Goal: Task Accomplishment & Management: Use online tool/utility

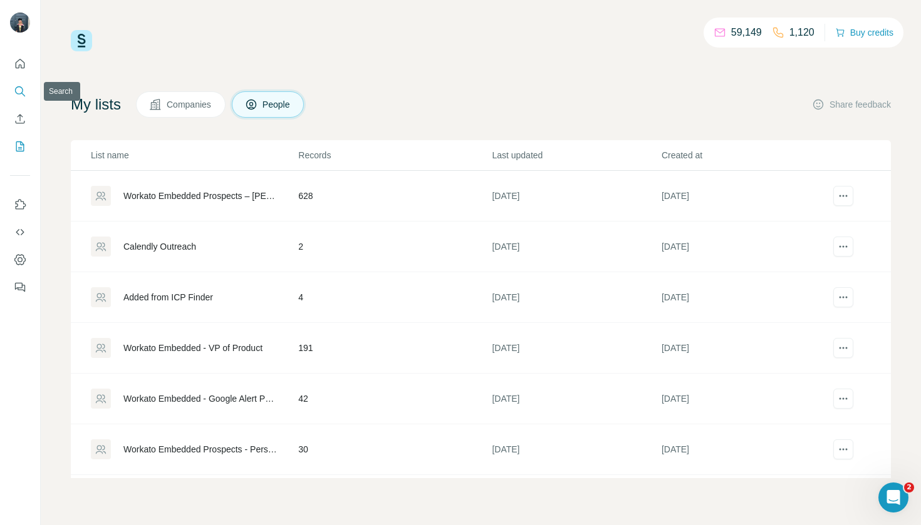
click at [19, 90] on icon "Search" at bounding box center [20, 91] width 13 height 13
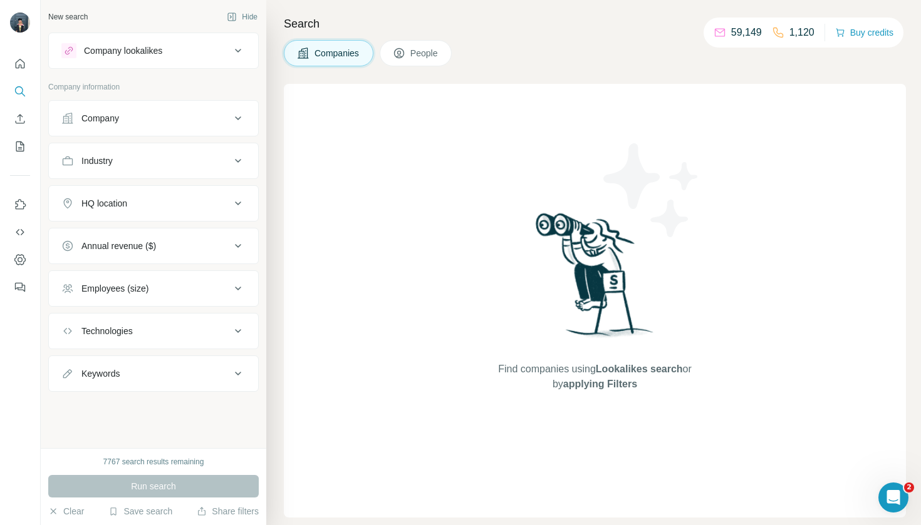
click at [153, 170] on button "Industry" at bounding box center [153, 161] width 209 height 30
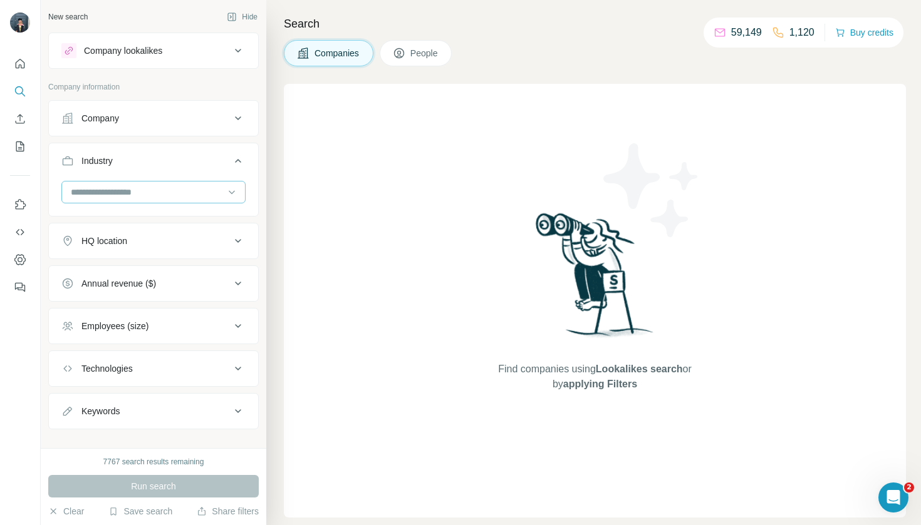
click at [138, 192] on input at bounding box center [147, 192] width 155 height 14
type input "****"
click at [121, 216] on div "SaaS" at bounding box center [153, 220] width 163 height 13
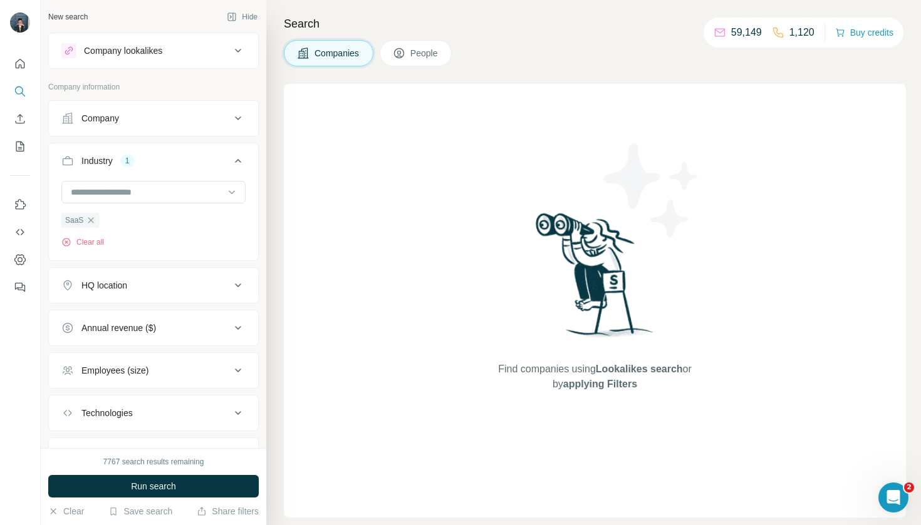
click at [133, 286] on div "HQ location" at bounding box center [145, 285] width 169 height 13
click at [191, 313] on input "text" at bounding box center [153, 317] width 184 height 23
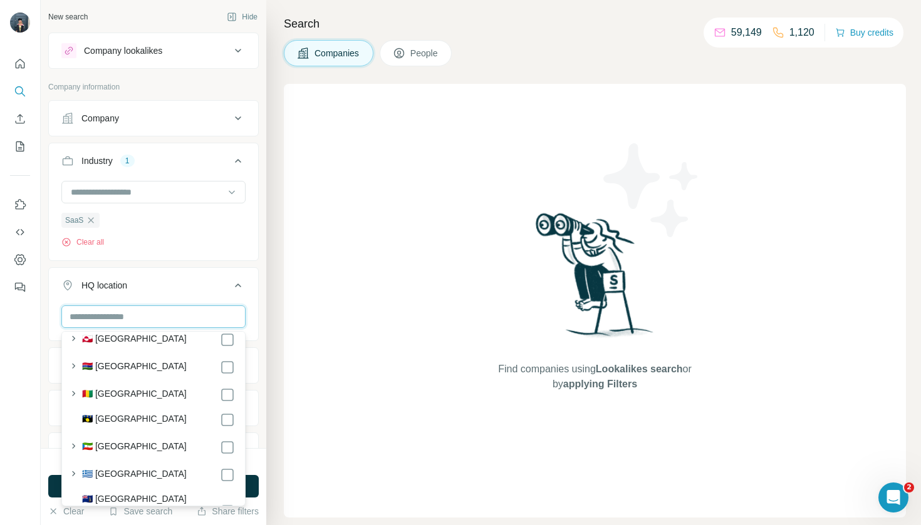
scroll to position [2257, 0]
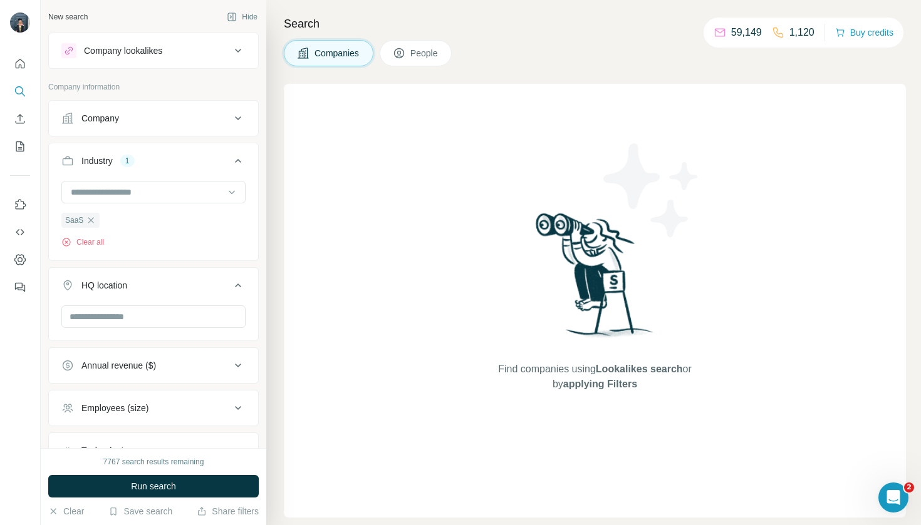
click at [392, 356] on div "Find companies using Lookalikes search or by applying Filters" at bounding box center [595, 301] width 622 height 434
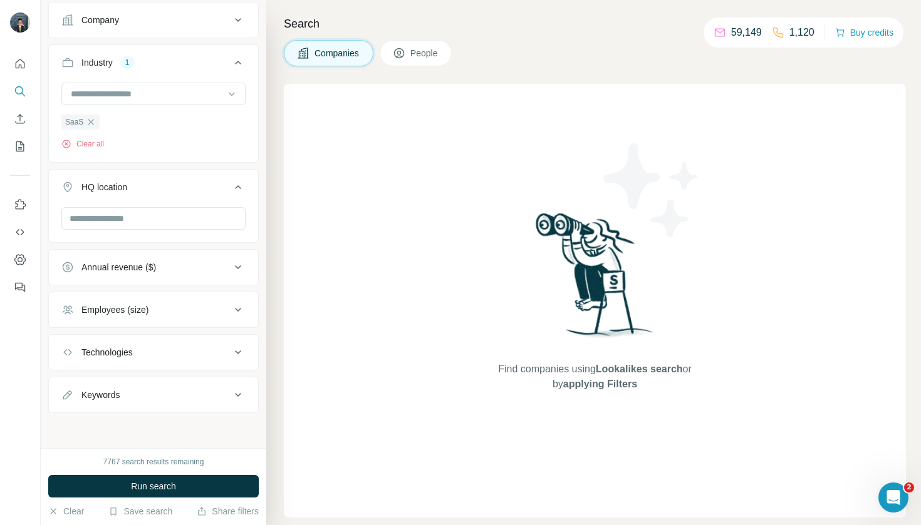
scroll to position [99, 0]
click at [223, 225] on input "text" at bounding box center [153, 218] width 184 height 23
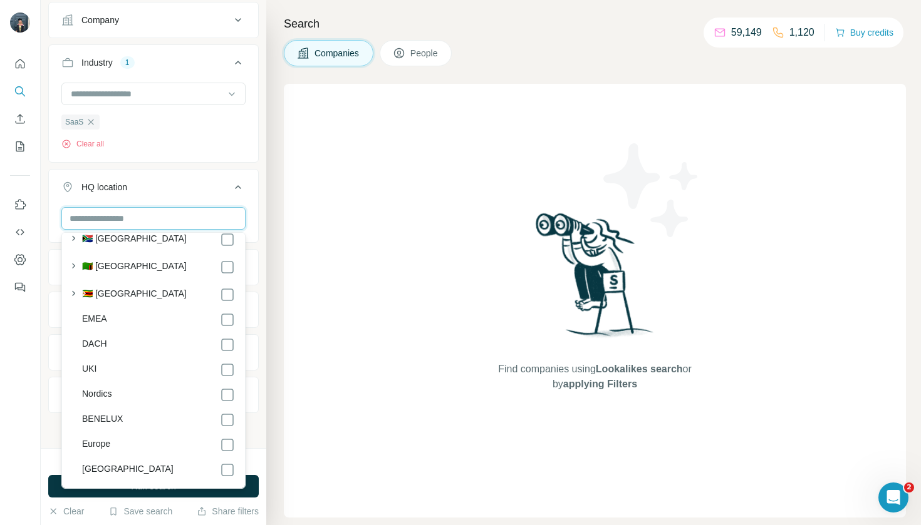
scroll to position [6752, 0]
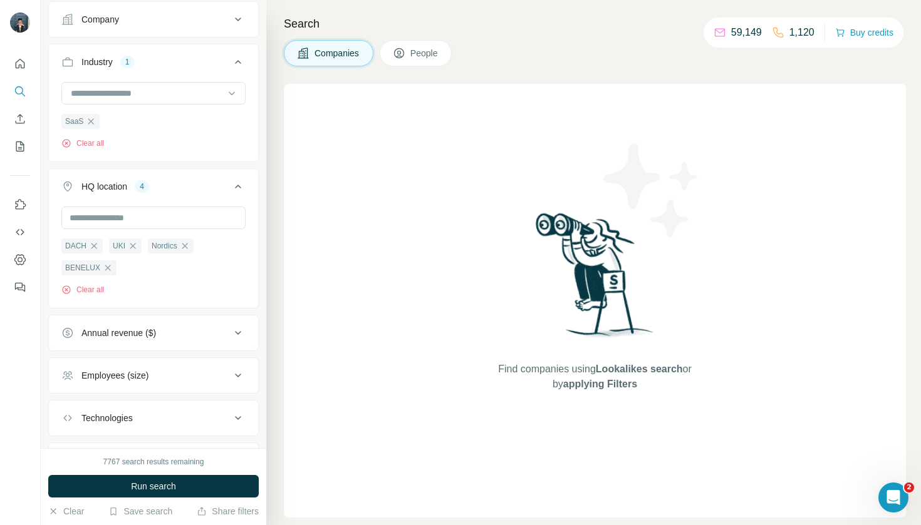
click at [276, 411] on div "Search Companies People Find companies using Lookalikes search or by applying F…" at bounding box center [593, 262] width 654 height 525
click at [215, 337] on div "Annual revenue ($)" at bounding box center [145, 333] width 169 height 13
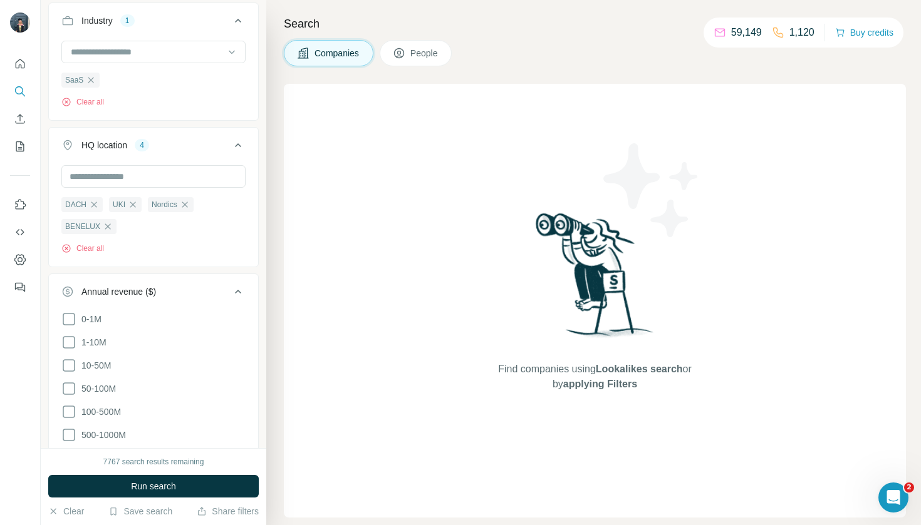
scroll to position [150, 0]
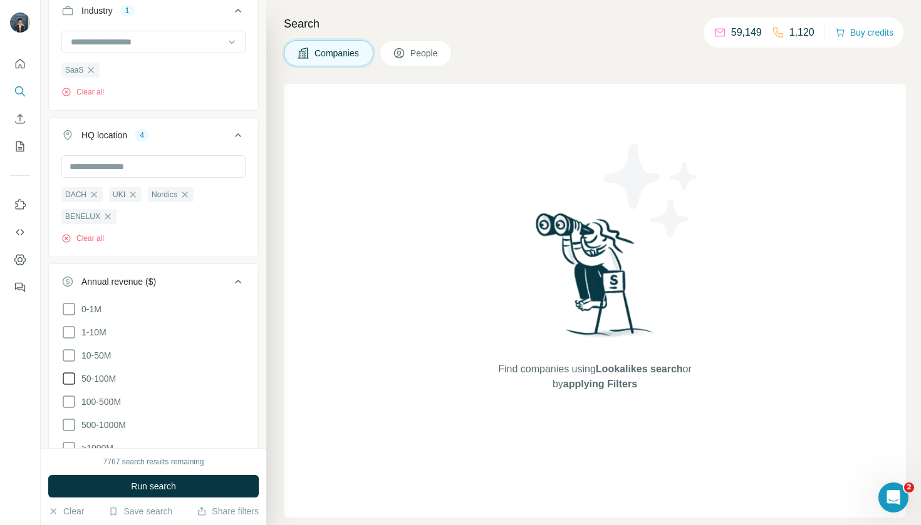
click at [71, 378] on icon at bounding box center [68, 378] width 15 height 15
click at [68, 403] on icon at bounding box center [68, 402] width 15 height 15
click at [65, 423] on icon at bounding box center [68, 425] width 15 height 15
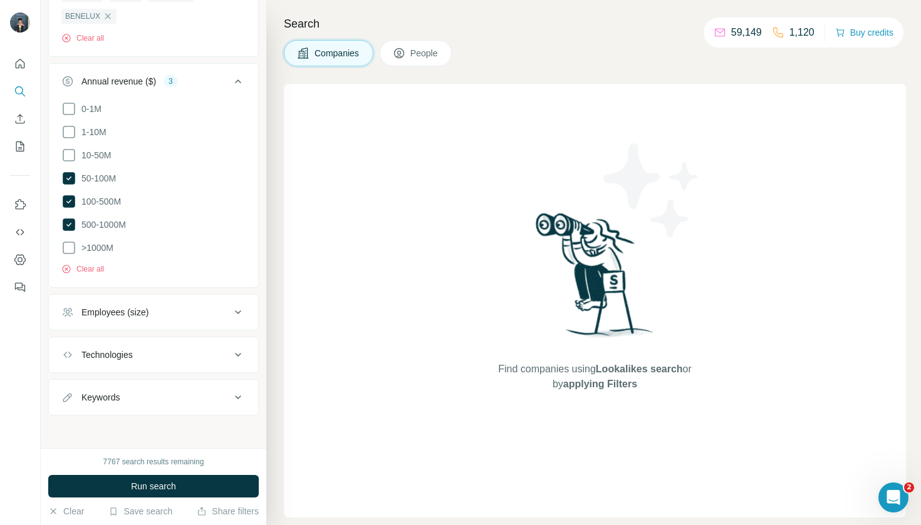
click at [194, 312] on div "Employees (size)" at bounding box center [145, 312] width 169 height 13
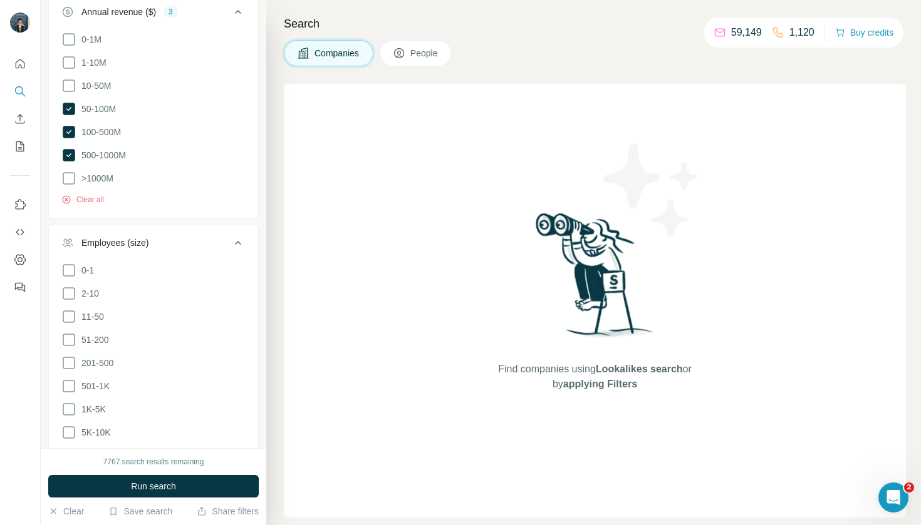
scroll to position [430, 0]
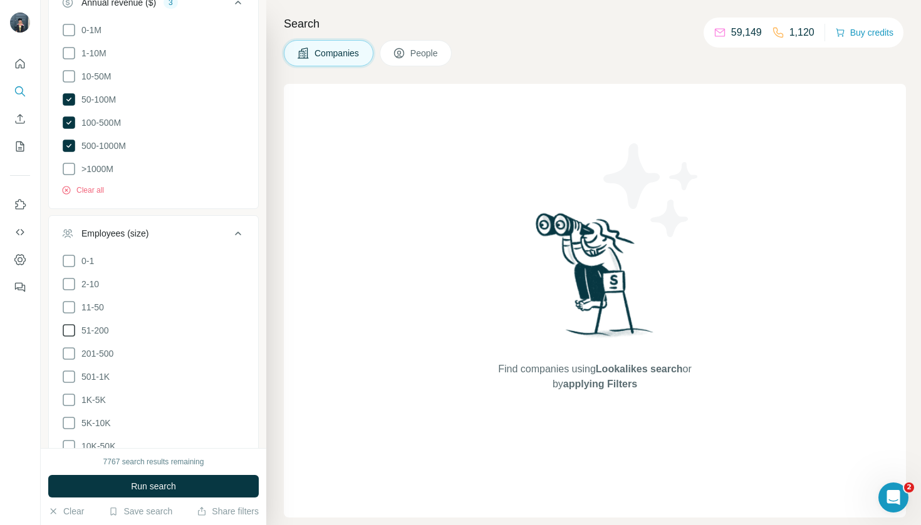
click at [73, 326] on icon at bounding box center [68, 330] width 15 height 15
click at [73, 348] on icon at bounding box center [68, 353] width 15 height 15
click at [72, 370] on icon at bounding box center [68, 377] width 15 height 15
click at [149, 489] on span "Run search" at bounding box center [153, 486] width 45 height 13
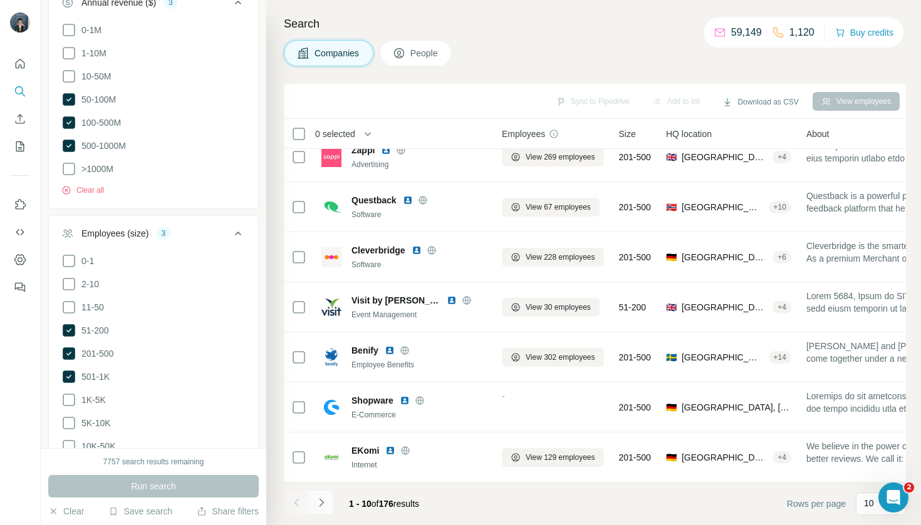
scroll to position [167, 0]
click at [317, 500] on icon "Navigate to next page" at bounding box center [321, 503] width 13 height 13
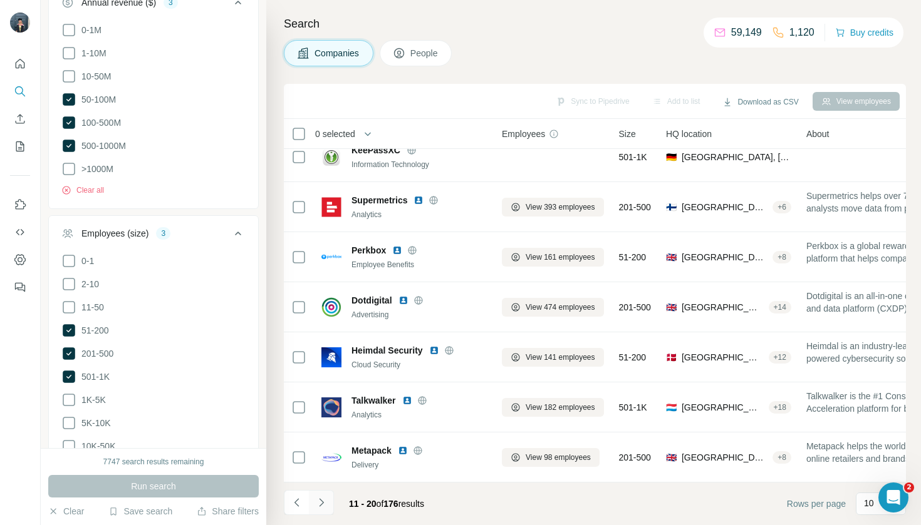
click at [319, 501] on icon "Navigate to next page" at bounding box center [321, 503] width 13 height 13
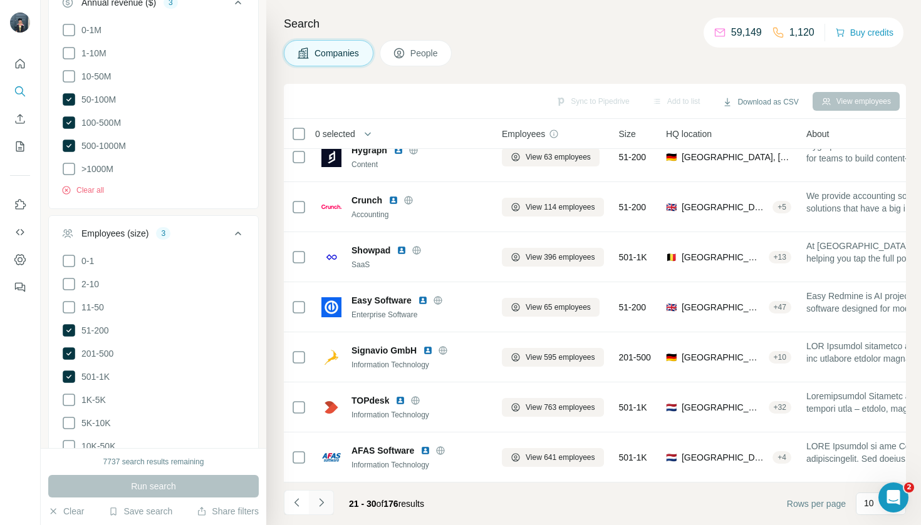
click at [319, 501] on icon "Navigate to next page" at bounding box center [321, 503] width 13 height 13
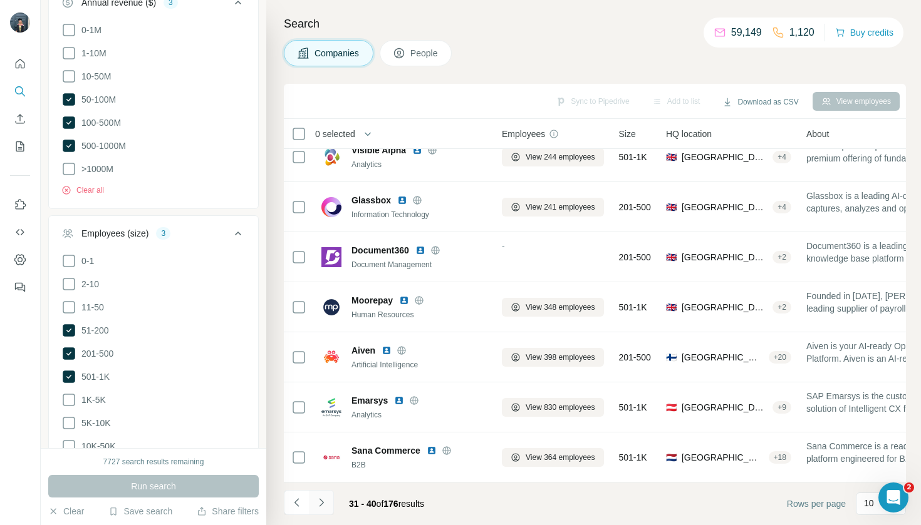
click at [319, 501] on icon "Navigate to next page" at bounding box center [321, 503] width 13 height 13
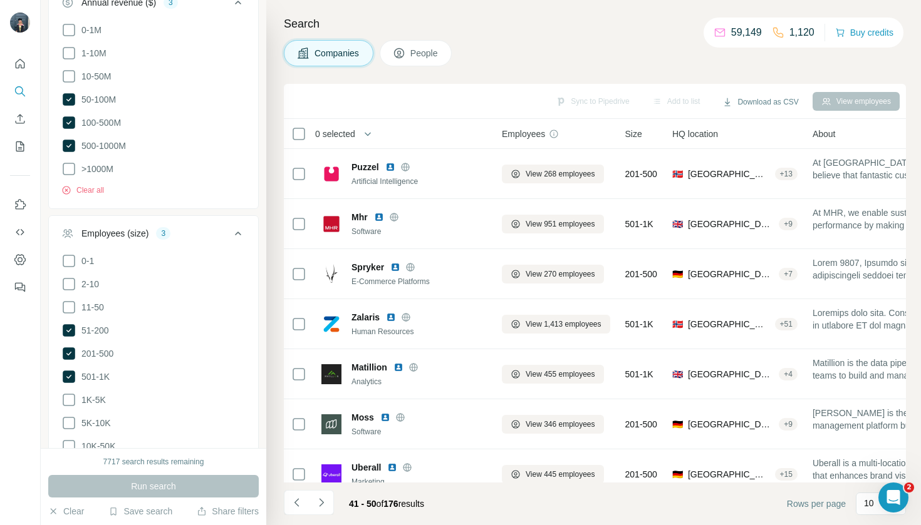
scroll to position [0, 0]
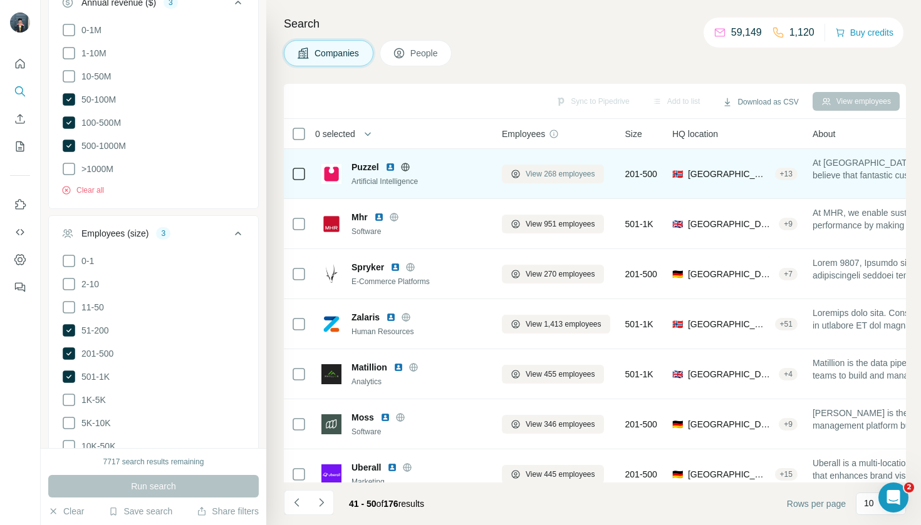
click at [532, 178] on span "View 268 employees" at bounding box center [560, 173] width 70 height 11
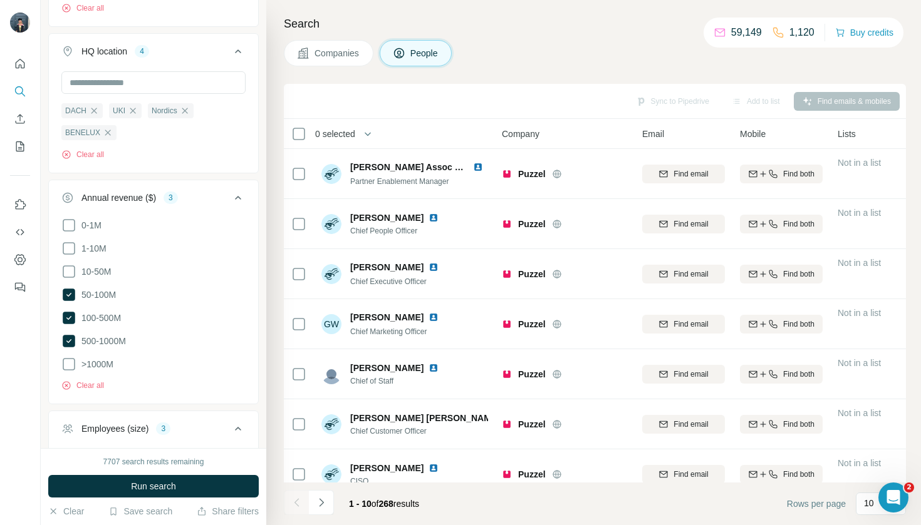
click at [350, 53] on span "Companies" at bounding box center [337, 53] width 46 height 13
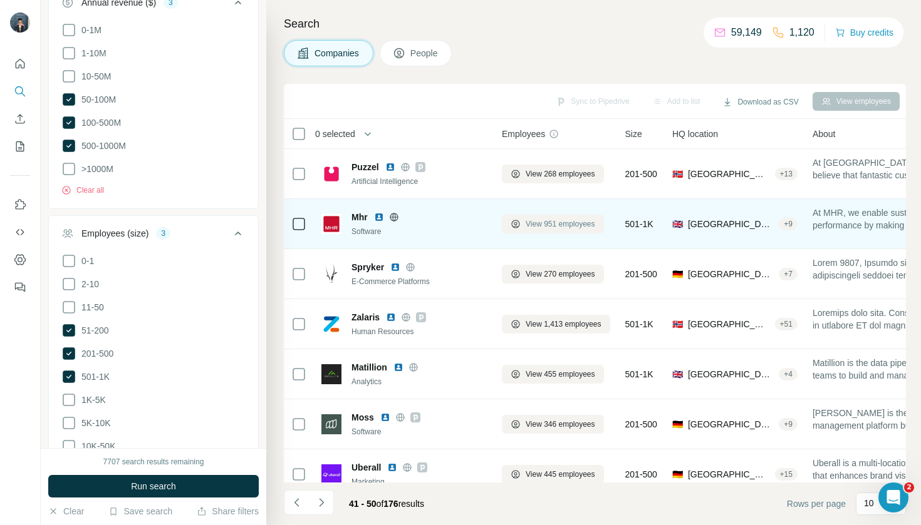
click at [571, 224] on span "View 951 employees" at bounding box center [560, 224] width 70 height 11
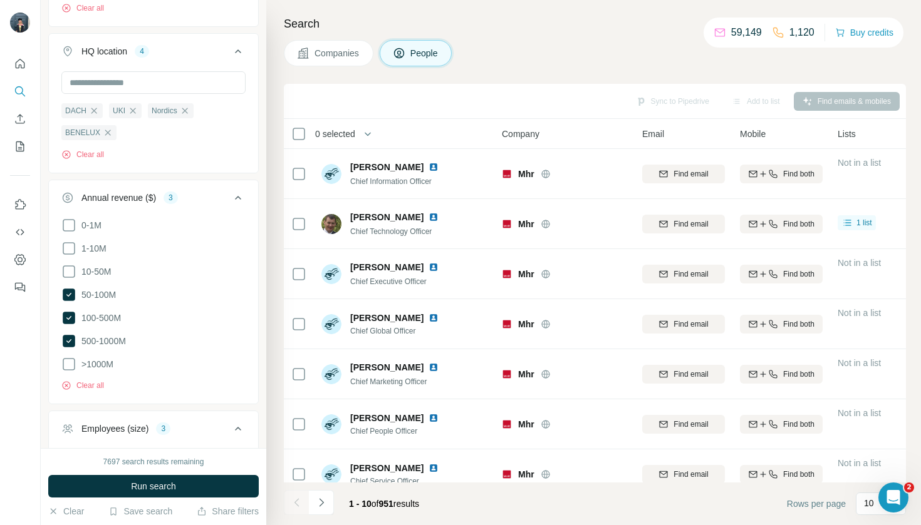
click at [361, 61] on button "Companies" at bounding box center [329, 53] width 90 height 26
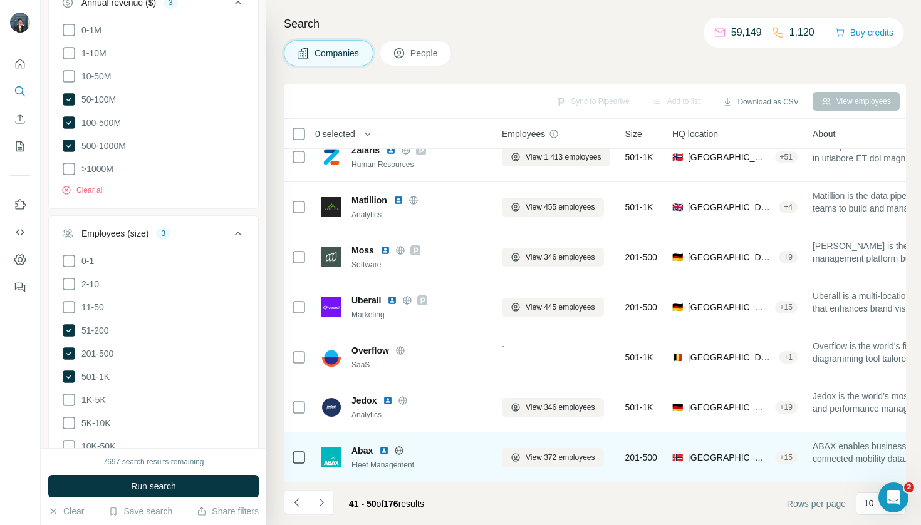
scroll to position [167, 0]
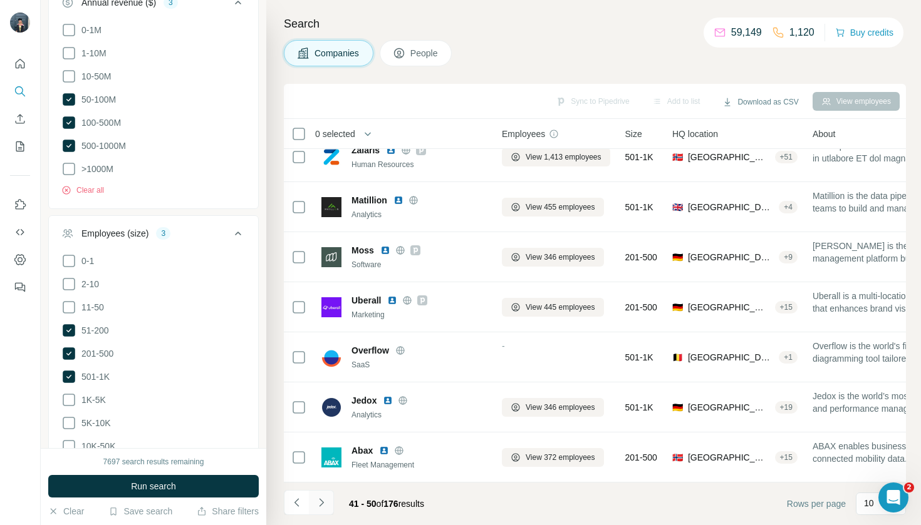
click at [329, 495] on button "Navigate to next page" at bounding box center [321, 502] width 25 height 25
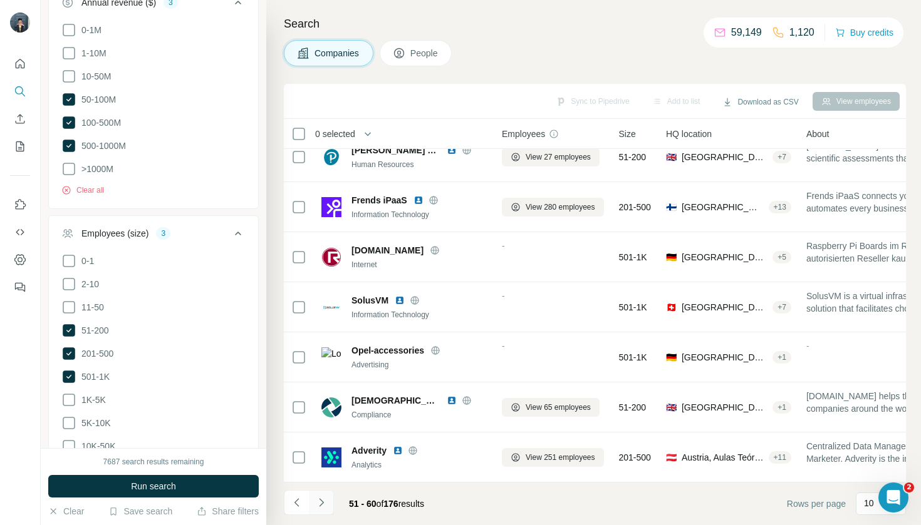
click at [329, 495] on button "Navigate to next page" at bounding box center [321, 502] width 25 height 25
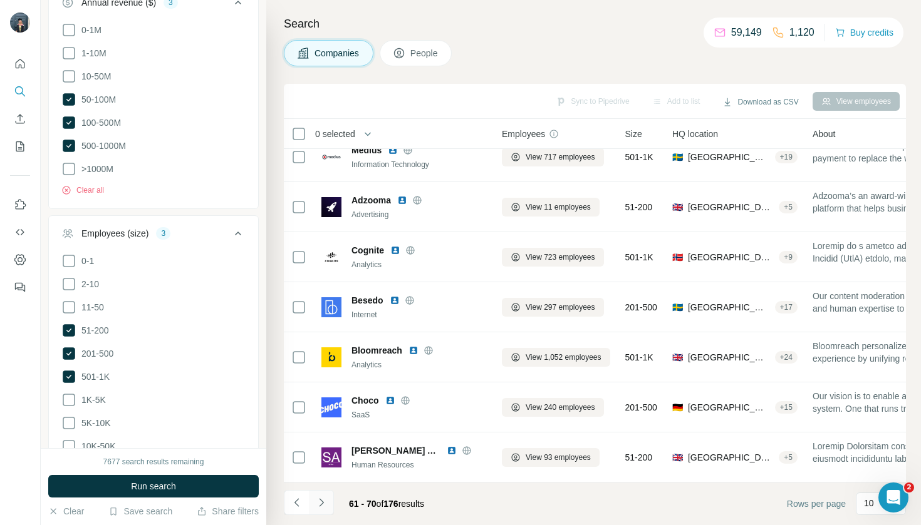
click at [329, 495] on button "Navigate to next page" at bounding box center [321, 502] width 25 height 25
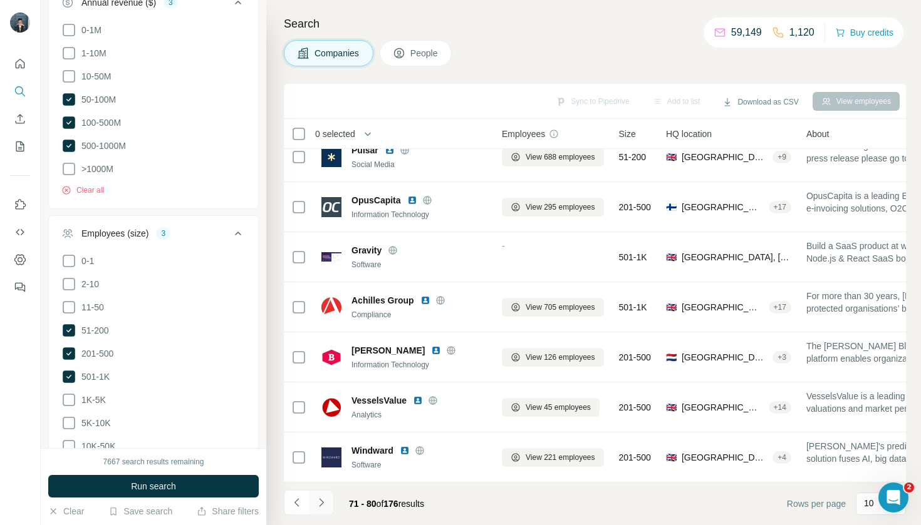
click at [329, 495] on button "Navigate to next page" at bounding box center [321, 502] width 25 height 25
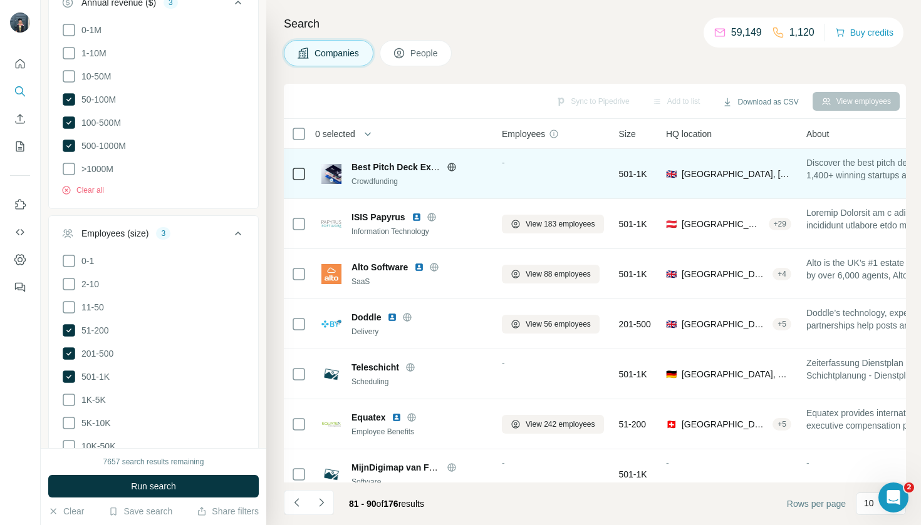
scroll to position [0, 0]
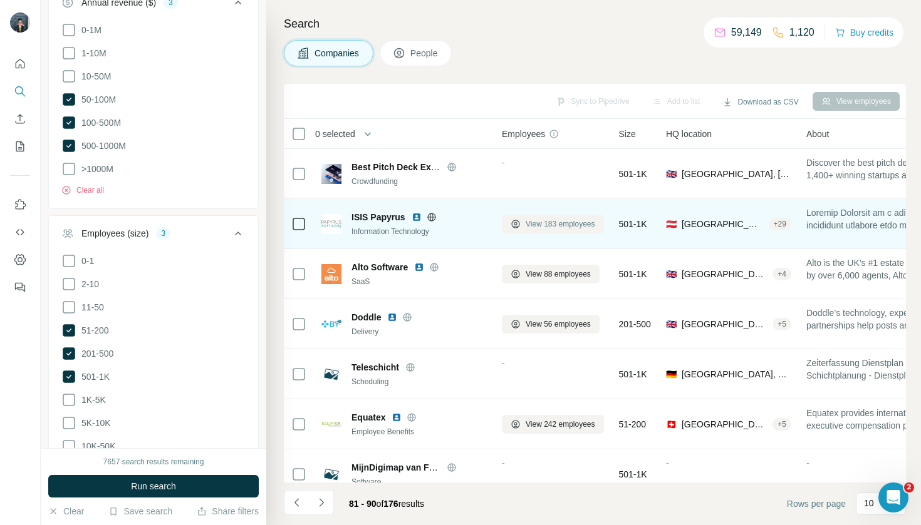
click at [552, 227] on span "View 183 employees" at bounding box center [560, 224] width 70 height 11
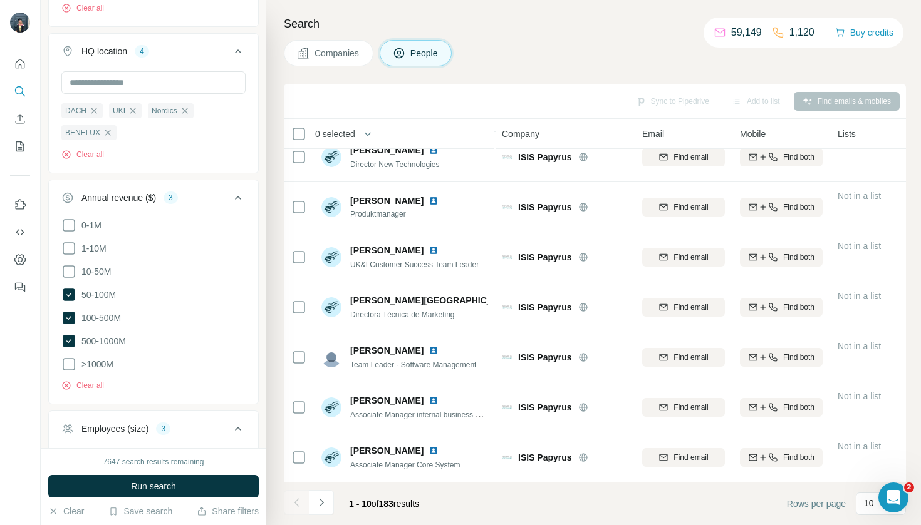
scroll to position [167, 0]
click at [328, 504] on button "Navigate to next page" at bounding box center [321, 502] width 25 height 25
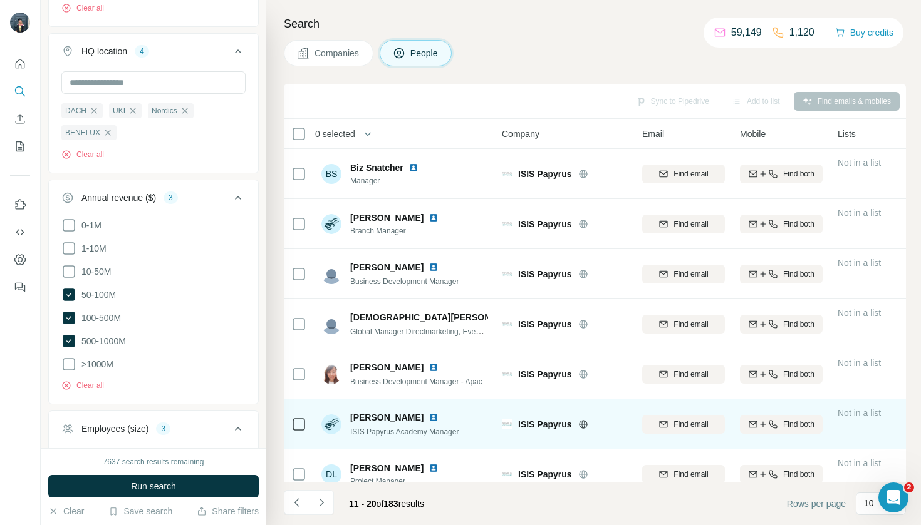
scroll to position [0, 0]
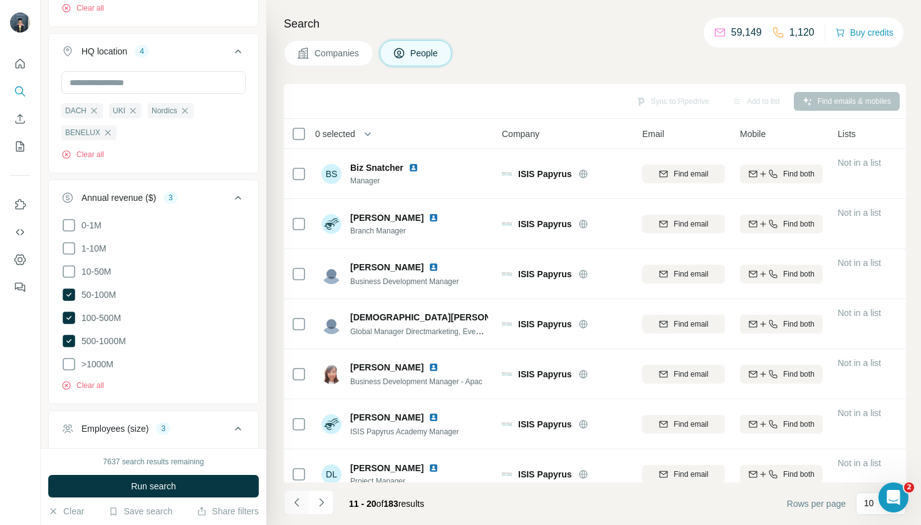
click at [293, 500] on icon "Navigate to previous page" at bounding box center [297, 503] width 13 height 13
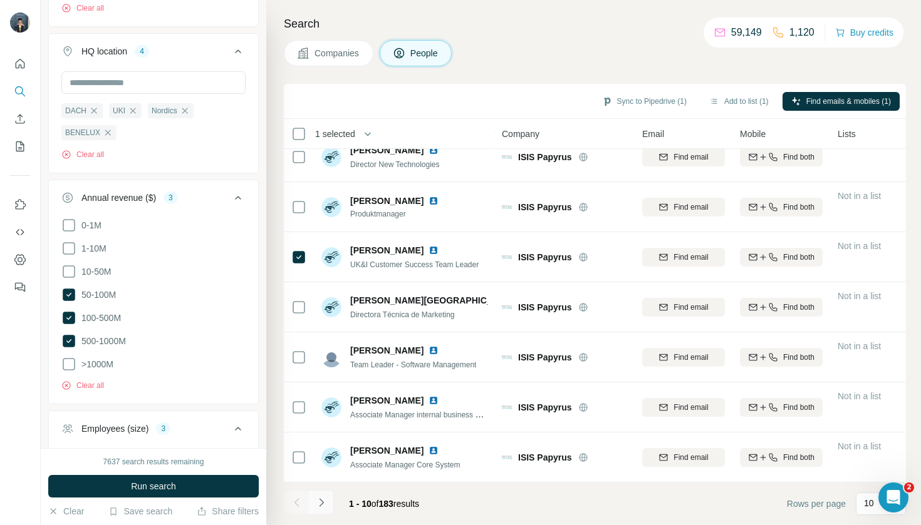
click at [319, 507] on icon "Navigate to next page" at bounding box center [321, 503] width 13 height 13
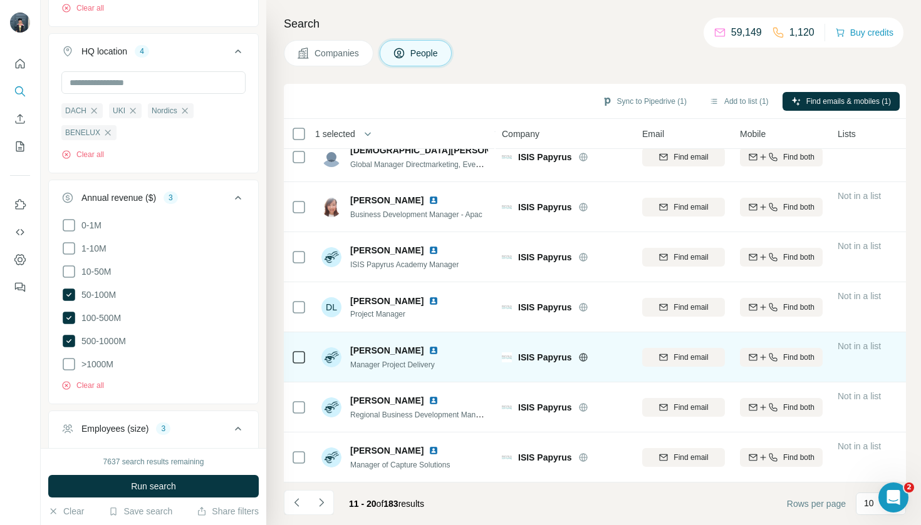
scroll to position [167, 0]
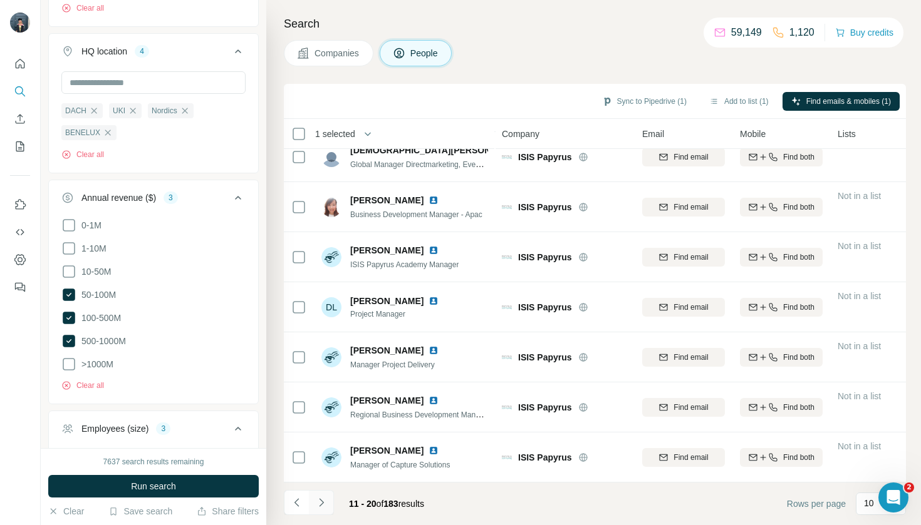
click at [321, 515] on button "Navigate to next page" at bounding box center [321, 502] width 25 height 25
click at [321, 497] on icon "Navigate to next page" at bounding box center [321, 503] width 13 height 13
click at [320, 498] on icon "Navigate to next page" at bounding box center [321, 503] width 13 height 13
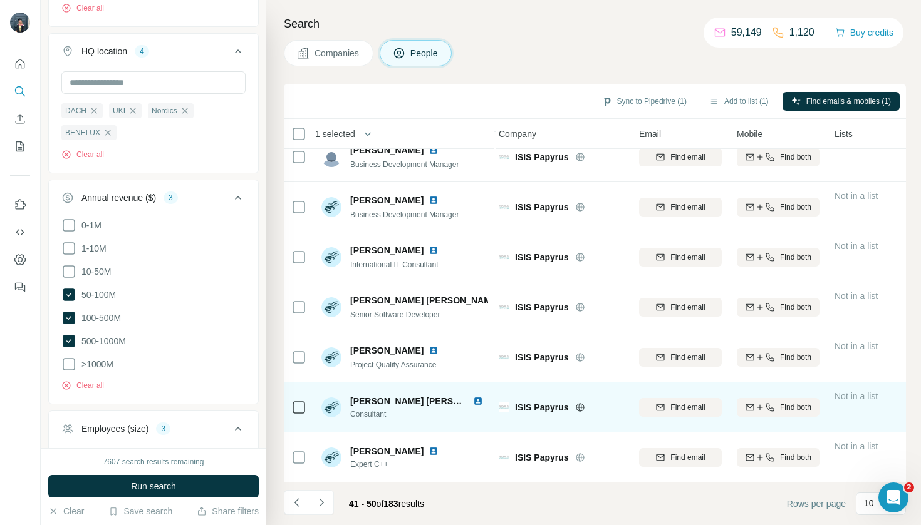
scroll to position [0, 0]
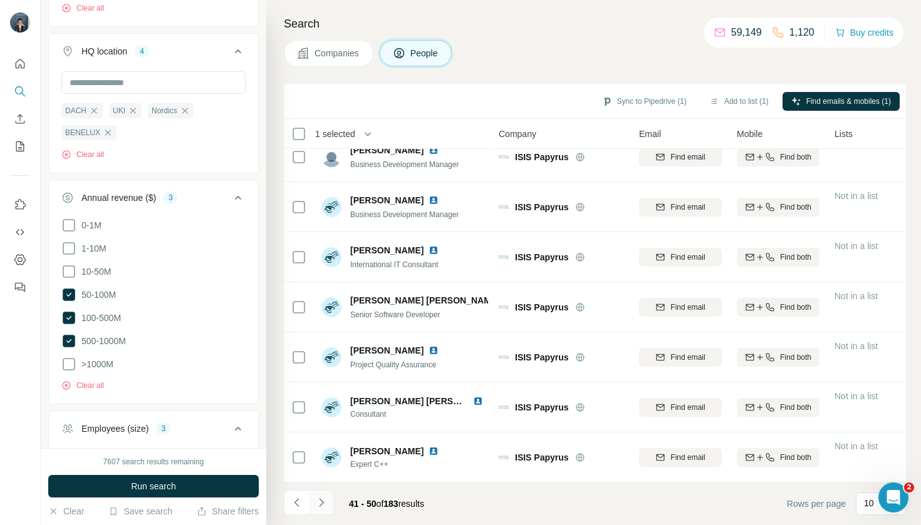
click at [311, 505] on button "Navigate to next page" at bounding box center [321, 502] width 25 height 25
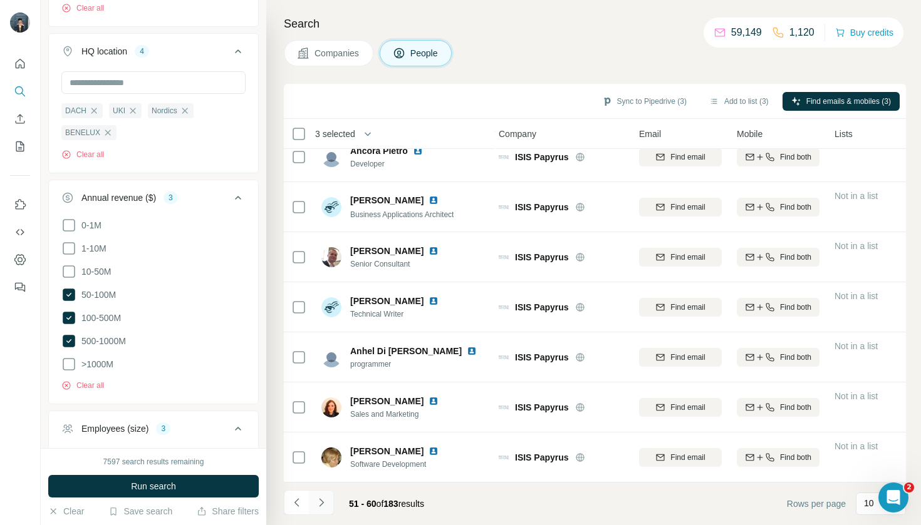
click at [324, 499] on icon "Navigate to next page" at bounding box center [321, 503] width 13 height 13
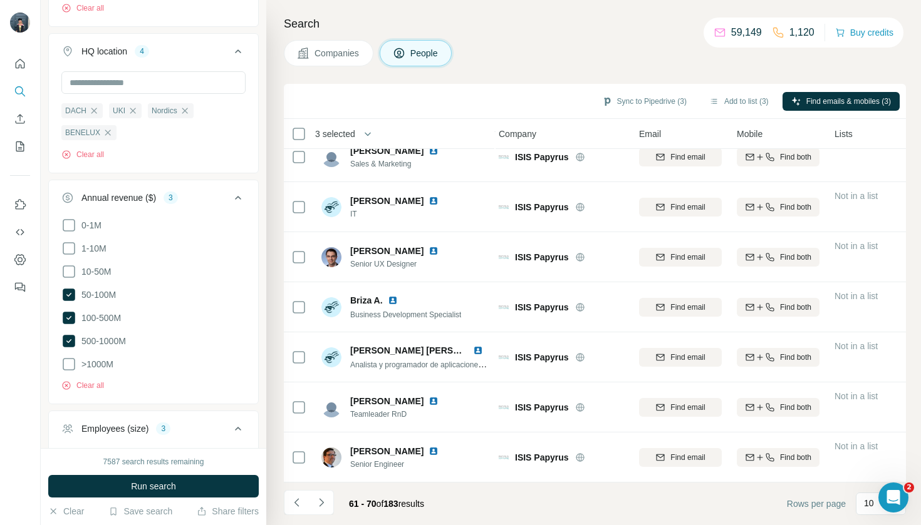
scroll to position [167, 3]
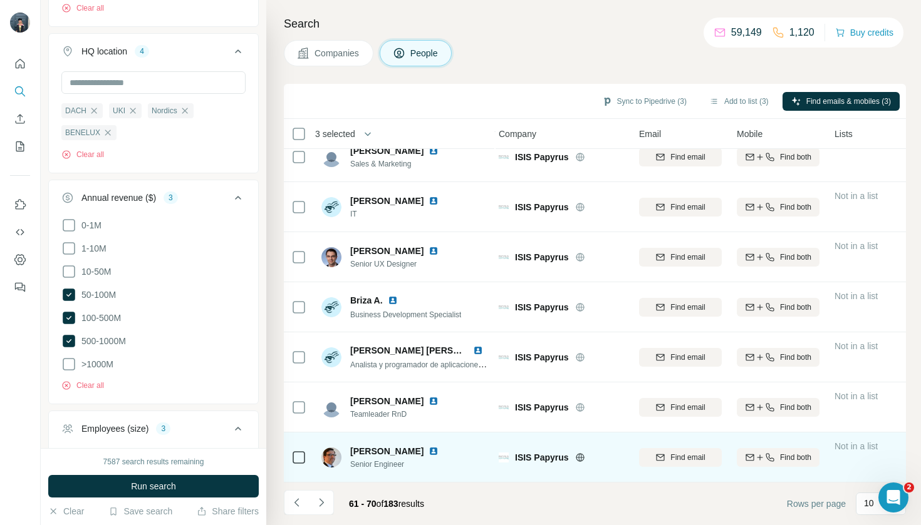
click at [298, 465] on div at bounding box center [298, 457] width 15 height 34
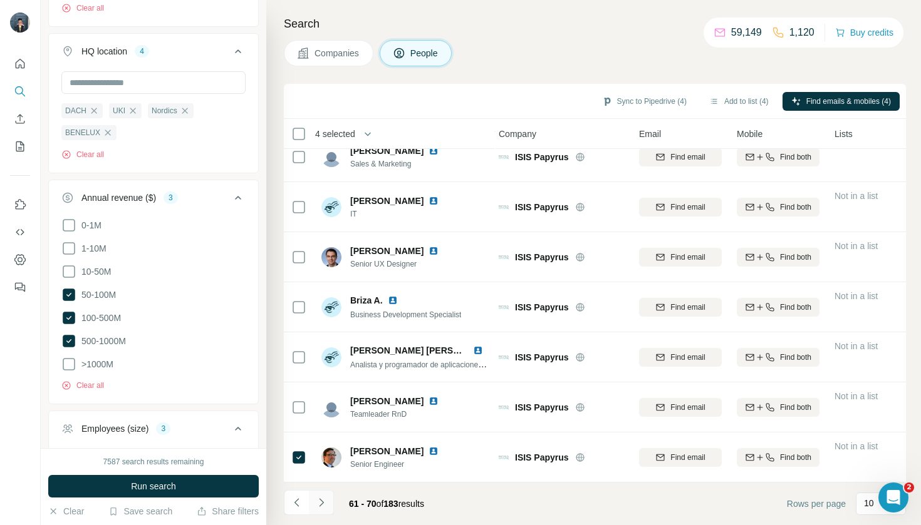
click at [312, 495] on button "Navigate to next page" at bounding box center [321, 502] width 25 height 25
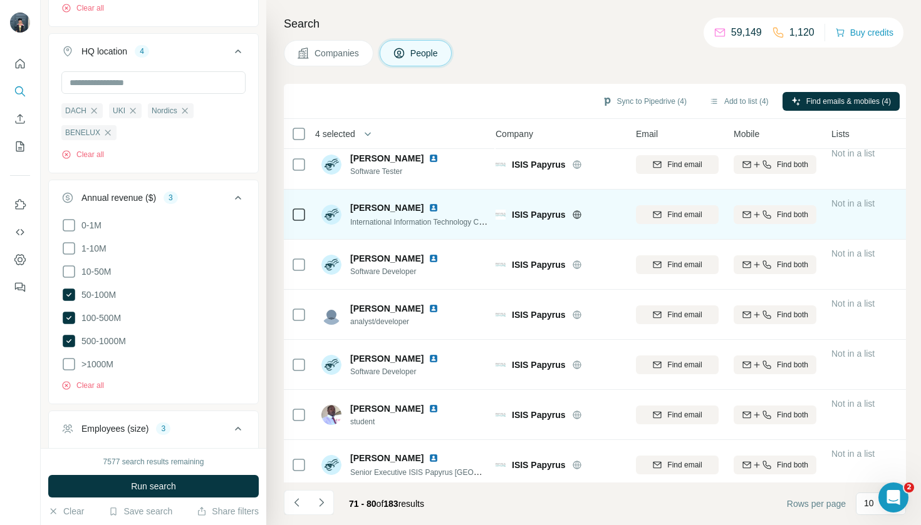
scroll to position [118, 6]
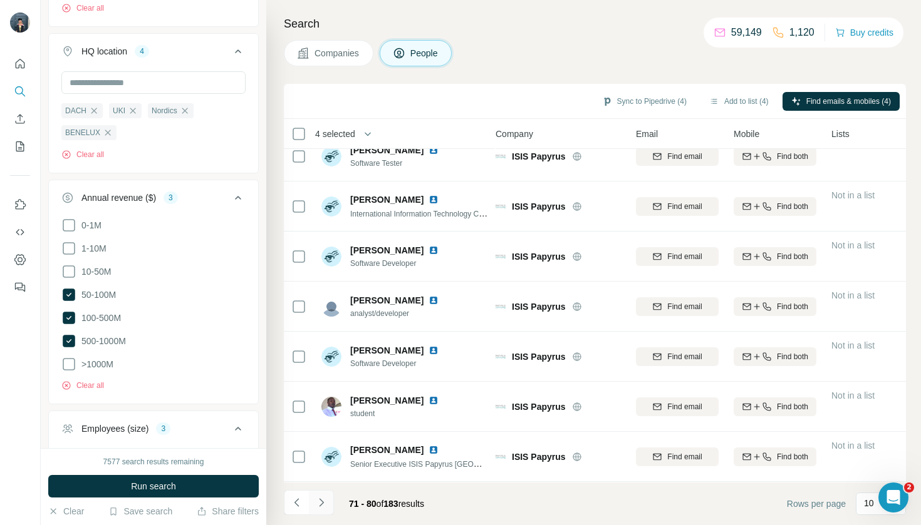
click at [325, 500] on icon "Navigate to next page" at bounding box center [321, 503] width 13 height 13
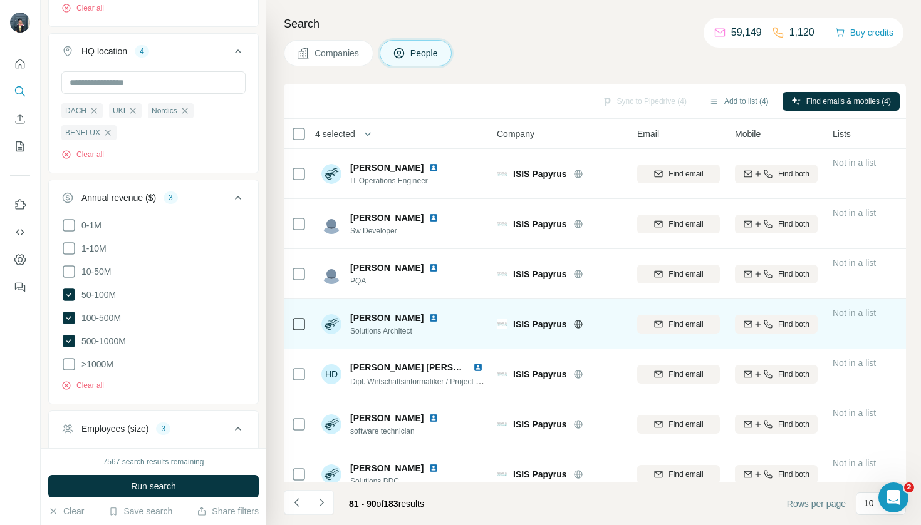
scroll to position [0, 5]
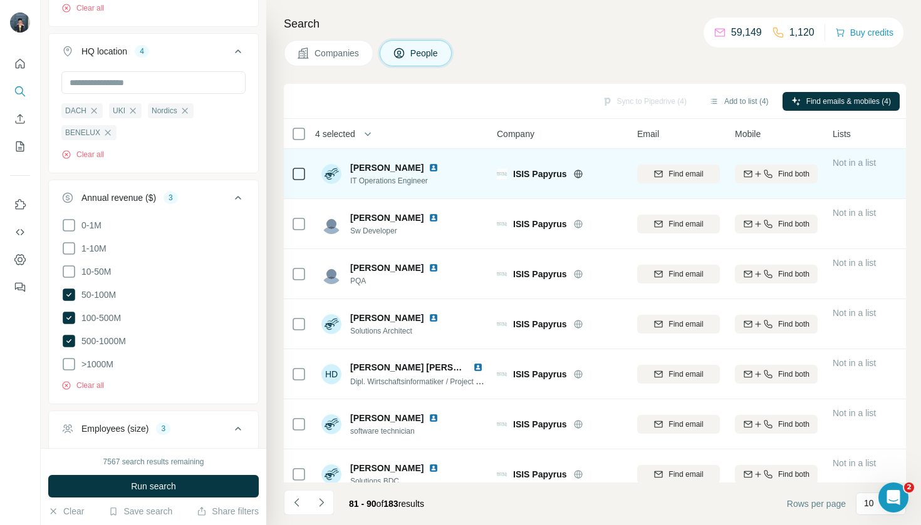
click at [307, 174] on td at bounding box center [299, 174] width 30 height 50
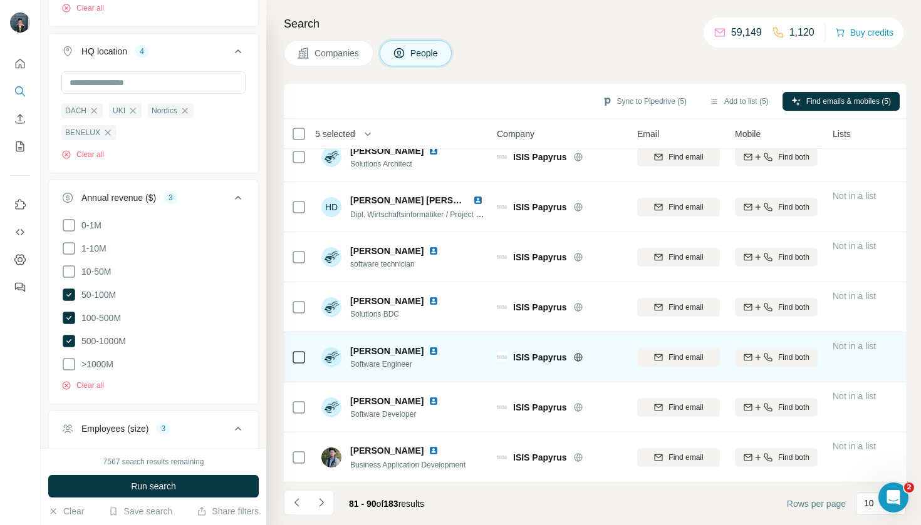
scroll to position [167, 5]
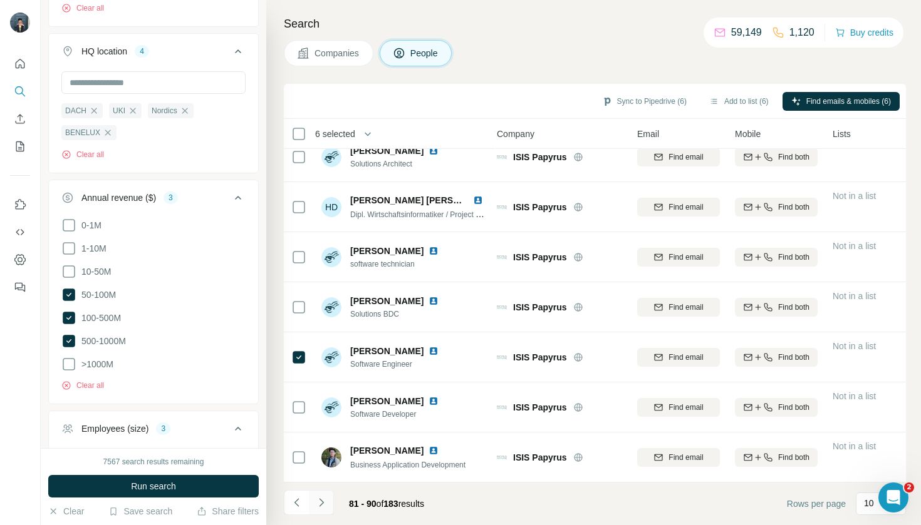
click at [321, 510] on button "Navigate to next page" at bounding box center [321, 502] width 25 height 25
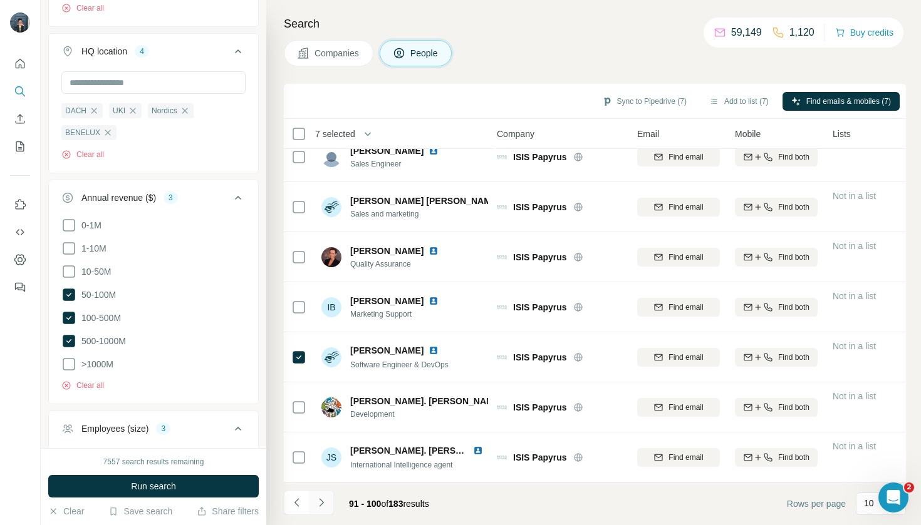
click at [324, 509] on icon "Navigate to next page" at bounding box center [321, 503] width 13 height 13
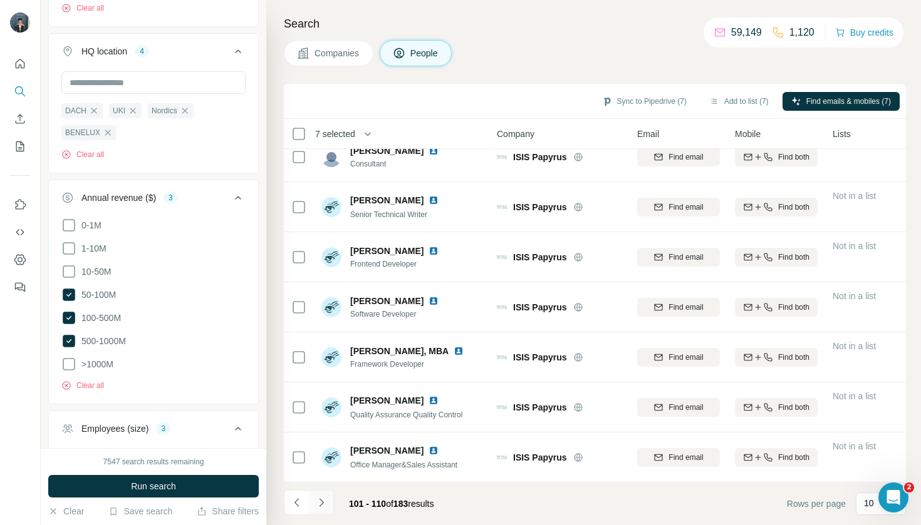
click at [322, 504] on icon "Navigate to next page" at bounding box center [321, 503] width 4 height 8
click at [329, 509] on button "Navigate to next page" at bounding box center [321, 502] width 25 height 25
click at [327, 514] on button "Navigate to next page" at bounding box center [321, 502] width 25 height 25
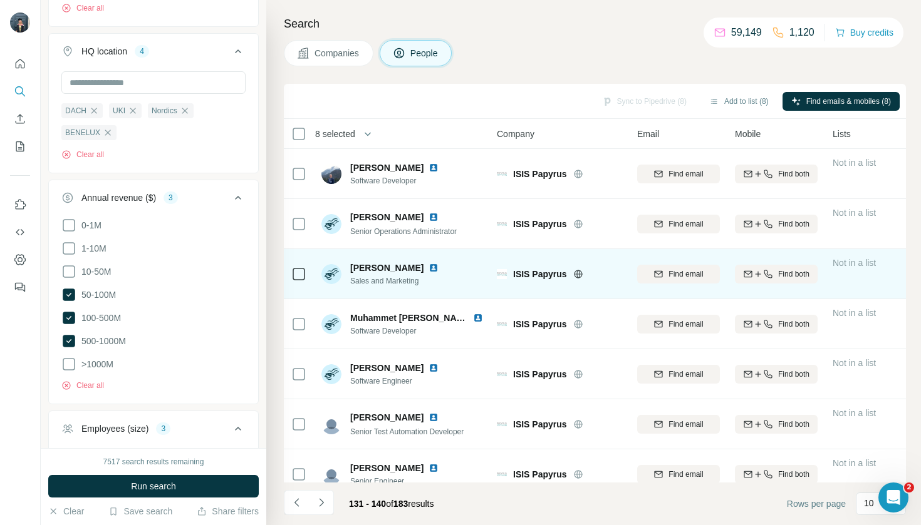
scroll to position [0, 5]
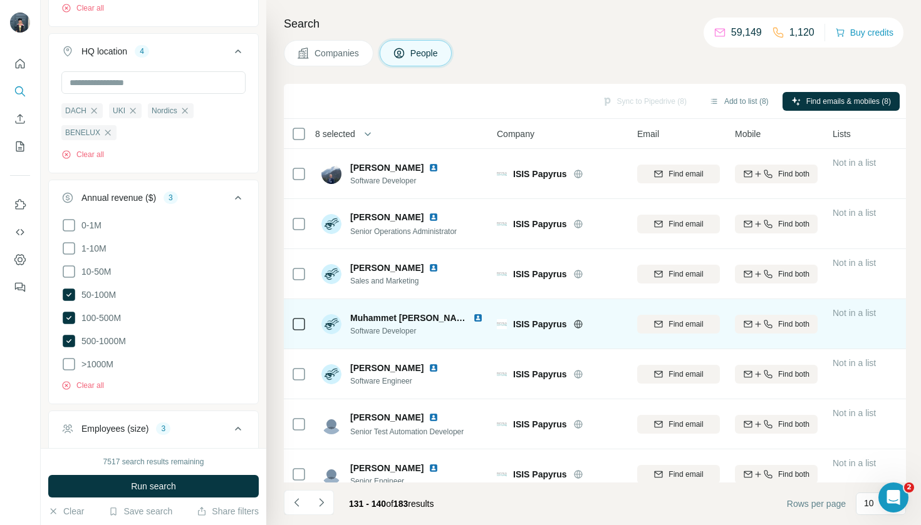
click at [292, 323] on icon at bounding box center [298, 324] width 15 height 15
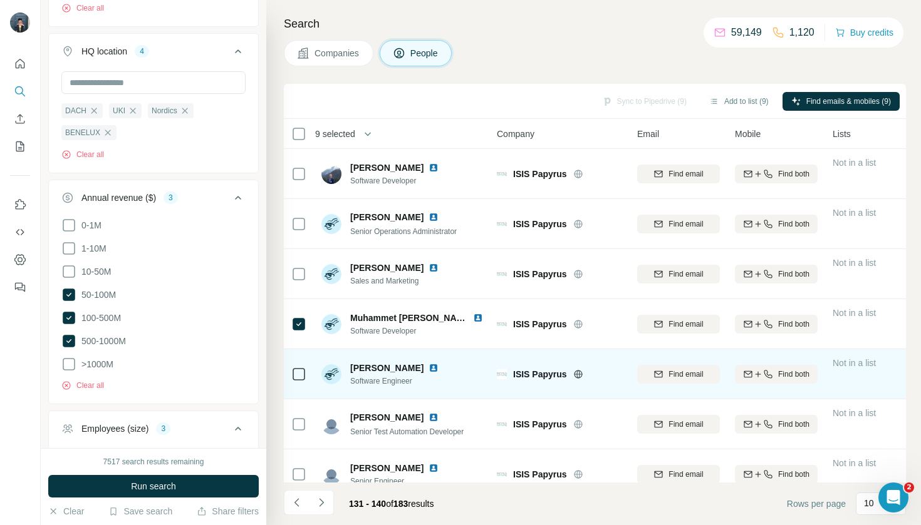
click at [299, 382] on div at bounding box center [298, 374] width 15 height 34
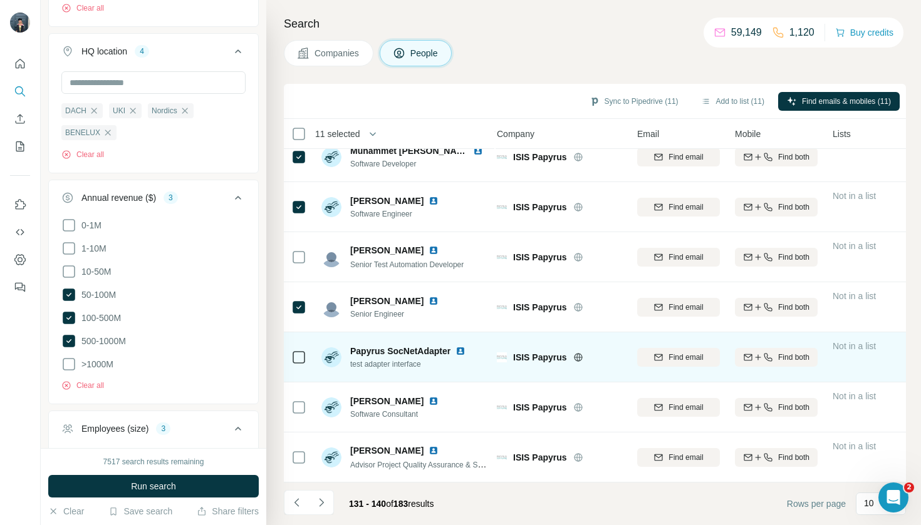
scroll to position [167, 5]
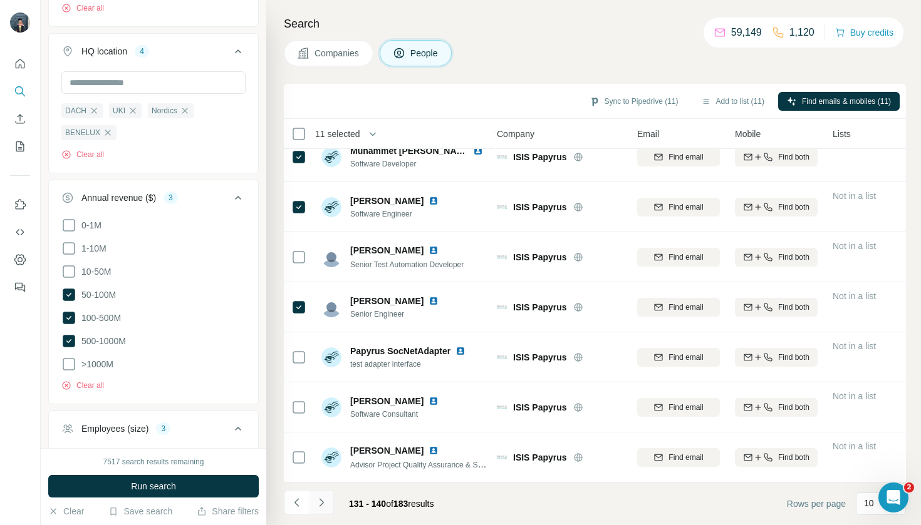
click at [330, 513] on button "Navigate to next page" at bounding box center [321, 502] width 25 height 25
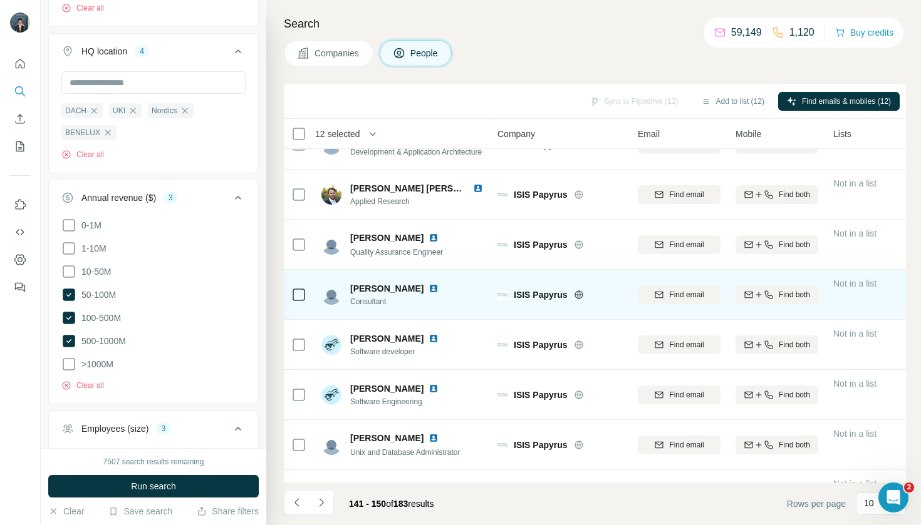
scroll to position [133, 4]
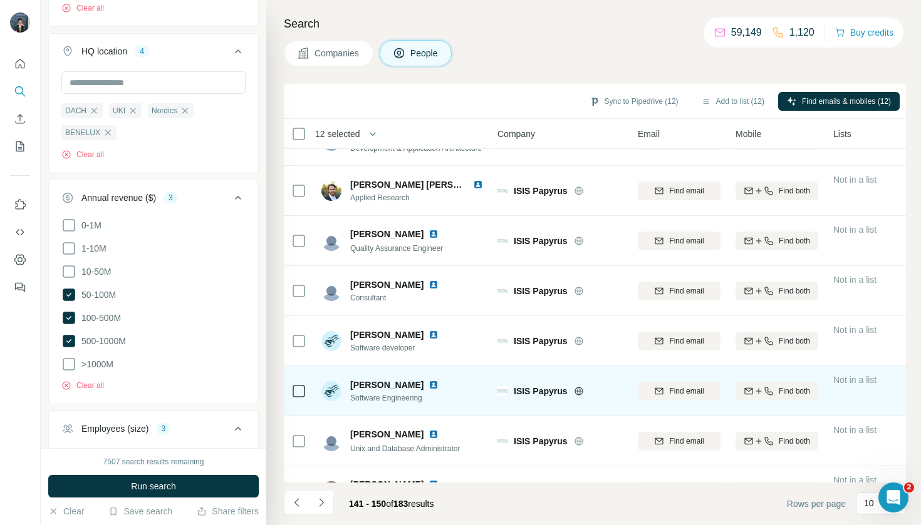
click at [293, 383] on div at bounding box center [298, 391] width 15 height 34
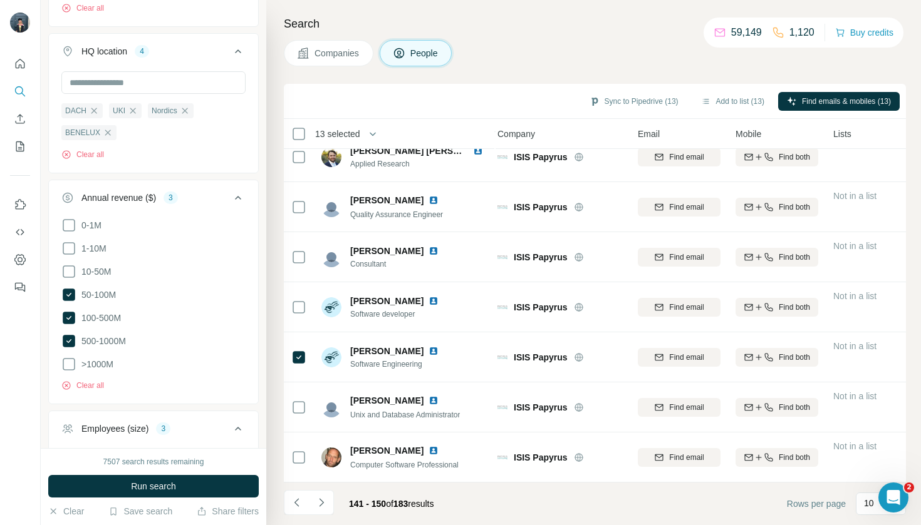
scroll to position [167, 4]
click at [323, 514] on button "Navigate to next page" at bounding box center [321, 502] width 25 height 25
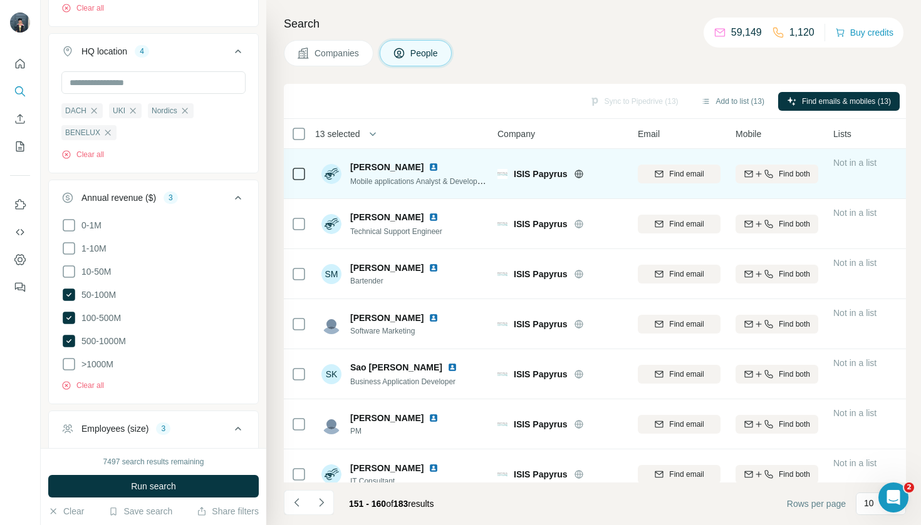
scroll to position [0, 4]
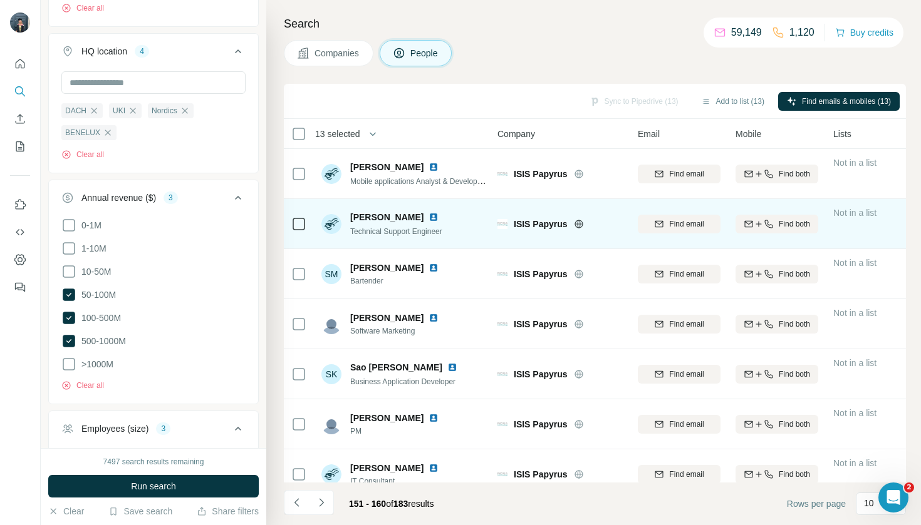
click at [296, 235] on div at bounding box center [298, 224] width 15 height 34
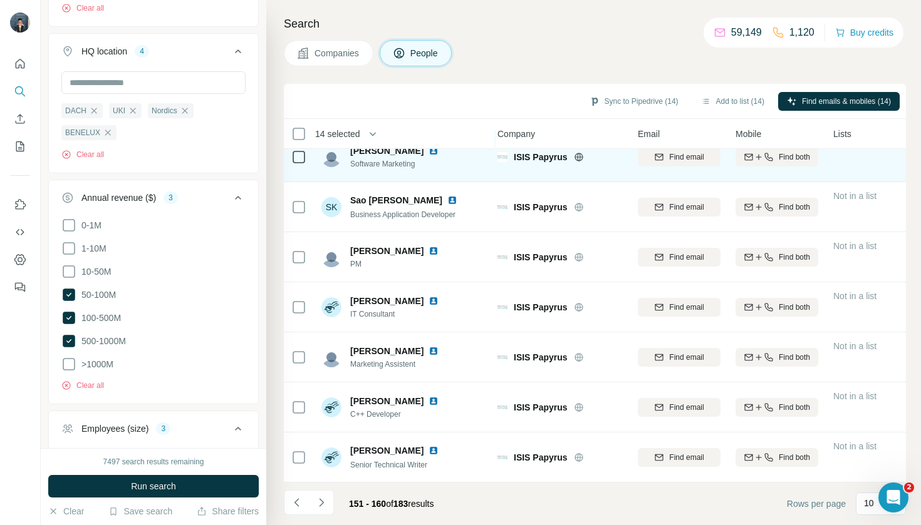
scroll to position [0, 0]
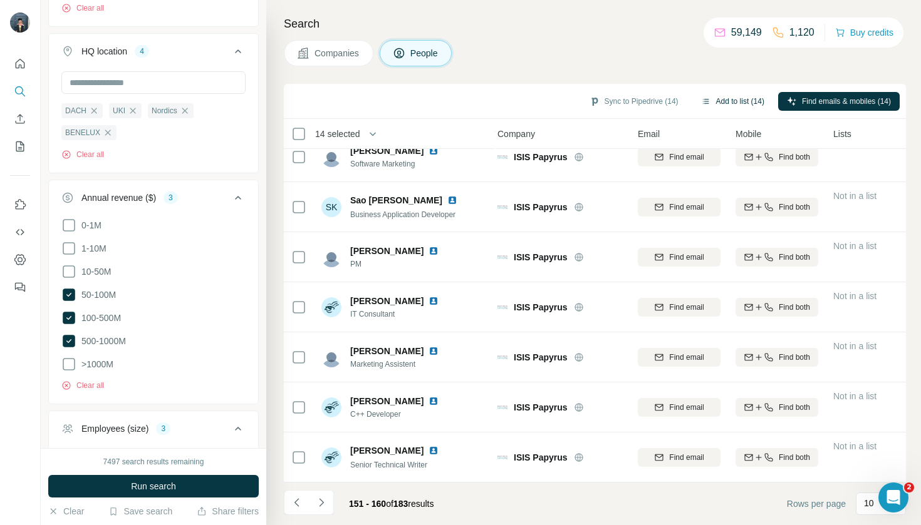
click at [737, 104] on button "Add to list (14)" at bounding box center [732, 101] width 81 height 19
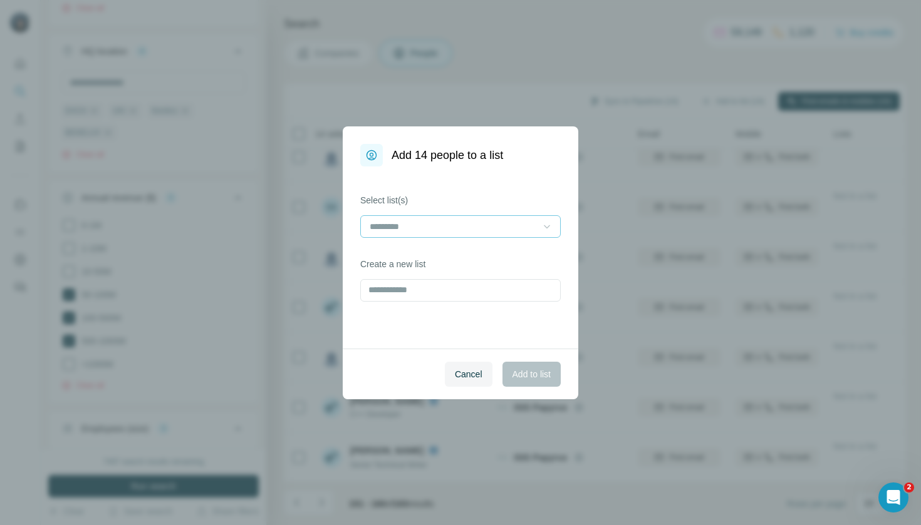
click at [541, 230] on icon at bounding box center [547, 226] width 13 height 13
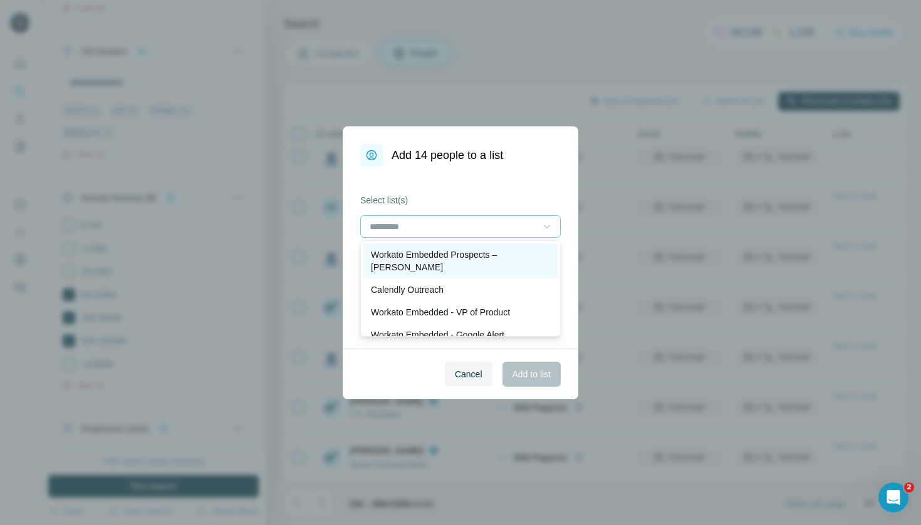
click at [492, 258] on p "Workato Embedded Prospects – [PERSON_NAME]" at bounding box center [460, 261] width 179 height 25
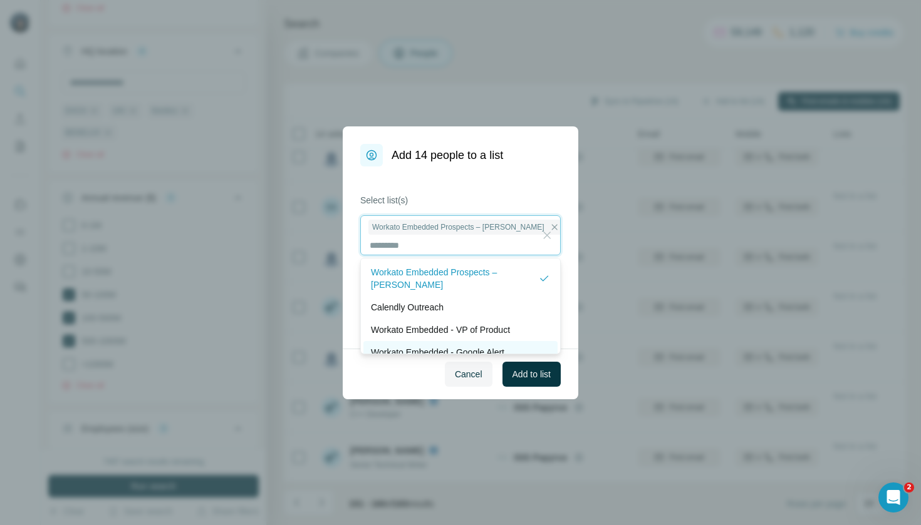
scroll to position [1, 0]
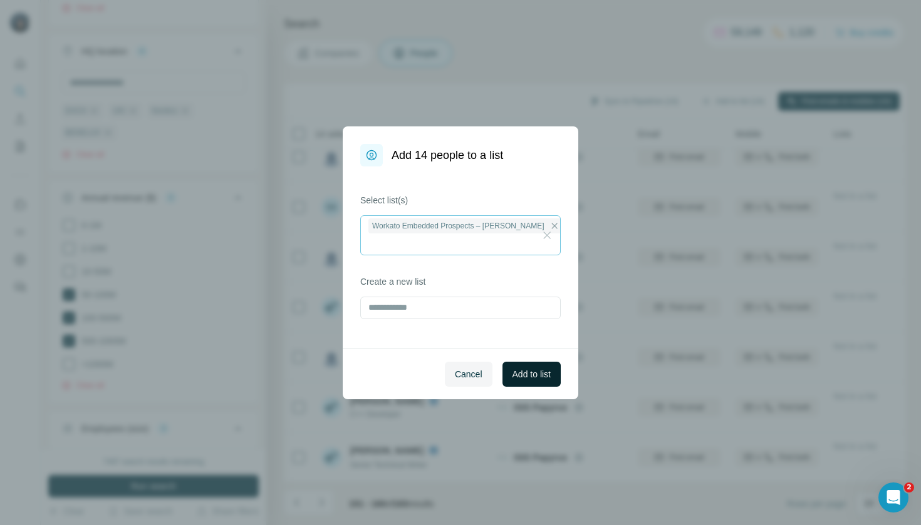
click at [520, 374] on span "Add to list" at bounding box center [531, 374] width 38 height 13
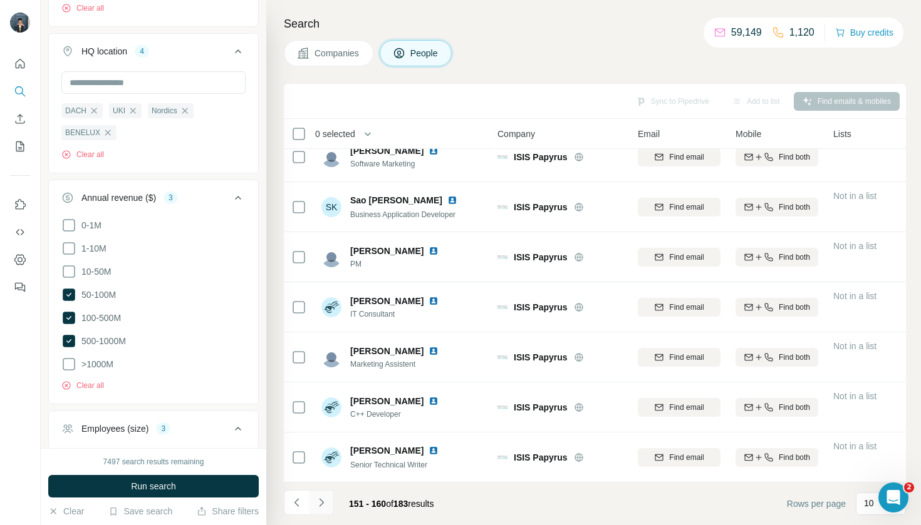
scroll to position [0, 0]
click at [324, 504] on icon "Navigate to next page" at bounding box center [321, 503] width 13 height 13
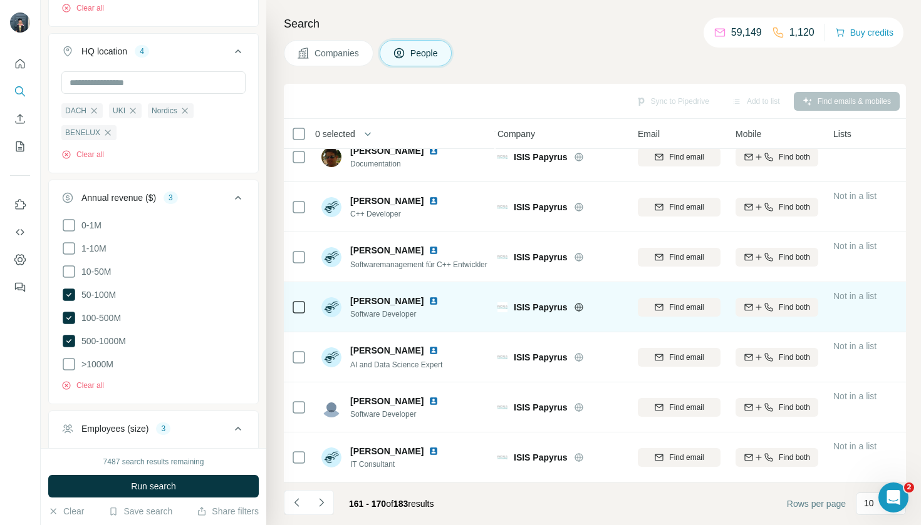
scroll to position [167, 4]
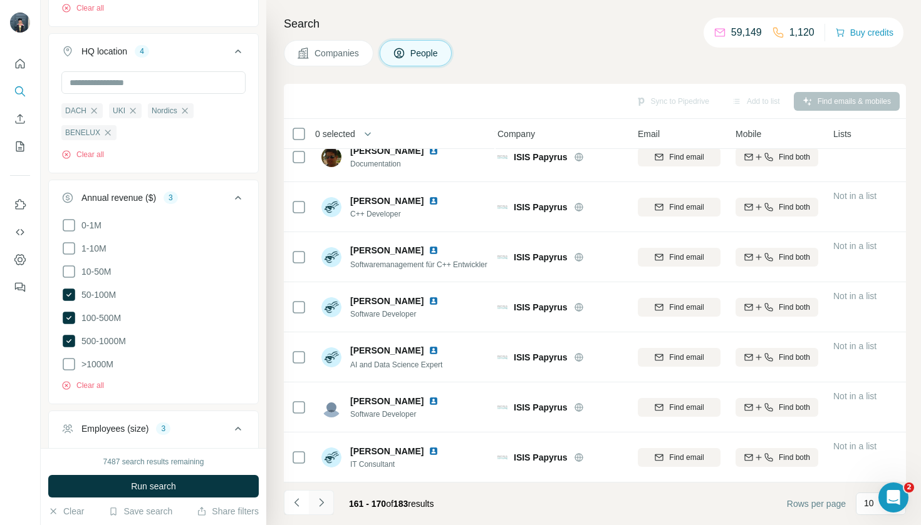
click at [321, 512] on button "Navigate to next page" at bounding box center [321, 502] width 25 height 25
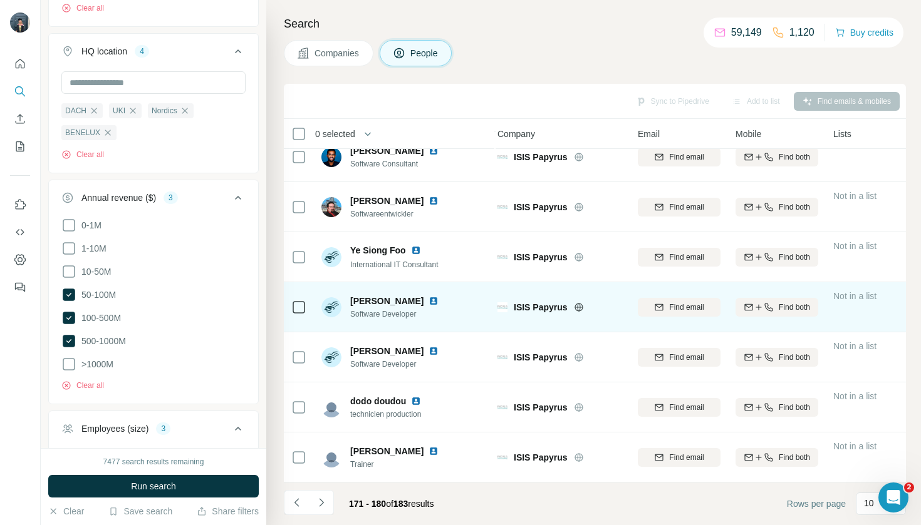
scroll to position [0, 0]
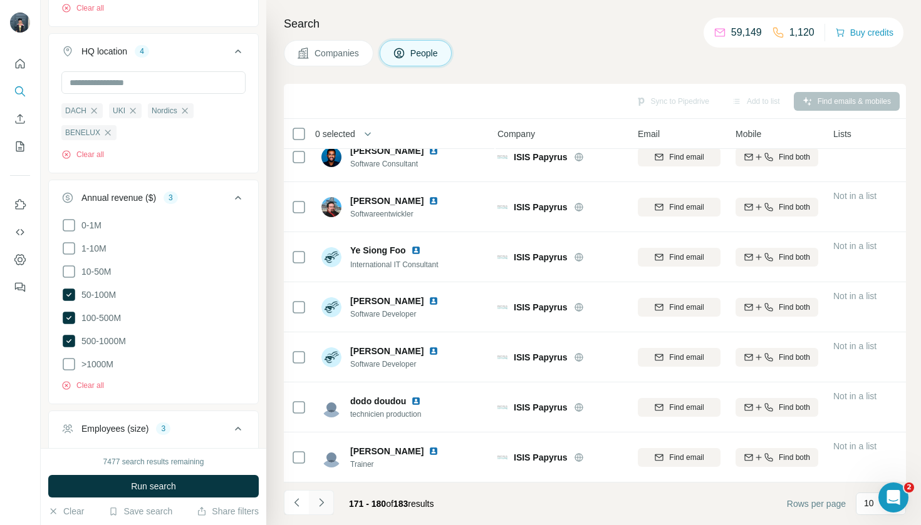
click at [333, 504] on button "Navigate to next page" at bounding box center [321, 502] width 25 height 25
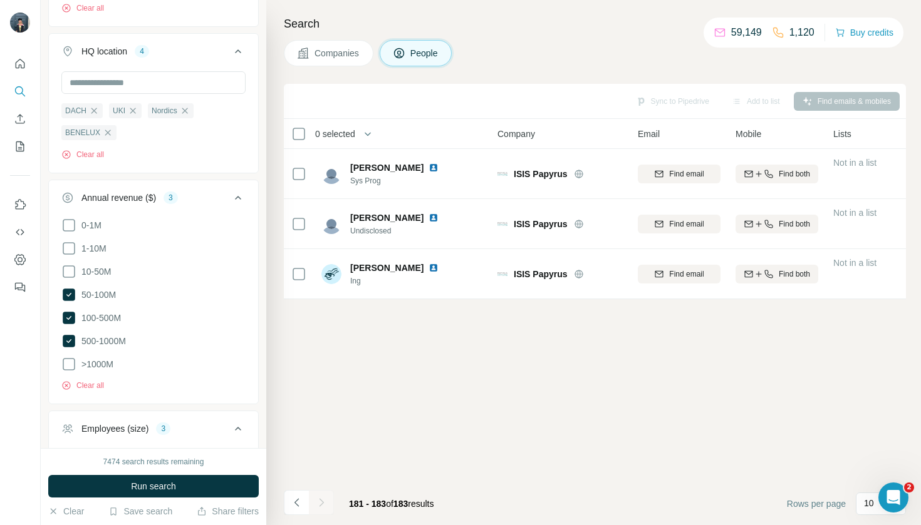
click at [354, 63] on button "Companies" at bounding box center [329, 53] width 90 height 26
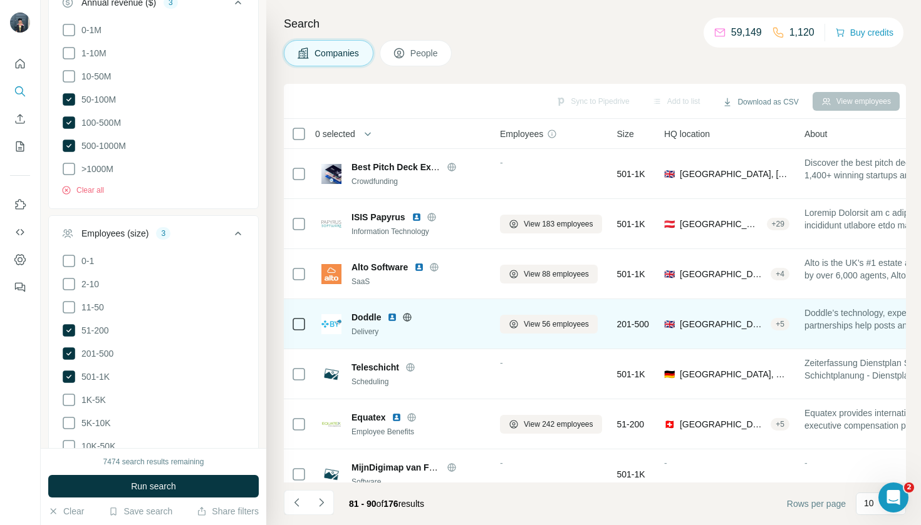
scroll to position [1, 2]
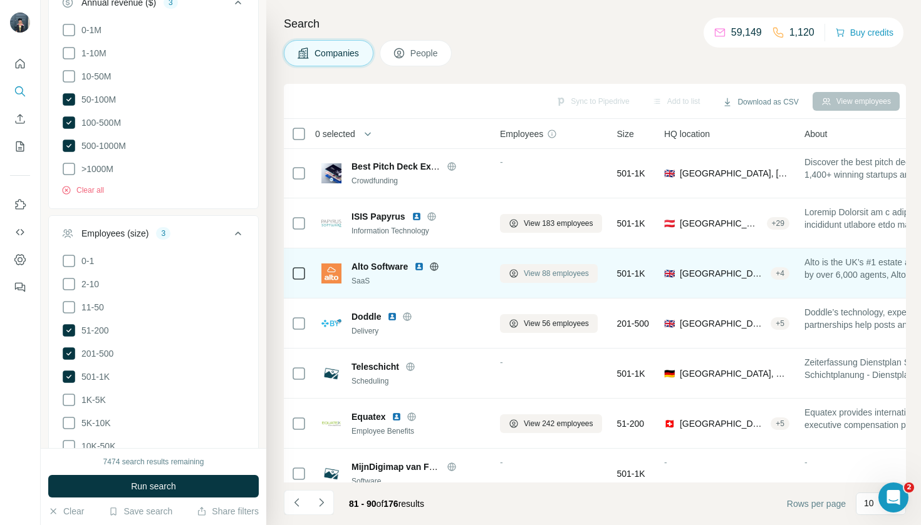
click at [524, 274] on span "View 88 employees" at bounding box center [556, 273] width 65 height 11
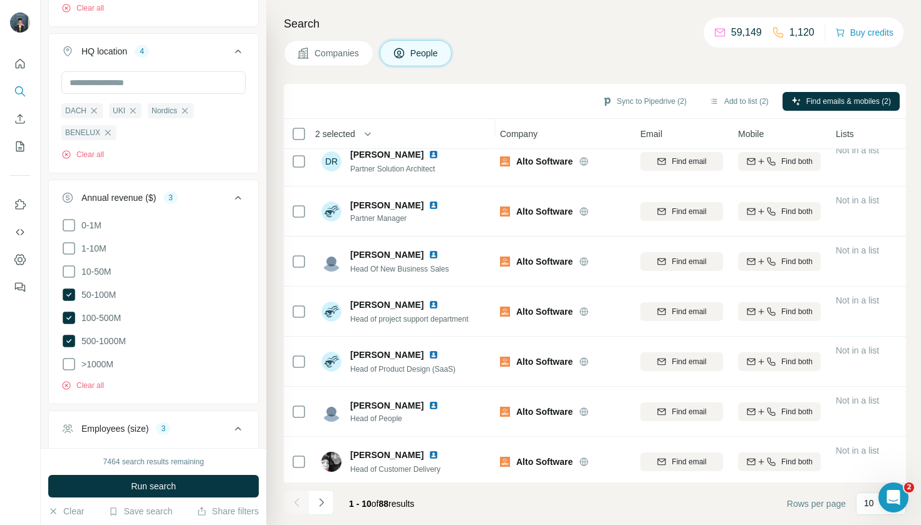
scroll to position [163, 2]
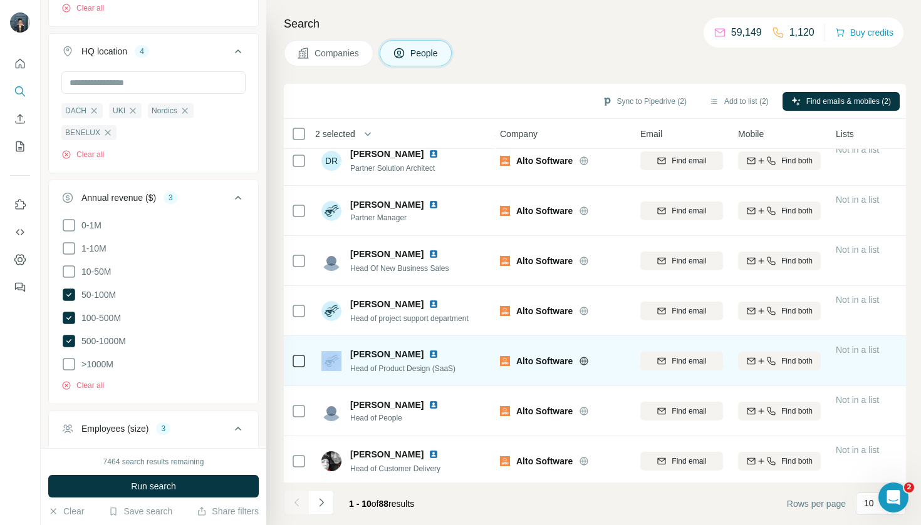
click at [301, 354] on div at bounding box center [298, 361] width 15 height 15
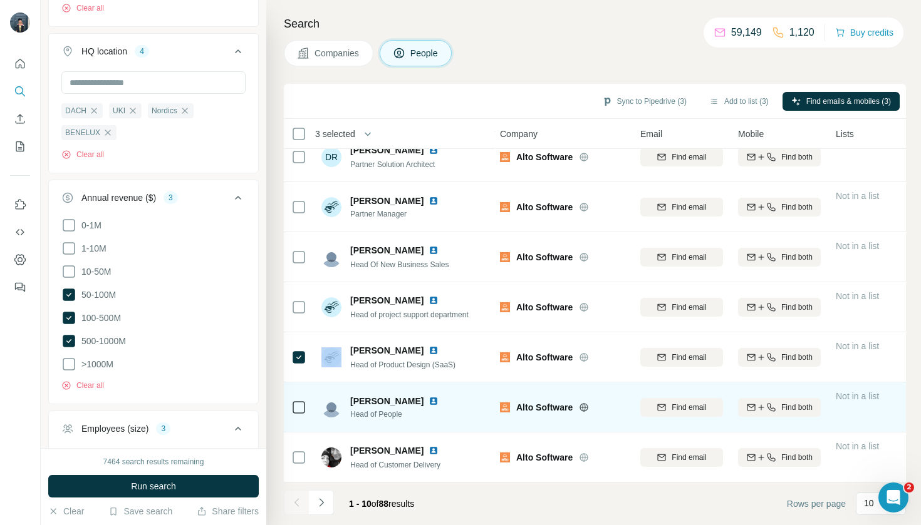
scroll to position [167, 2]
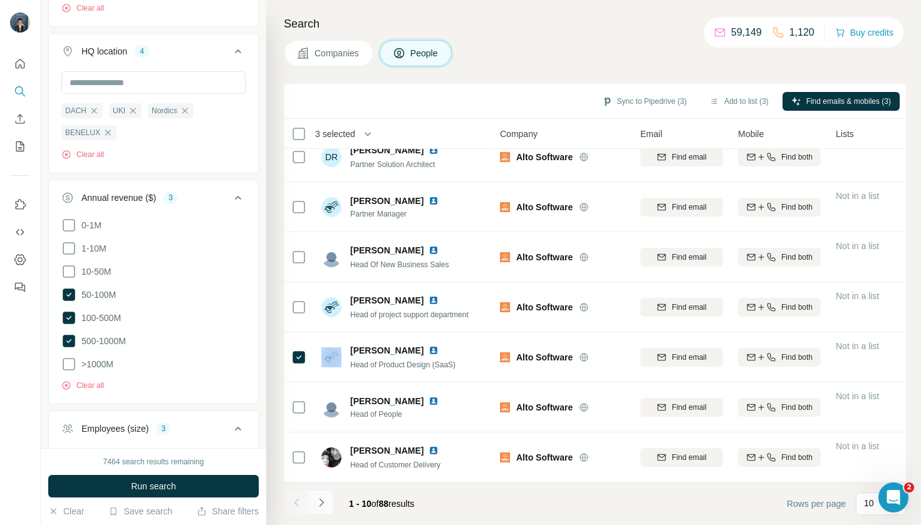
click at [313, 510] on button "Navigate to next page" at bounding box center [321, 502] width 25 height 25
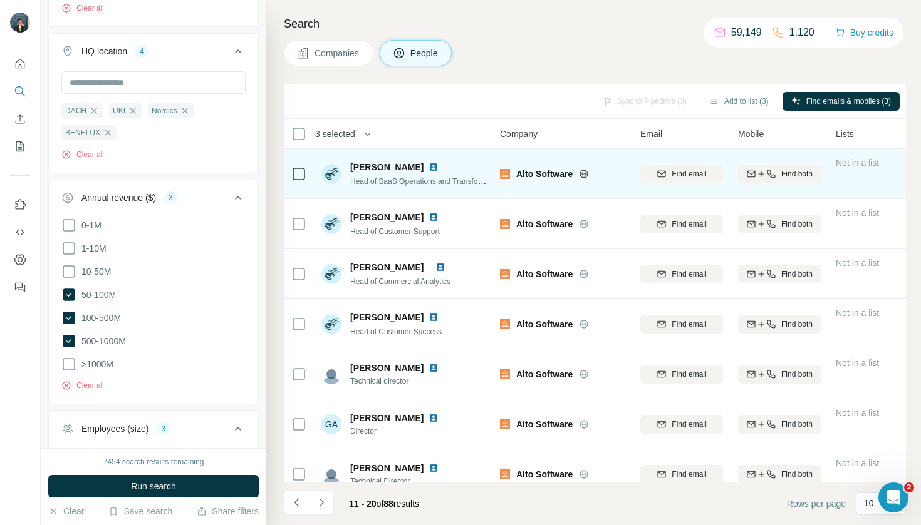
scroll to position [0, 2]
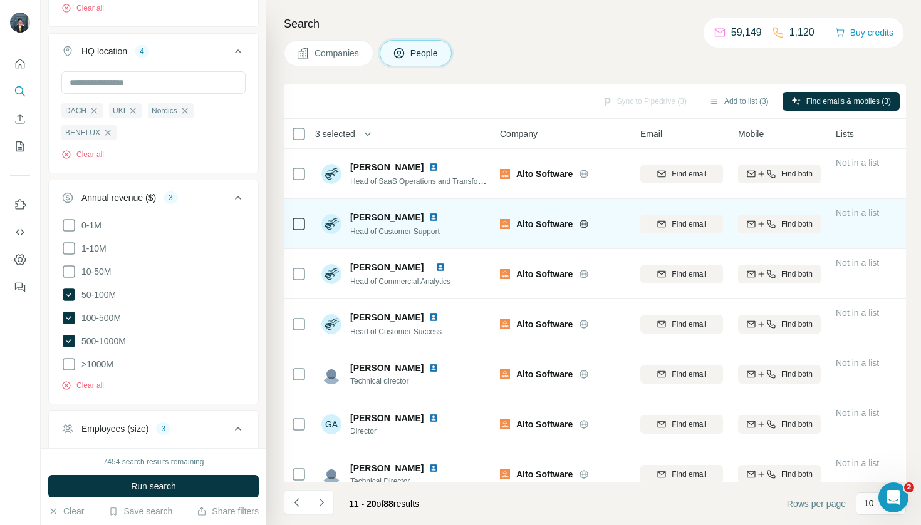
click at [300, 236] on div at bounding box center [298, 224] width 15 height 34
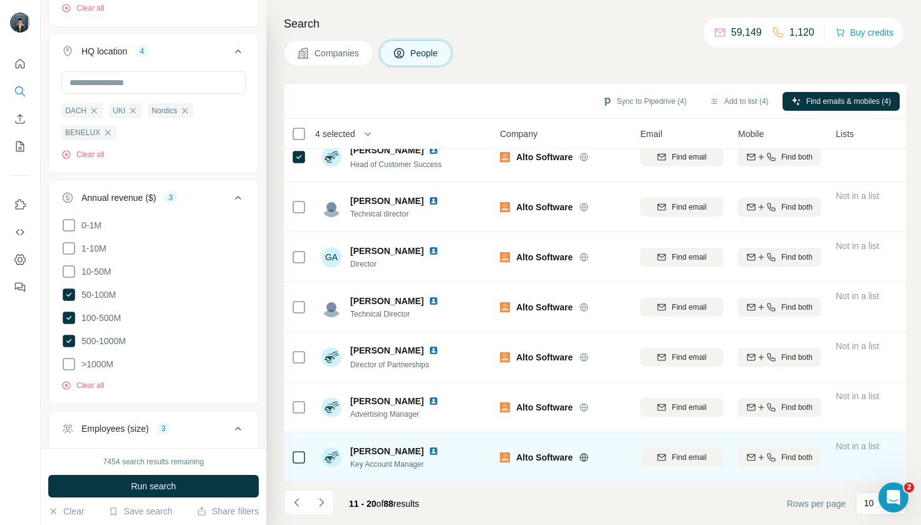
scroll to position [167, 2]
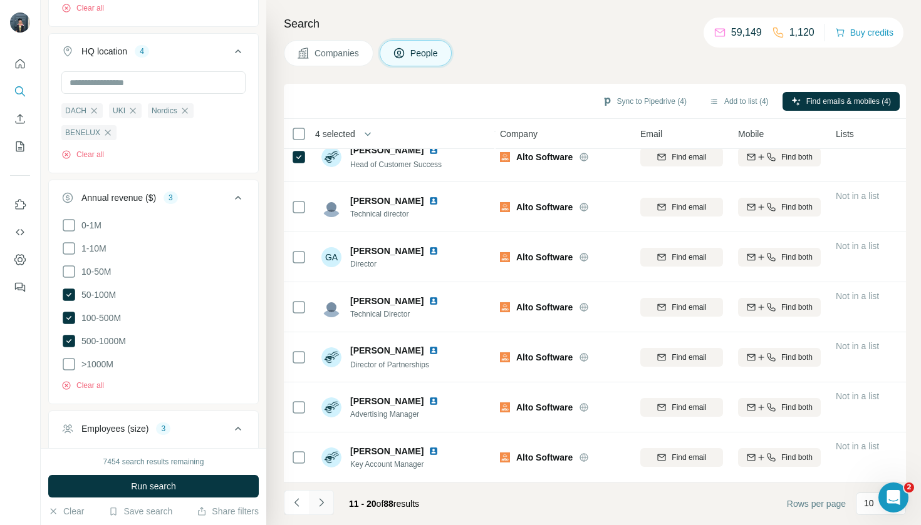
click at [318, 505] on icon "Navigate to next page" at bounding box center [321, 503] width 13 height 13
click at [742, 100] on button "Add to list (4)" at bounding box center [738, 101] width 77 height 19
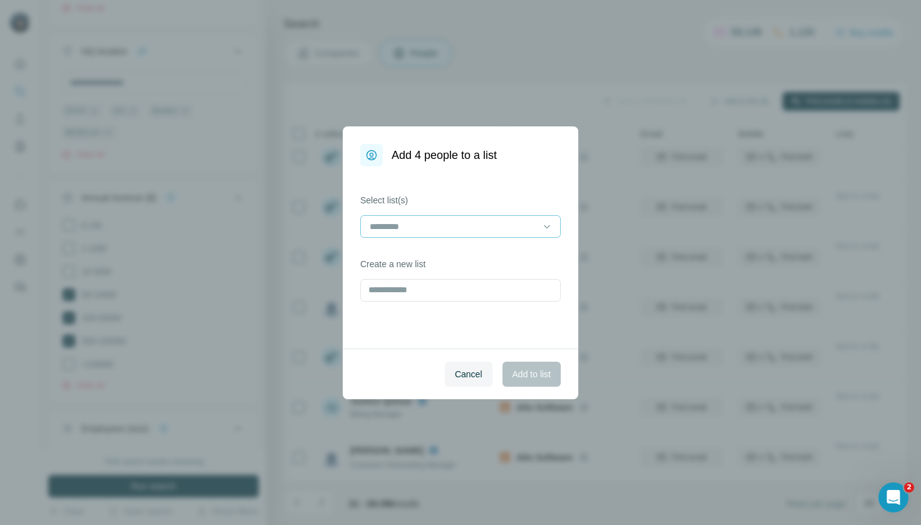
click at [492, 229] on input at bounding box center [452, 227] width 169 height 14
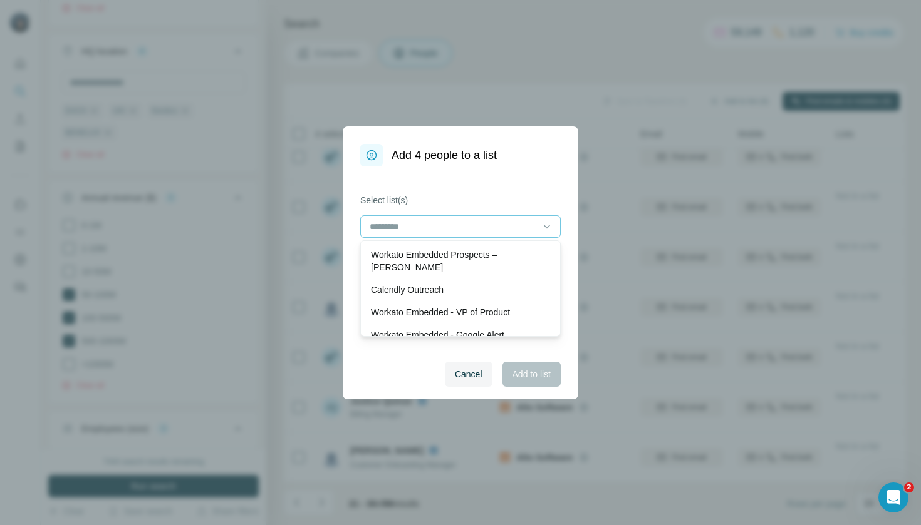
click at [490, 248] on div "Workato Embedded Prospects – [PERSON_NAME]" at bounding box center [460, 261] width 194 height 35
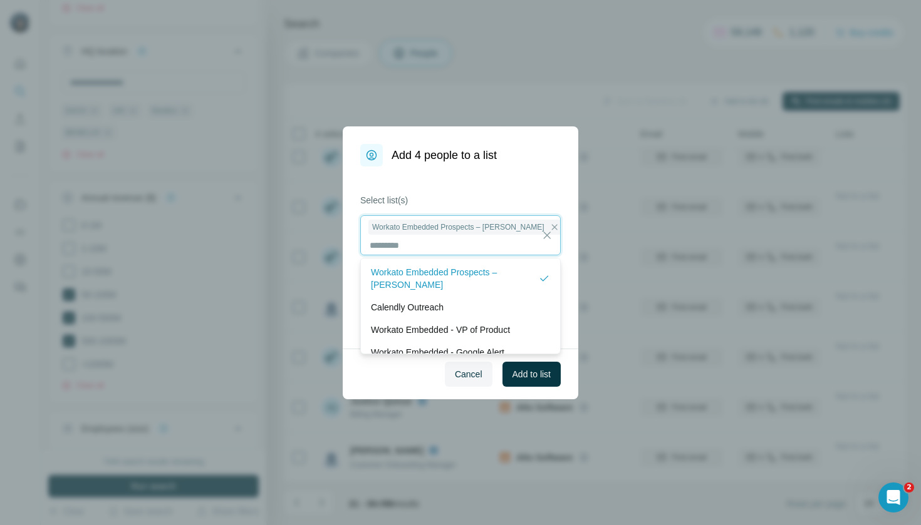
scroll to position [1, 0]
click at [524, 378] on span "Add to list" at bounding box center [531, 374] width 38 height 13
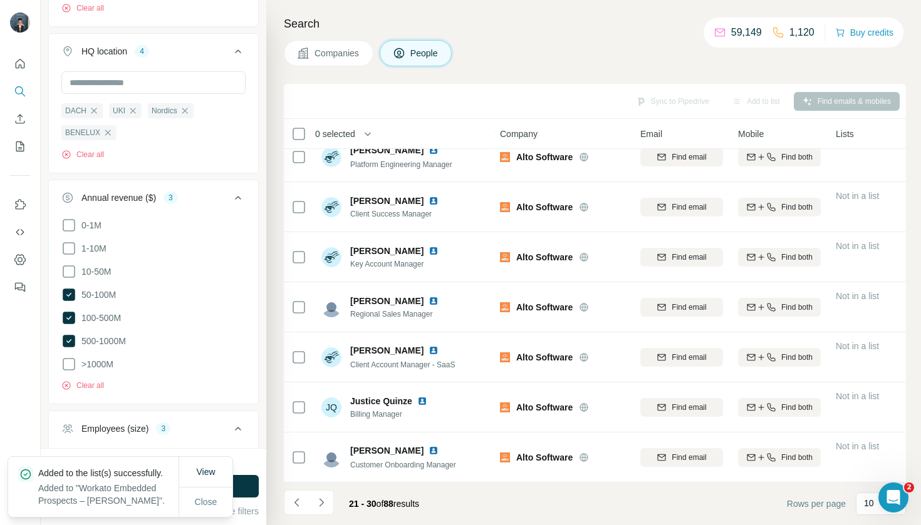
click at [345, 60] on button "Companies" at bounding box center [329, 53] width 90 height 26
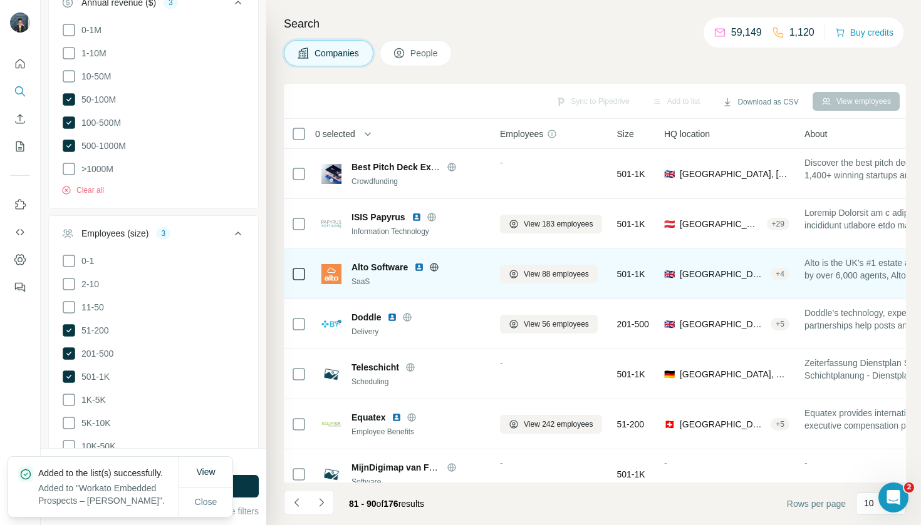
scroll to position [0, 2]
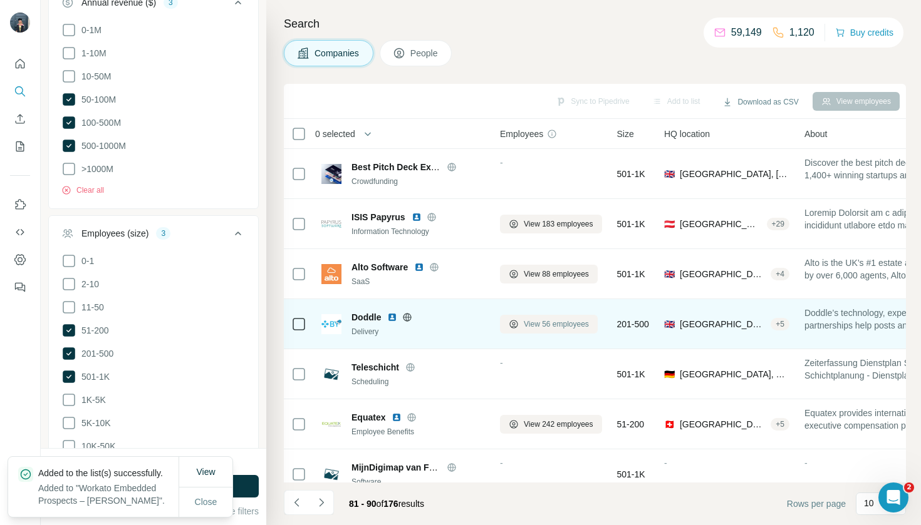
click at [541, 319] on span "View 56 employees" at bounding box center [556, 324] width 65 height 11
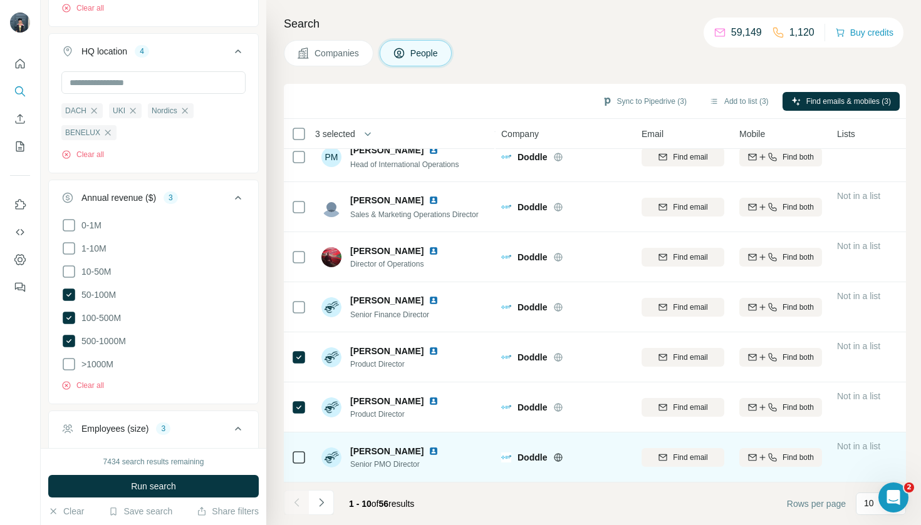
scroll to position [167, 1]
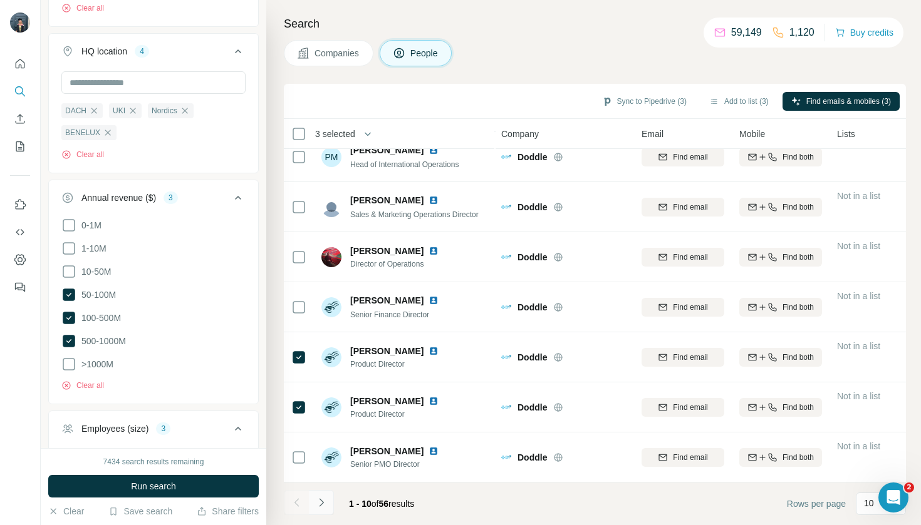
click at [322, 499] on icon "Navigate to next page" at bounding box center [321, 503] width 13 height 13
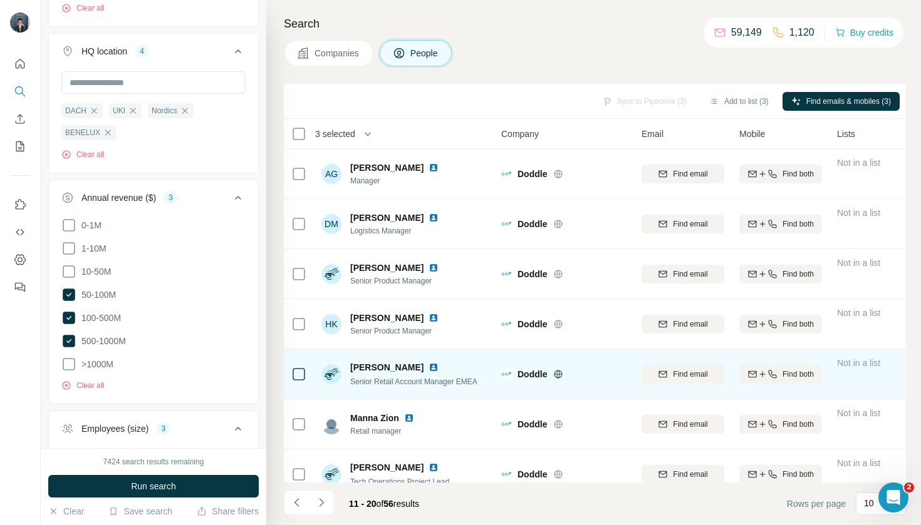
scroll to position [0, 1]
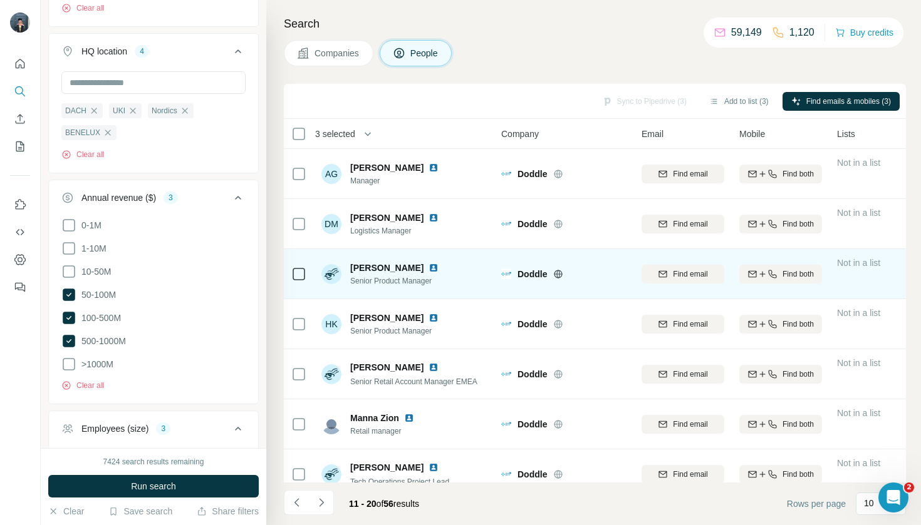
click at [299, 281] on icon at bounding box center [298, 274] width 15 height 15
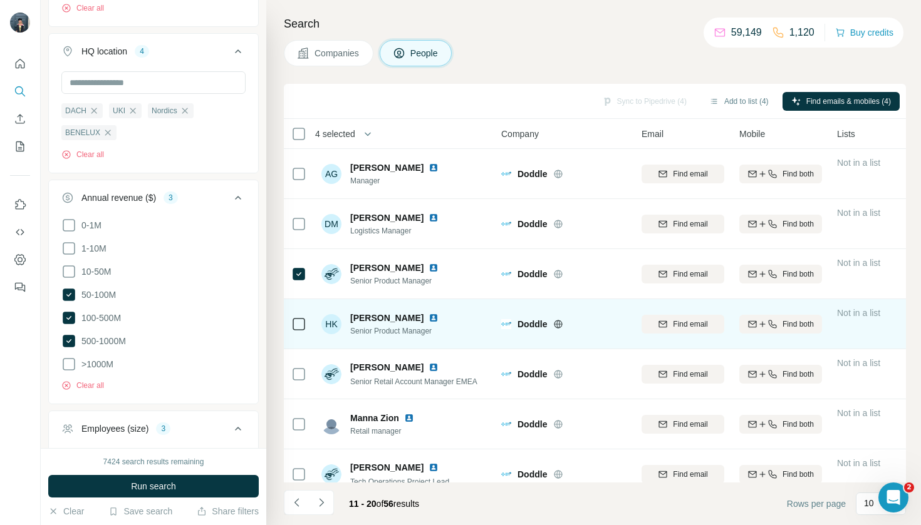
click at [299, 331] on icon at bounding box center [298, 324] width 15 height 15
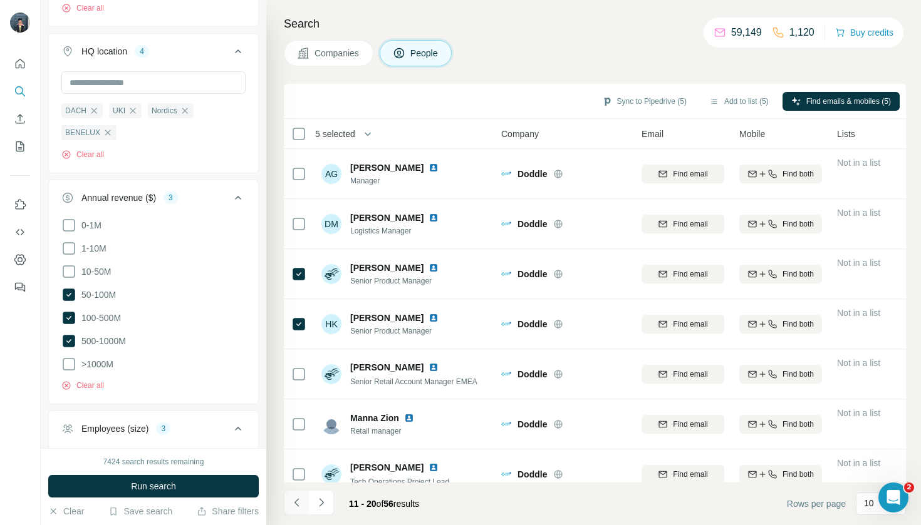
click at [297, 506] on icon "Navigate to previous page" at bounding box center [297, 503] width 13 height 13
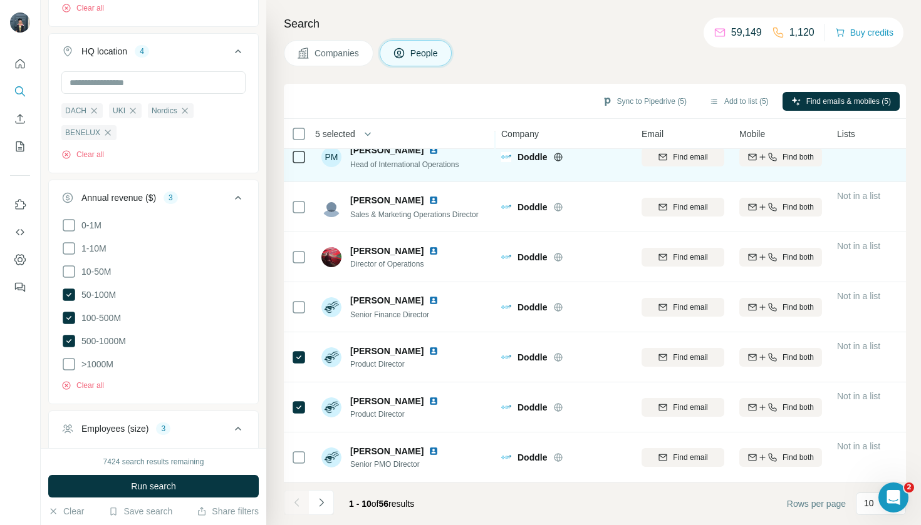
scroll to position [167, 1]
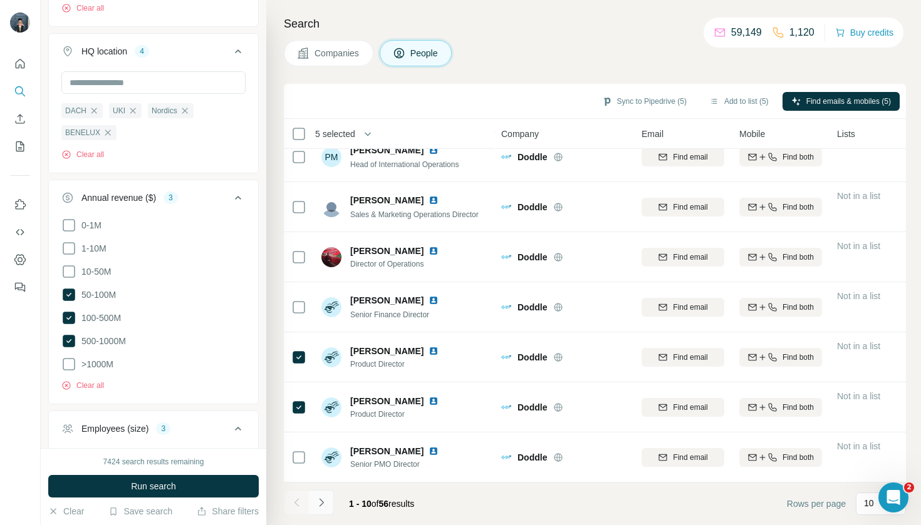
click at [329, 505] on button "Navigate to next page" at bounding box center [321, 502] width 25 height 25
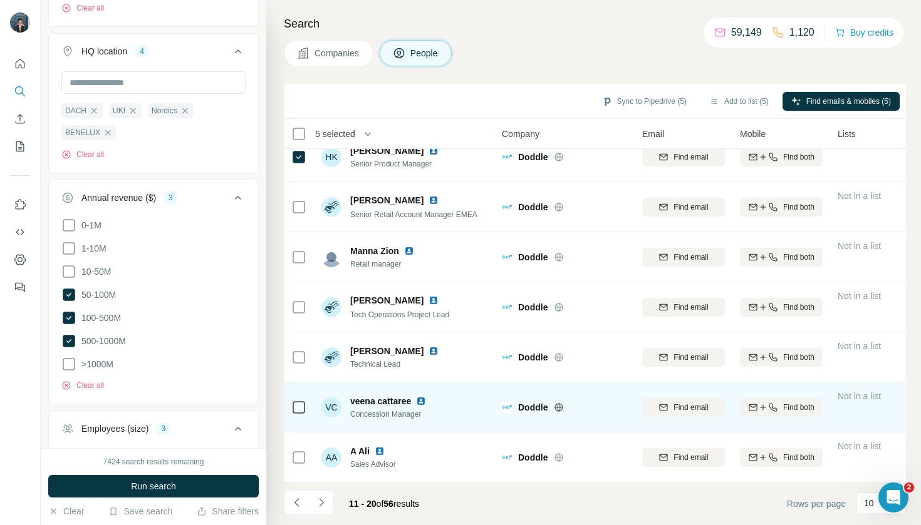
scroll to position [0, 0]
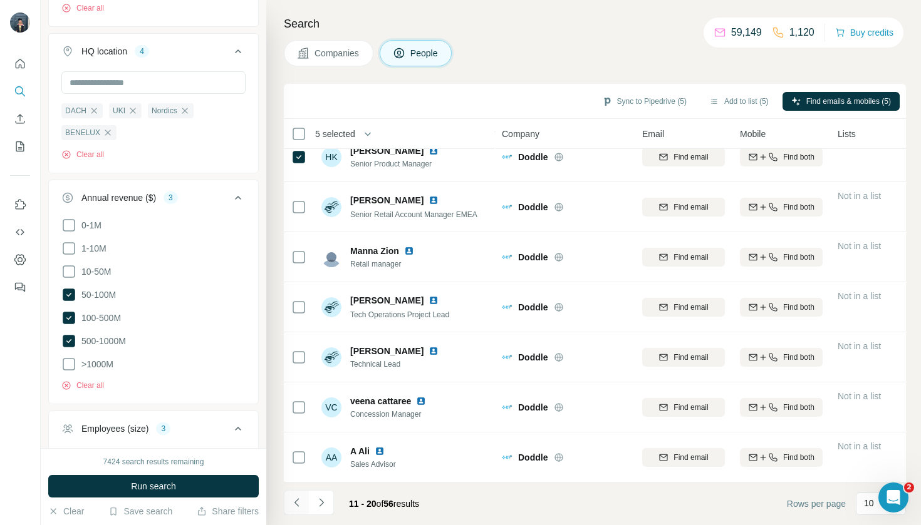
click at [308, 505] on button "Navigate to previous page" at bounding box center [296, 502] width 25 height 25
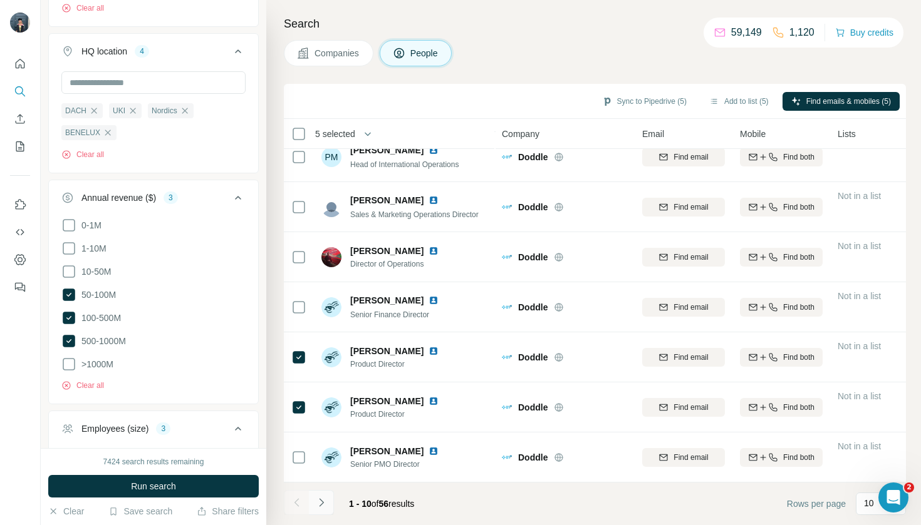
click at [328, 500] on button "Navigate to next page" at bounding box center [321, 502] width 25 height 25
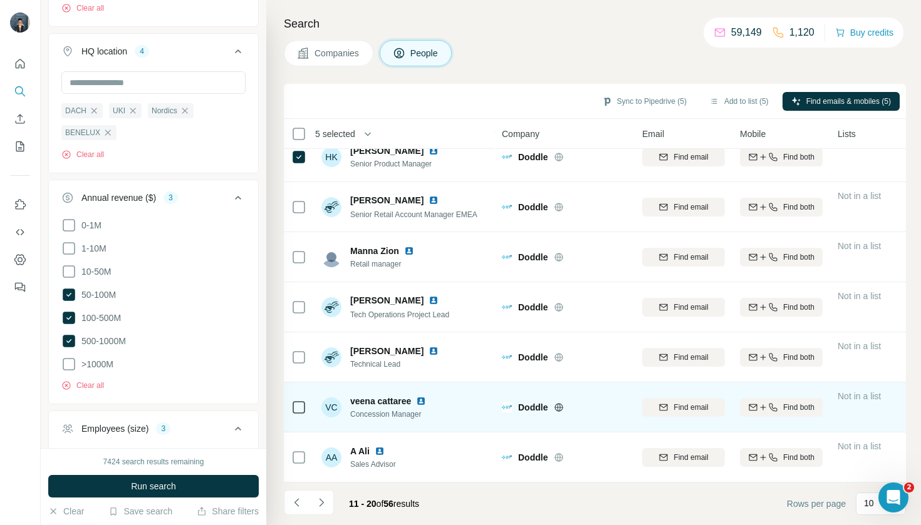
scroll to position [167, 0]
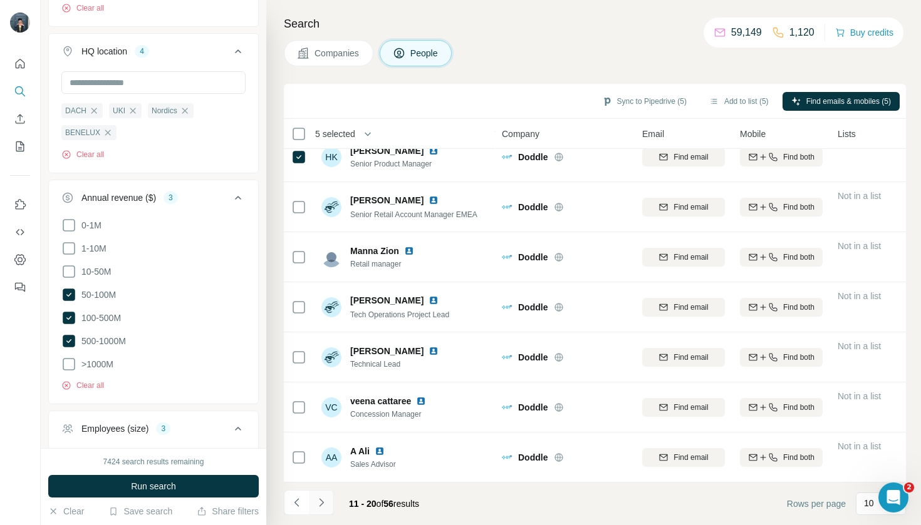
click at [324, 505] on icon "Navigate to next page" at bounding box center [321, 503] width 13 height 13
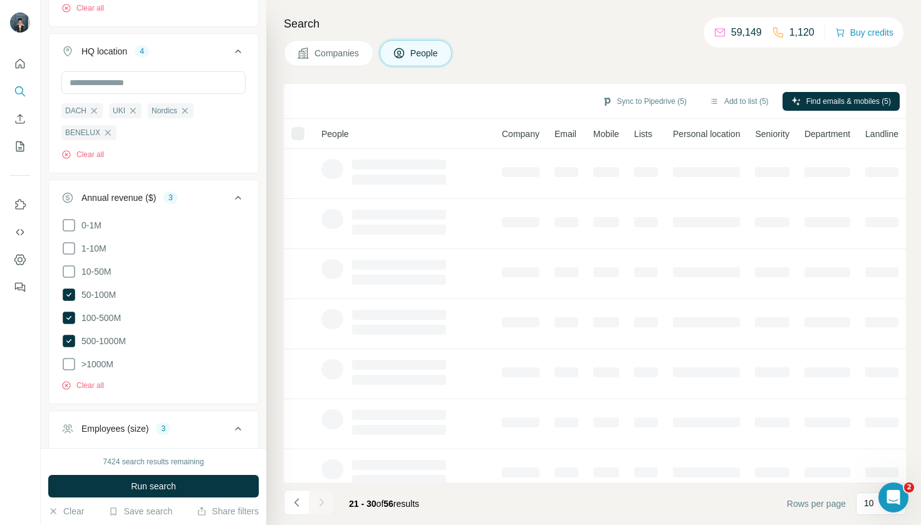
scroll to position [0, 0]
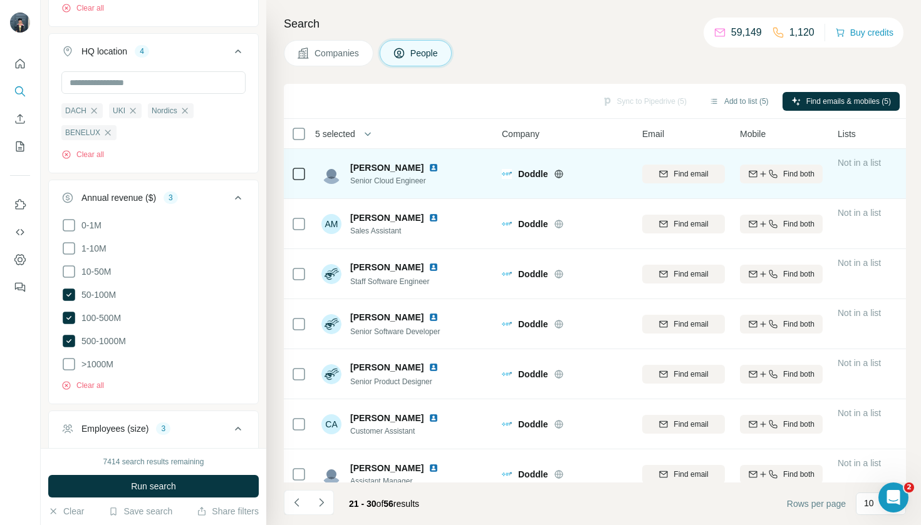
click at [291, 171] on icon at bounding box center [298, 174] width 15 height 15
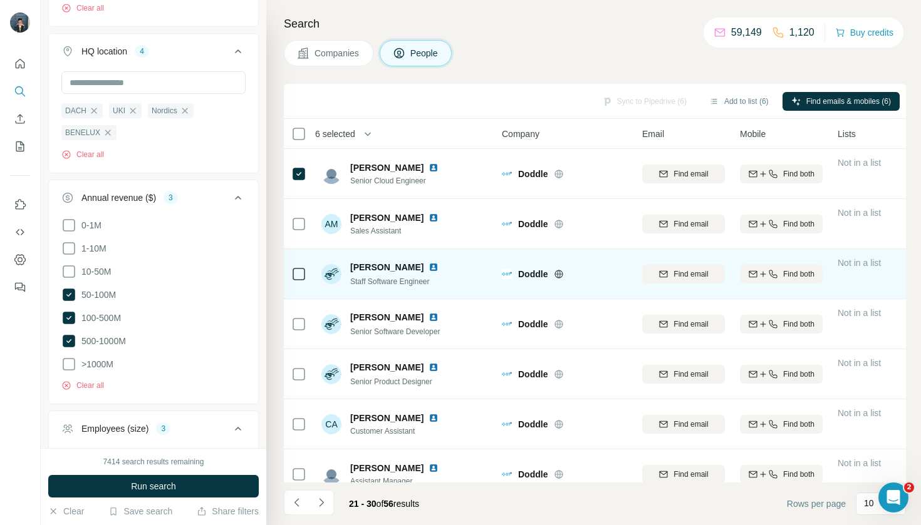
click at [310, 272] on td at bounding box center [299, 274] width 30 height 50
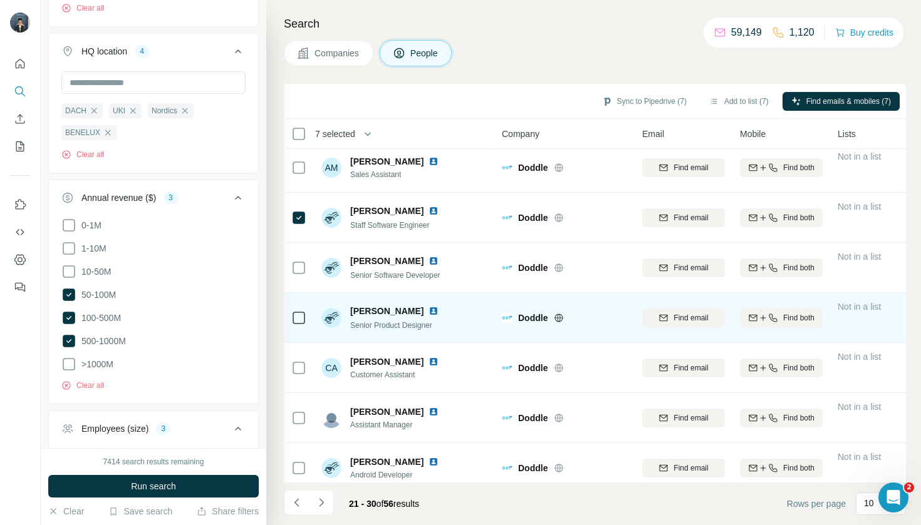
click at [299, 309] on div at bounding box center [298, 318] width 15 height 34
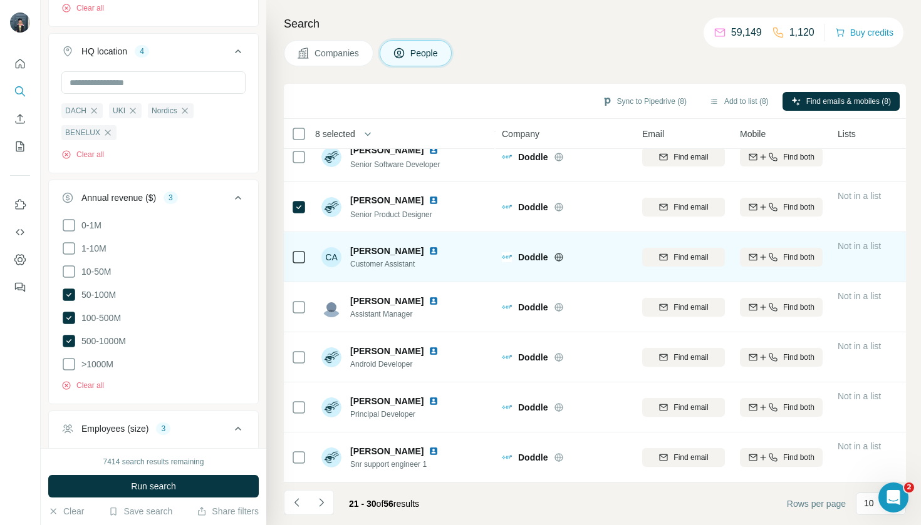
scroll to position [167, 0]
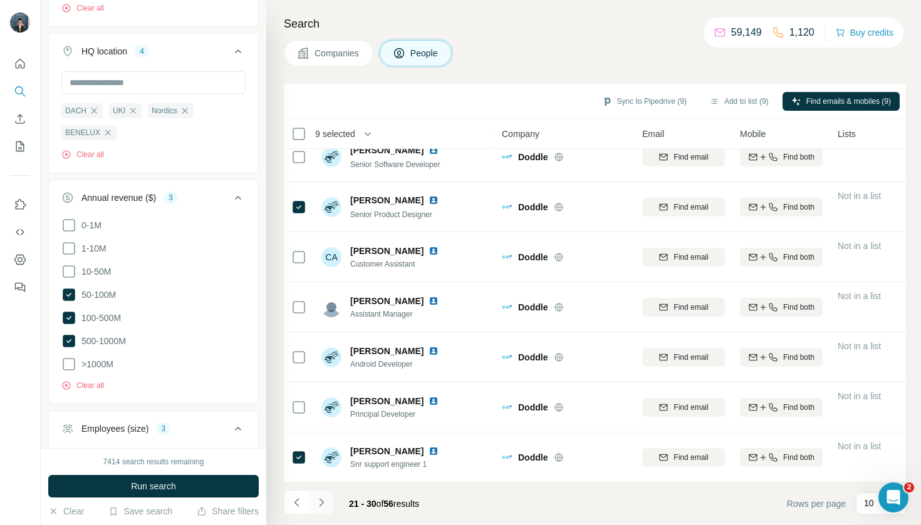
click at [318, 504] on icon "Navigate to next page" at bounding box center [321, 503] width 13 height 13
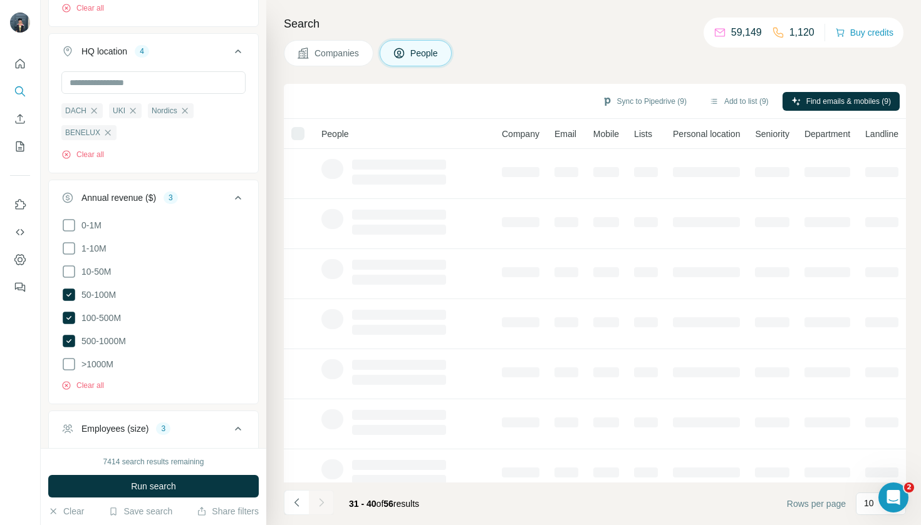
scroll to position [0, 0]
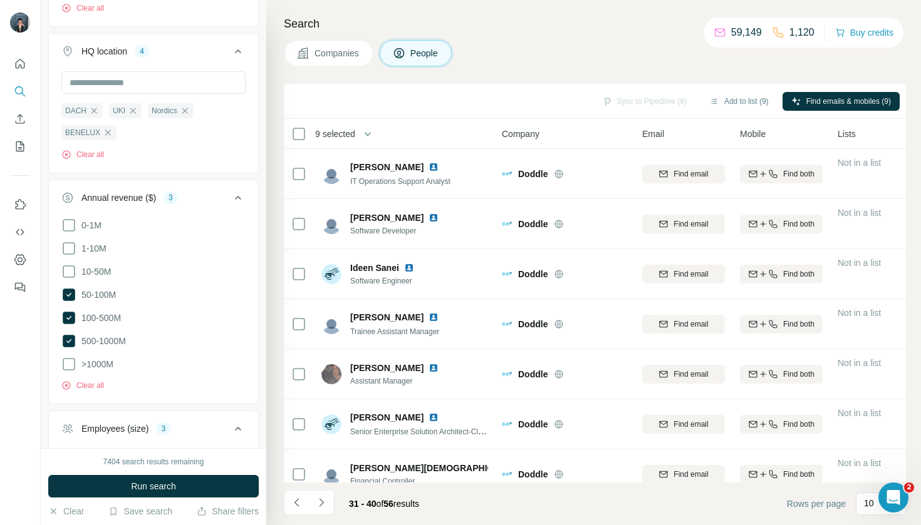
click at [504, 50] on div "Companies People" at bounding box center [595, 53] width 622 height 26
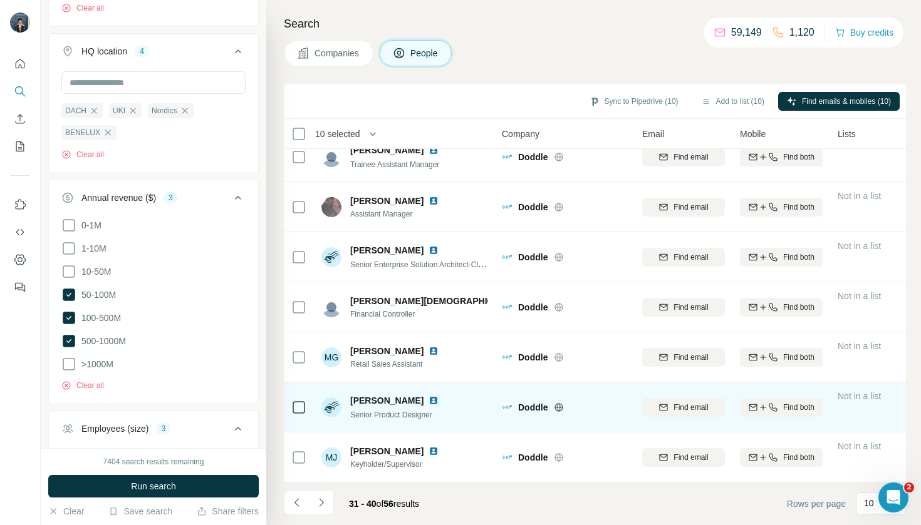
scroll to position [167, 0]
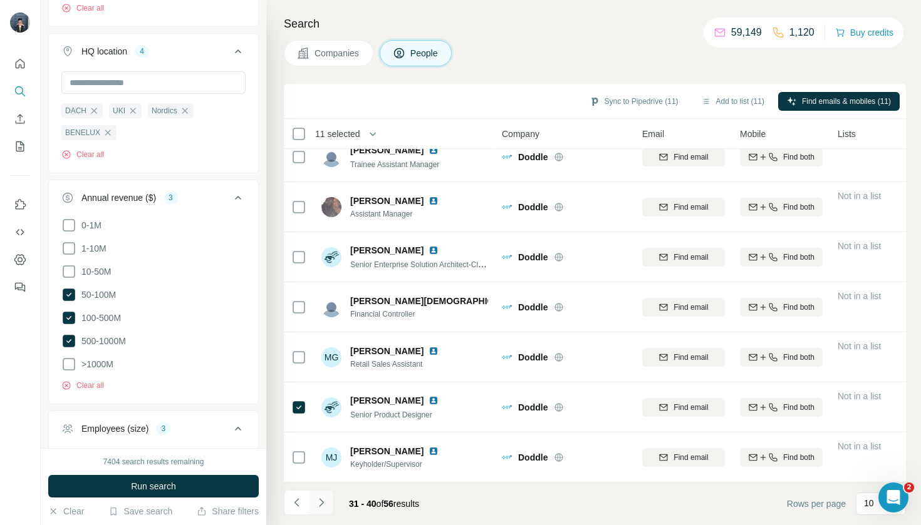
click at [323, 499] on icon "Navigate to next page" at bounding box center [321, 503] width 13 height 13
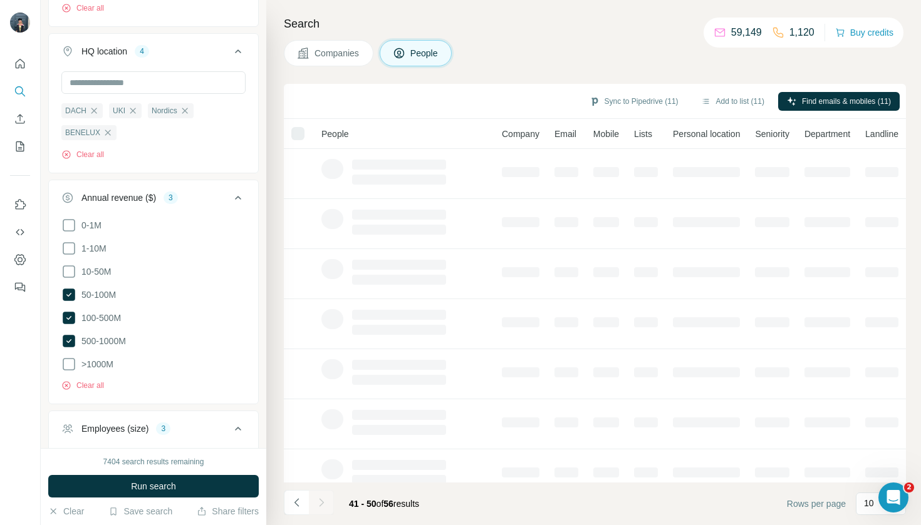
scroll to position [0, 0]
click at [725, 105] on button "Add to list (11)" at bounding box center [732, 101] width 81 height 19
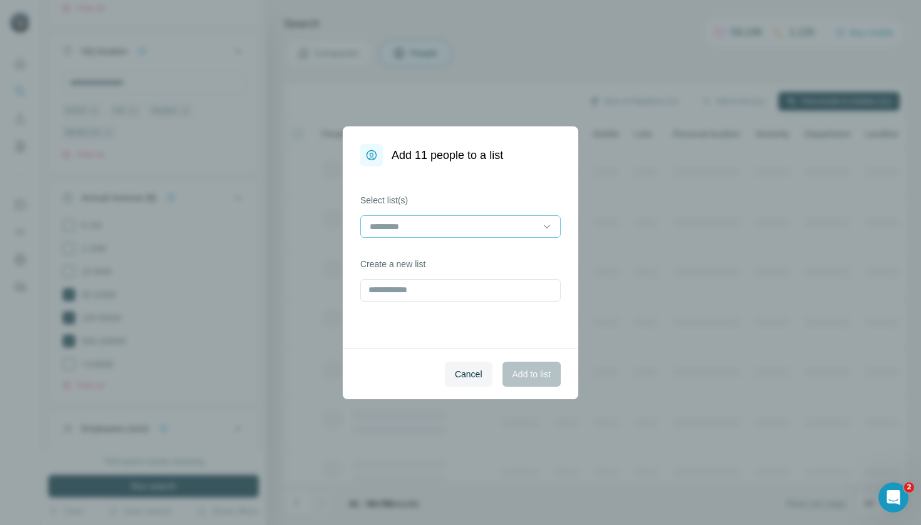
click at [465, 229] on input at bounding box center [452, 227] width 169 height 14
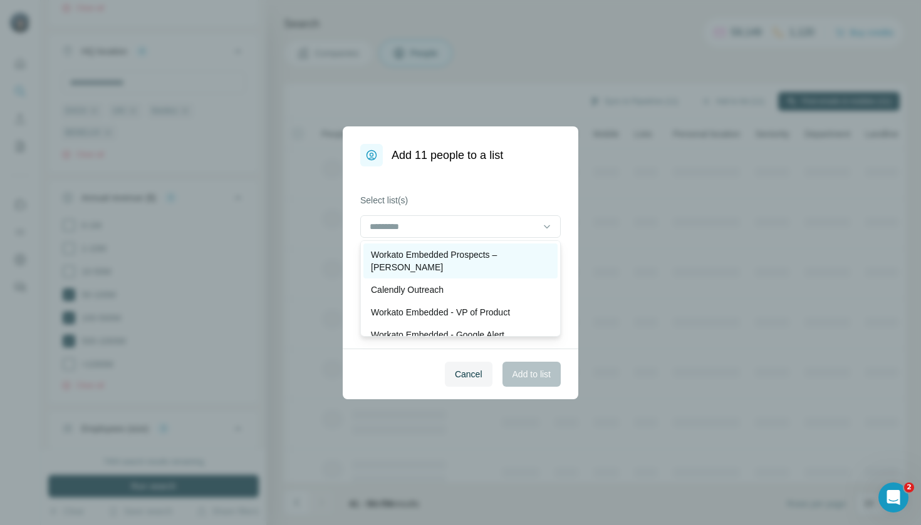
click at [467, 253] on p "Workato Embedded Prospects – [PERSON_NAME]" at bounding box center [460, 261] width 179 height 25
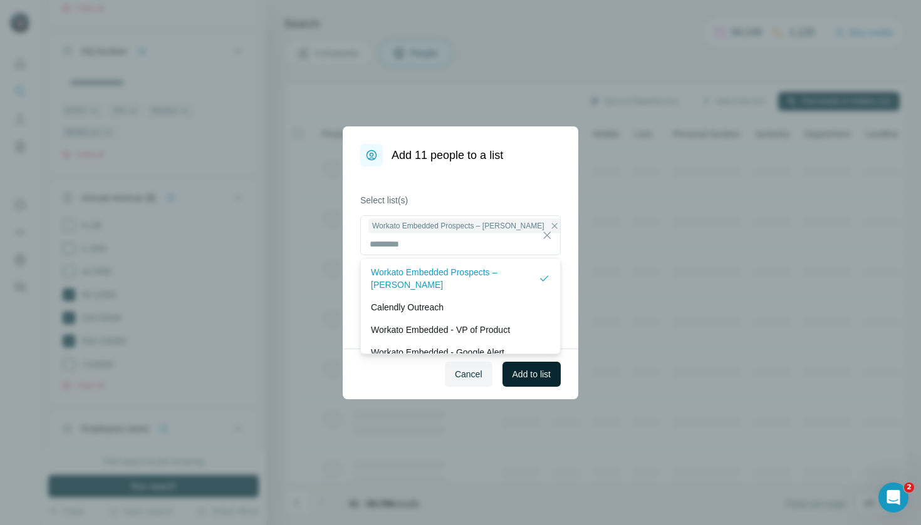
click at [542, 373] on span "Add to list" at bounding box center [531, 374] width 38 height 13
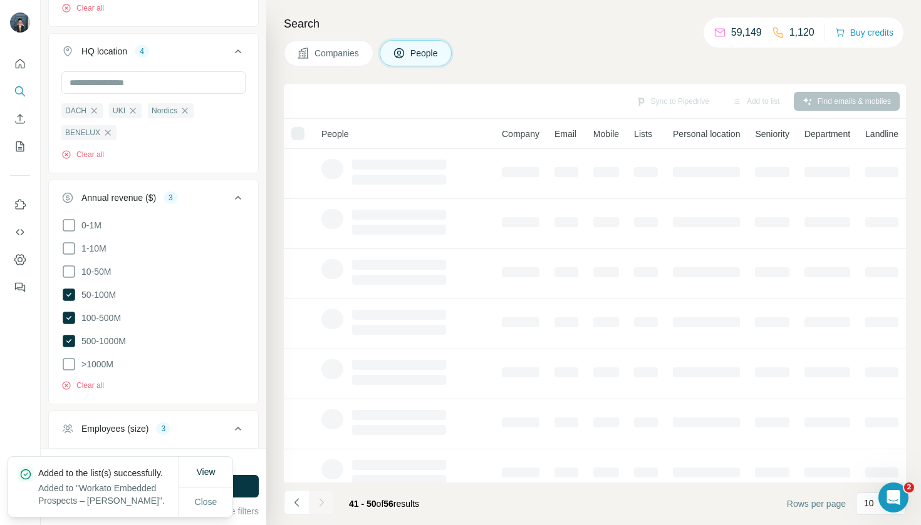
click at [337, 48] on span "Companies" at bounding box center [337, 53] width 46 height 13
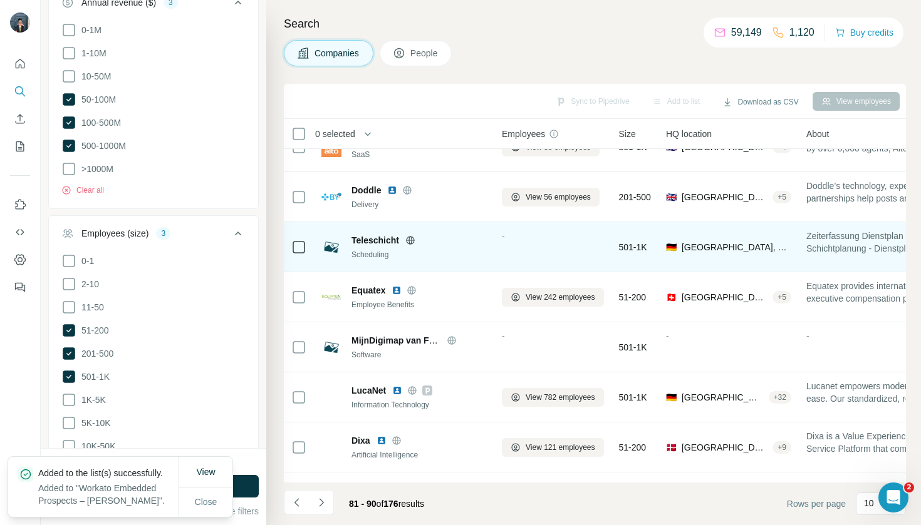
scroll to position [131, 0]
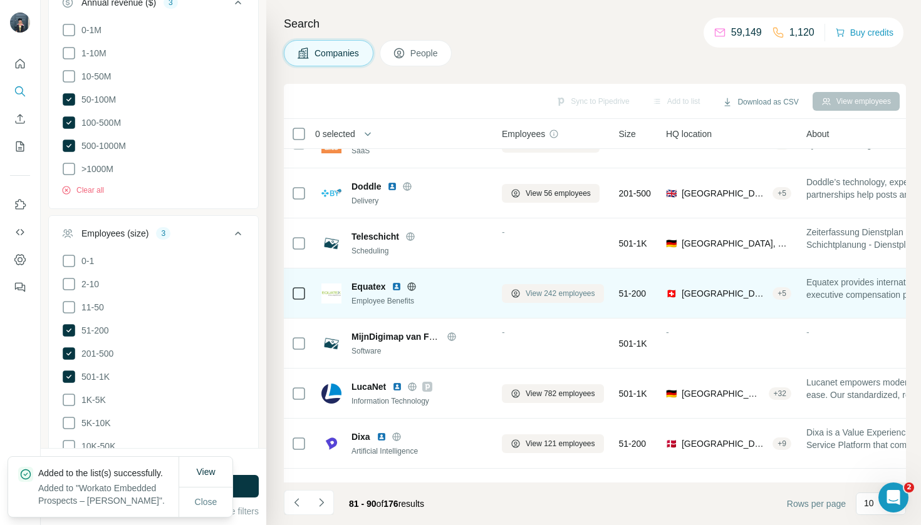
click at [538, 300] on button "View 242 employees" at bounding box center [553, 293] width 102 height 19
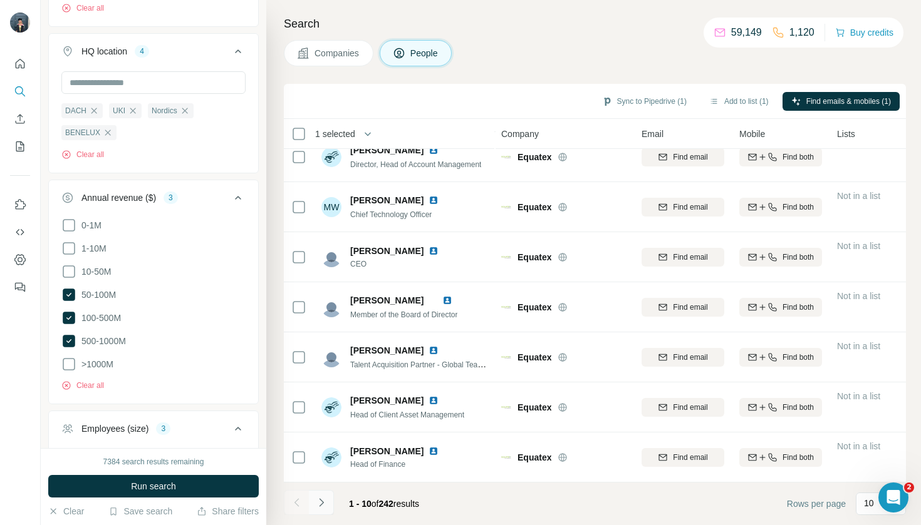
click at [325, 512] on button "Navigate to next page" at bounding box center [321, 502] width 25 height 25
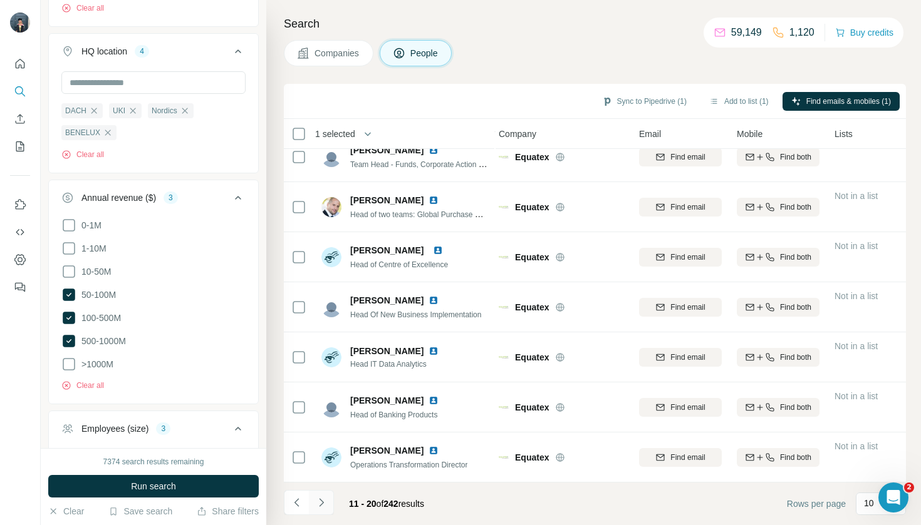
click at [323, 505] on icon "Navigate to next page" at bounding box center [321, 503] width 13 height 13
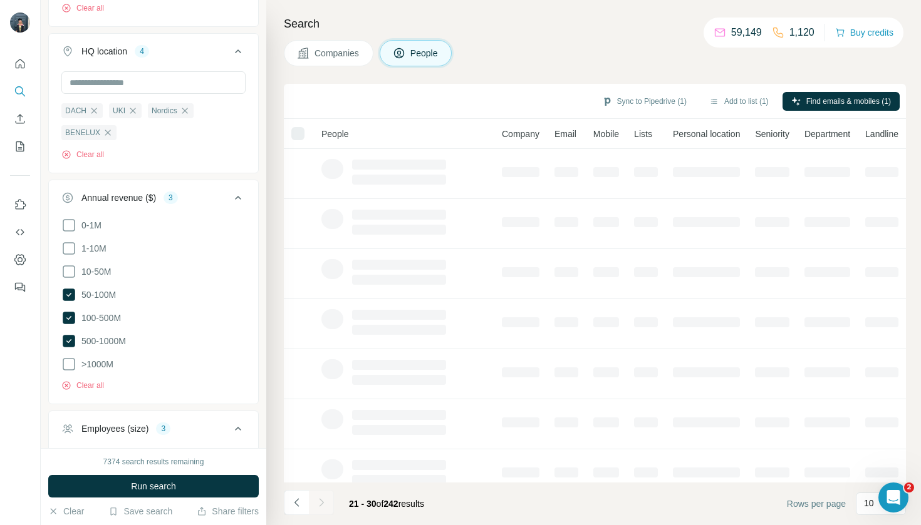
scroll to position [0, 3]
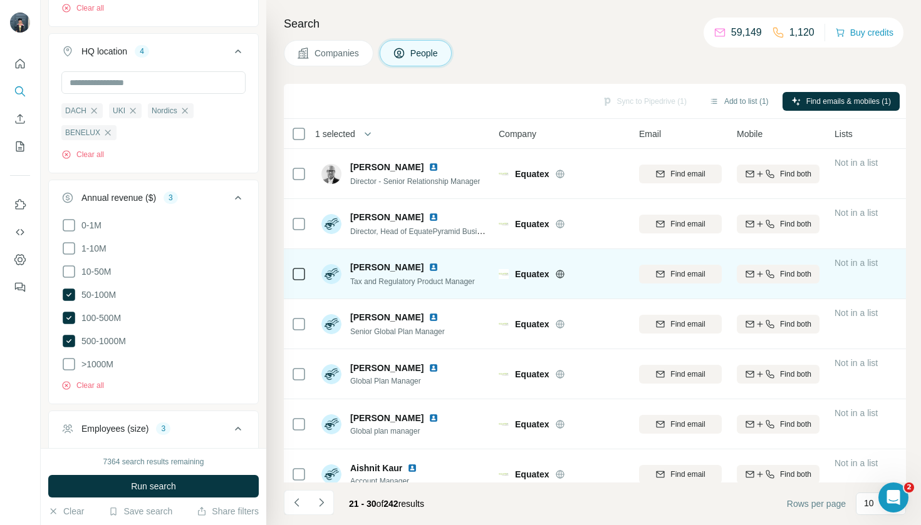
click at [301, 266] on div at bounding box center [298, 274] width 15 height 34
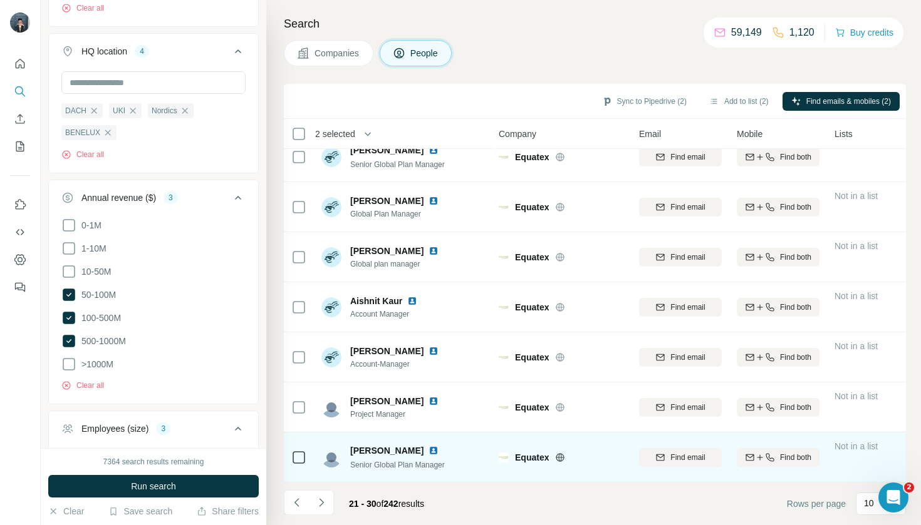
scroll to position [167, 3]
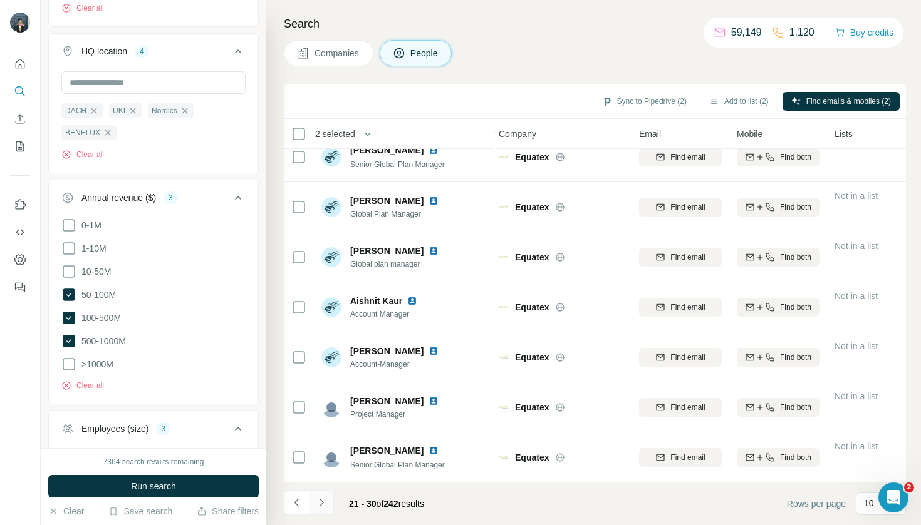
click at [328, 499] on button "Navigate to next page" at bounding box center [321, 502] width 25 height 25
click at [326, 508] on icon "Navigate to next page" at bounding box center [321, 503] width 13 height 13
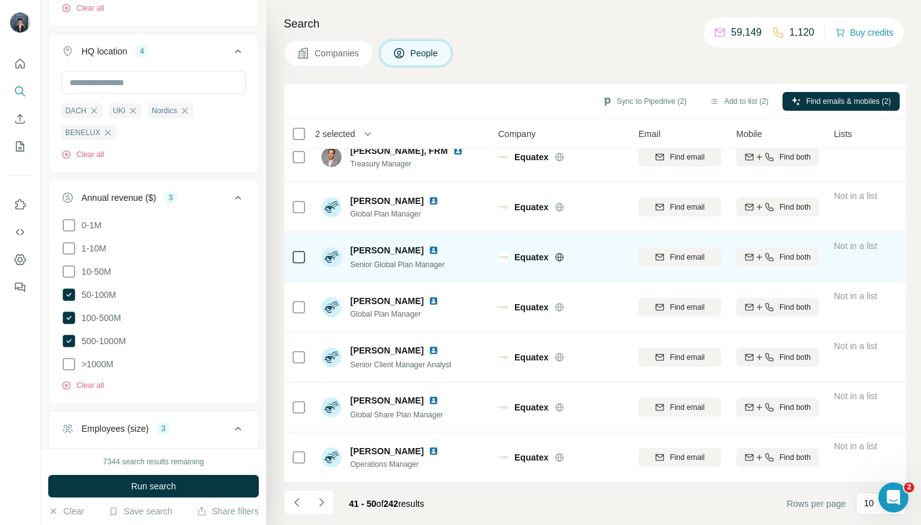
scroll to position [167, 4]
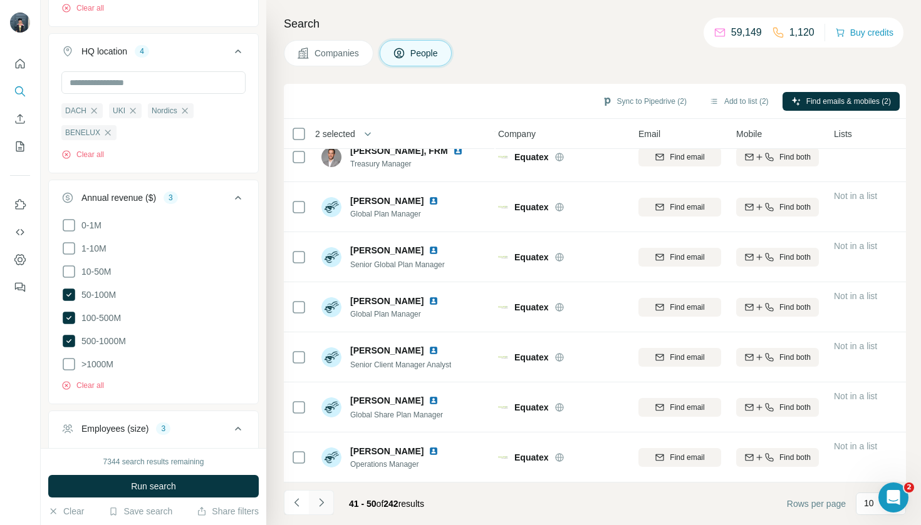
click at [322, 500] on icon "Navigate to next page" at bounding box center [321, 503] width 13 height 13
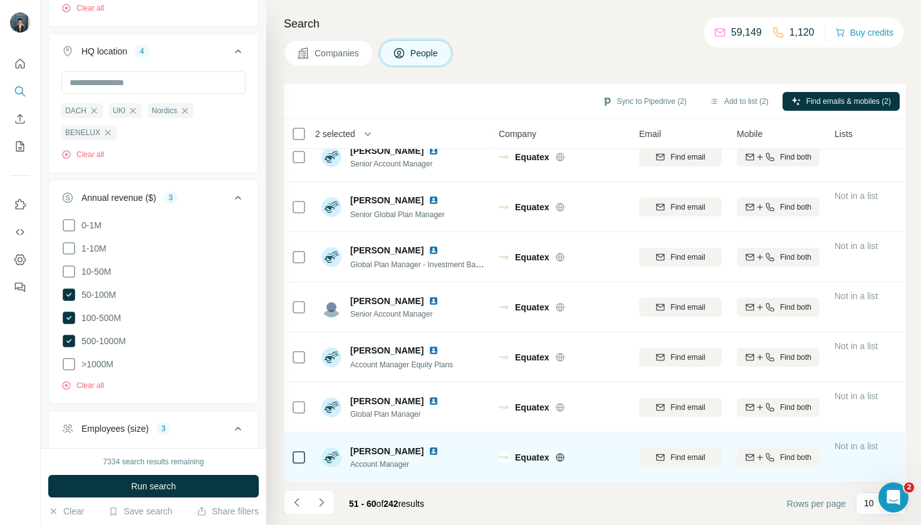
scroll to position [167, 3]
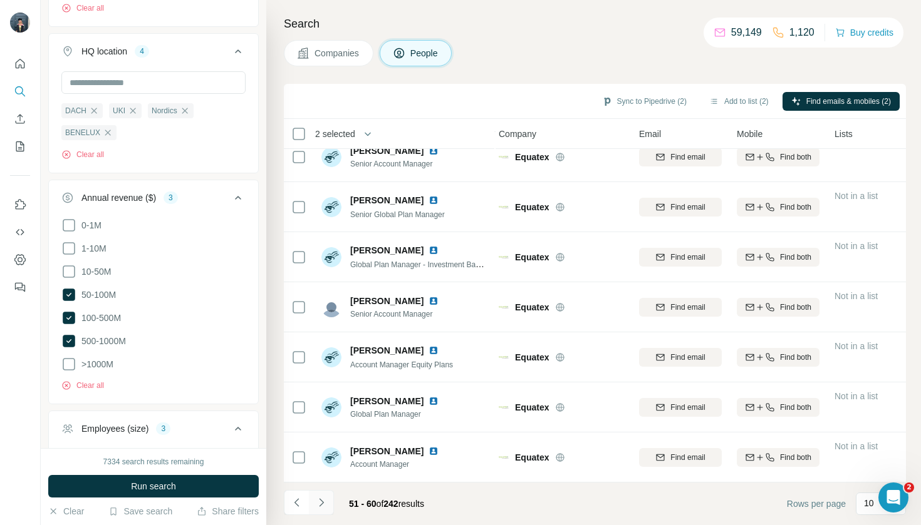
click at [324, 501] on icon "Navigate to next page" at bounding box center [321, 503] width 13 height 13
click at [327, 504] on icon "Navigate to next page" at bounding box center [321, 503] width 13 height 13
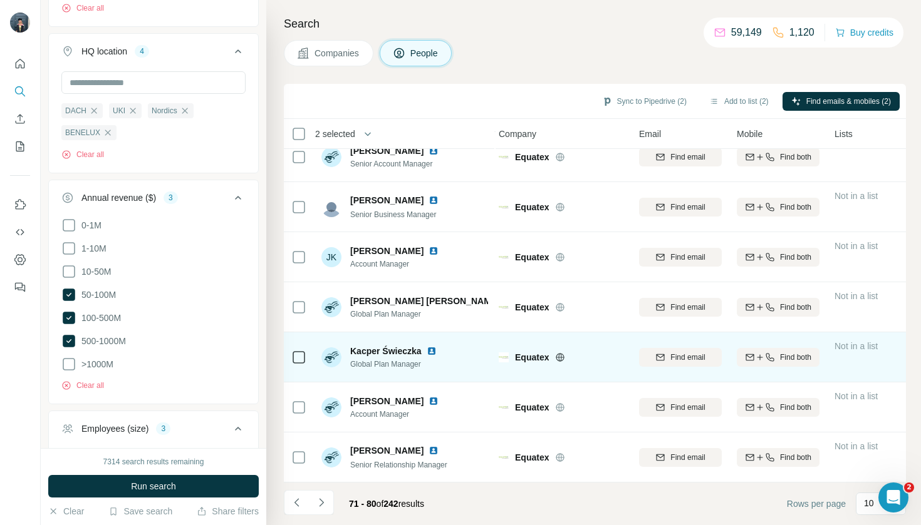
scroll to position [167, 3]
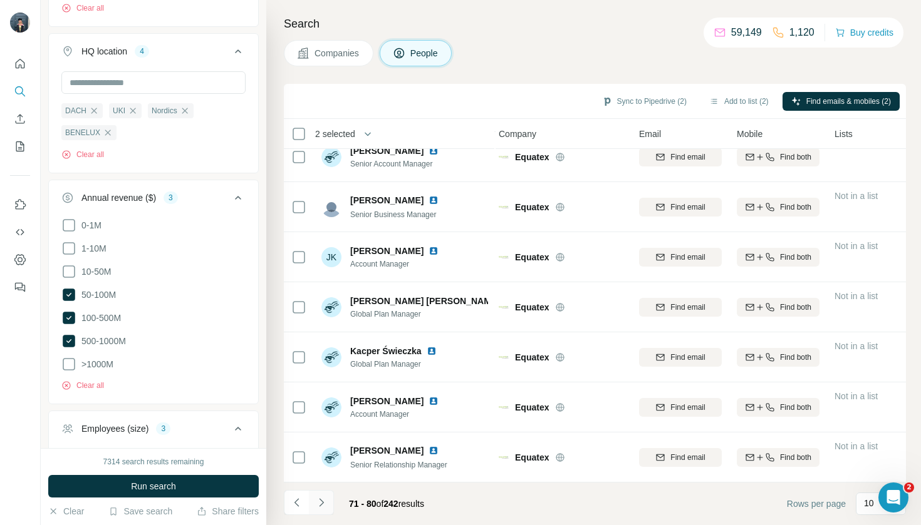
click at [328, 505] on button "Navigate to next page" at bounding box center [321, 502] width 25 height 25
click at [329, 510] on button "Navigate to next page" at bounding box center [321, 502] width 25 height 25
click at [323, 506] on icon "Navigate to next page" at bounding box center [321, 503] width 13 height 13
click at [327, 500] on icon "Navigate to next page" at bounding box center [321, 503] width 13 height 13
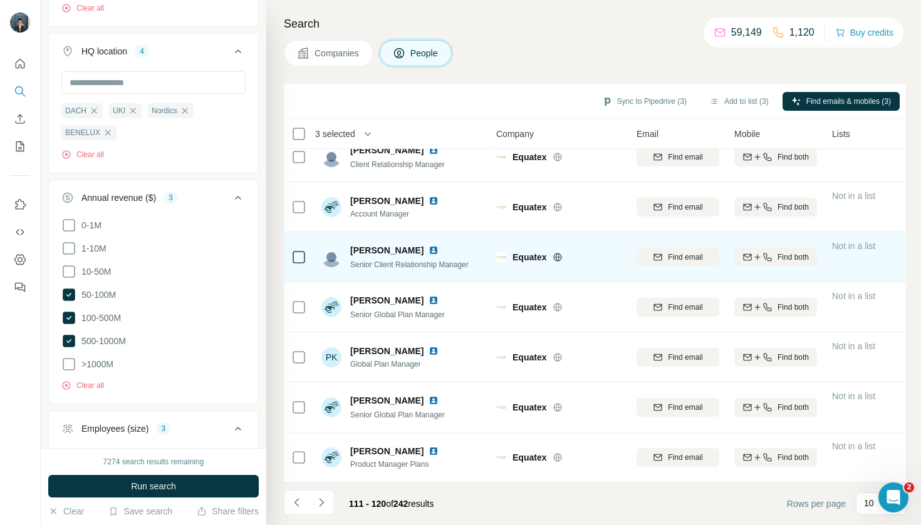
scroll to position [167, 6]
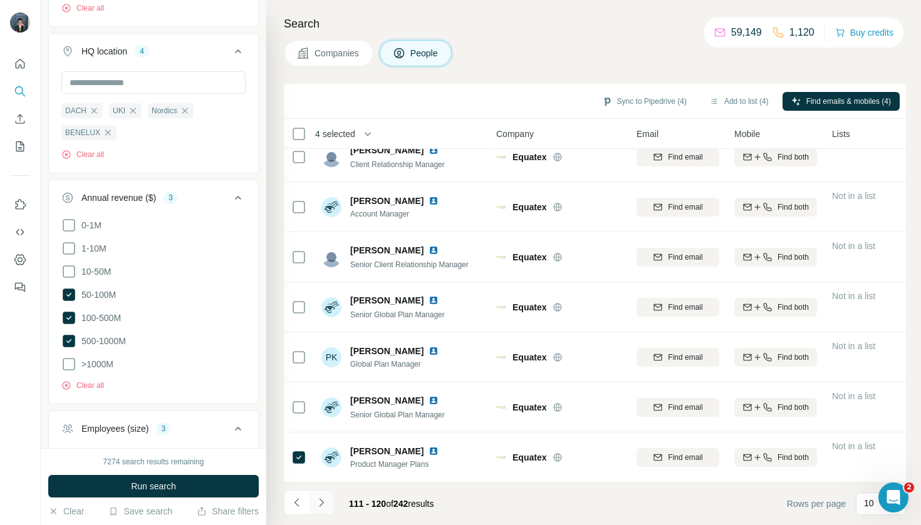
click at [319, 494] on button "Navigate to next page" at bounding box center [321, 502] width 25 height 25
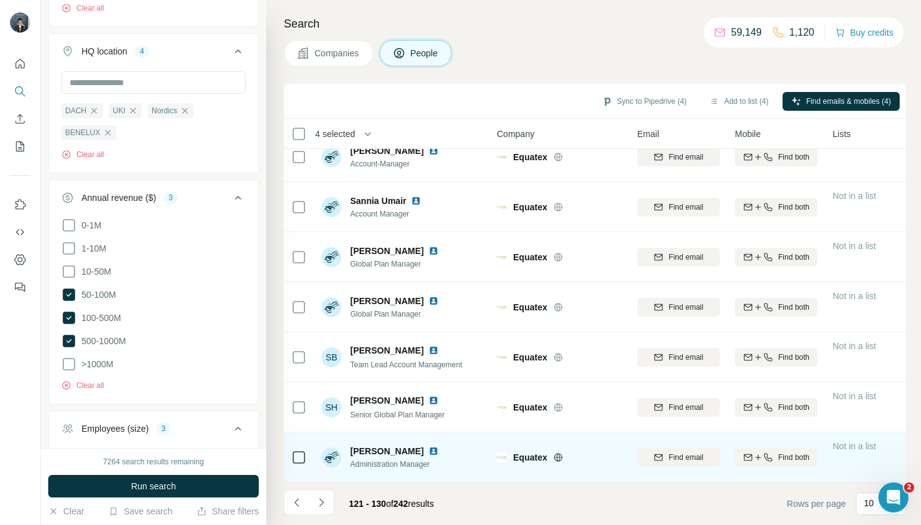
scroll to position [0, 0]
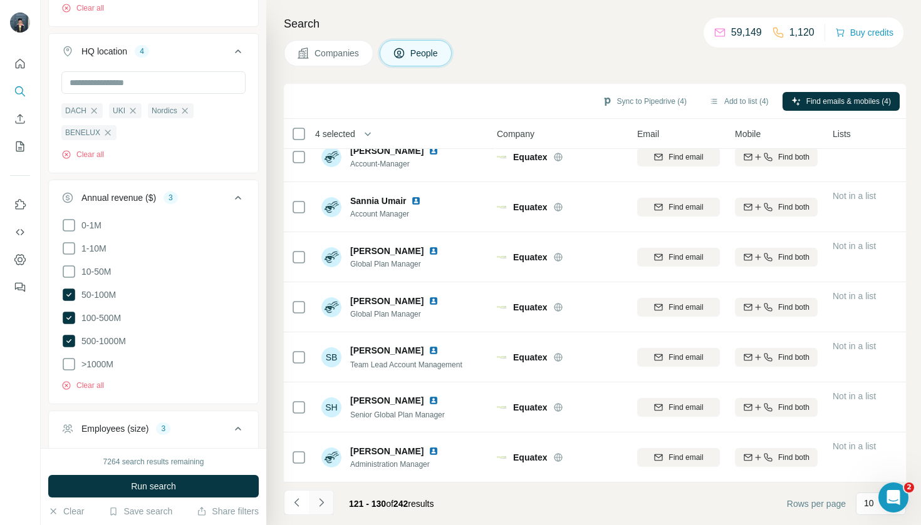
click at [326, 509] on icon "Navigate to next page" at bounding box center [321, 503] width 13 height 13
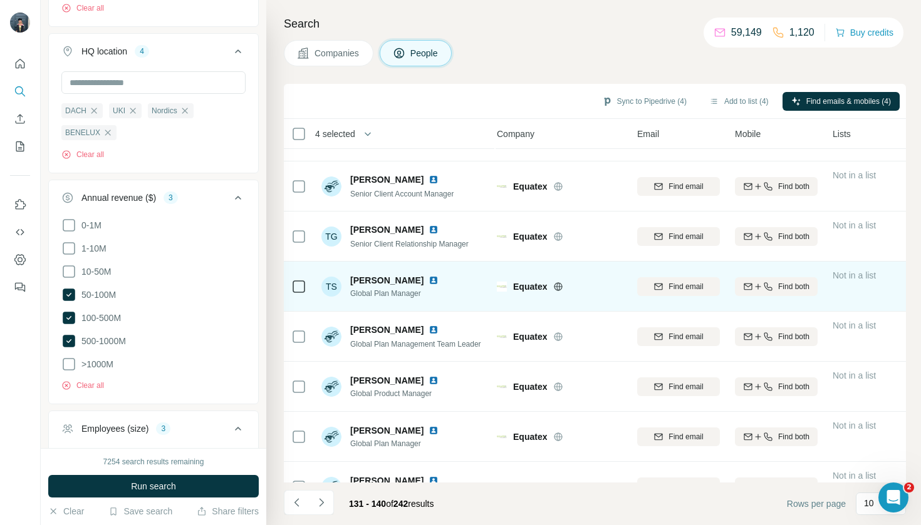
scroll to position [143, 5]
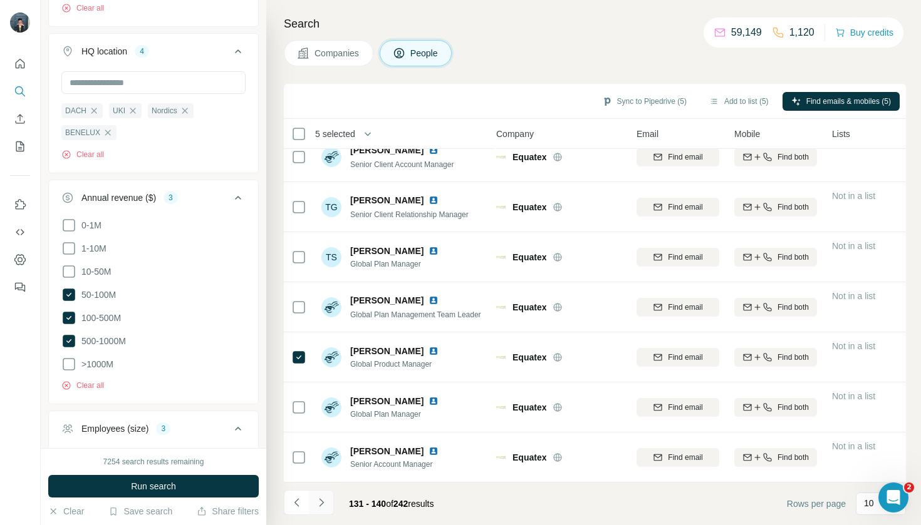
click at [324, 515] on button "Navigate to next page" at bounding box center [321, 502] width 25 height 25
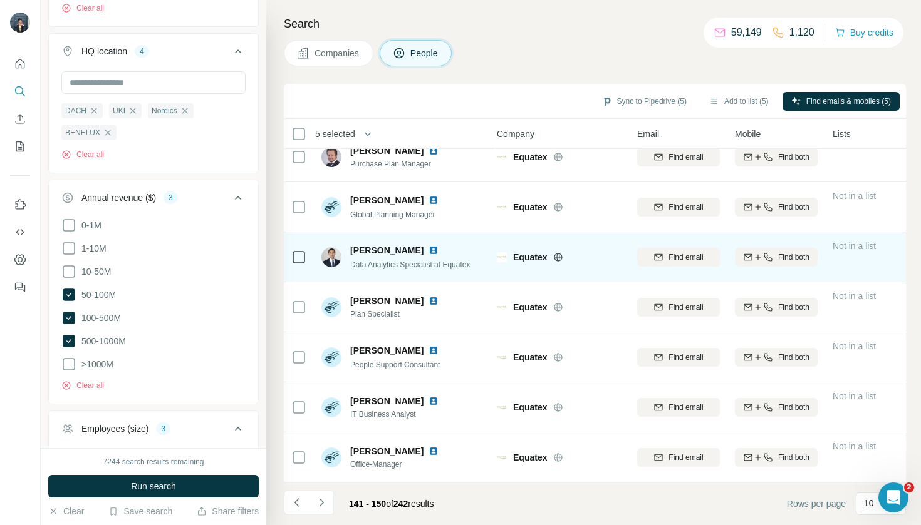
scroll to position [167, 5]
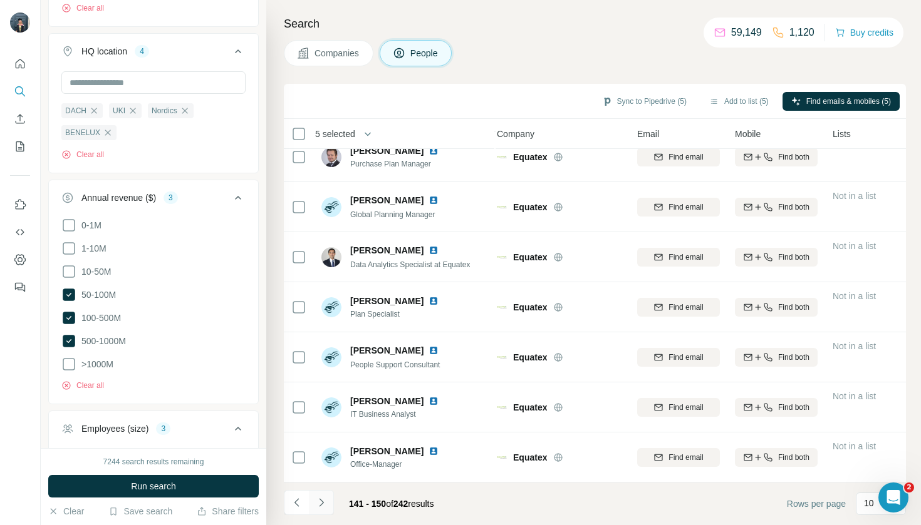
click at [323, 505] on icon "Navigate to next page" at bounding box center [321, 503] width 13 height 13
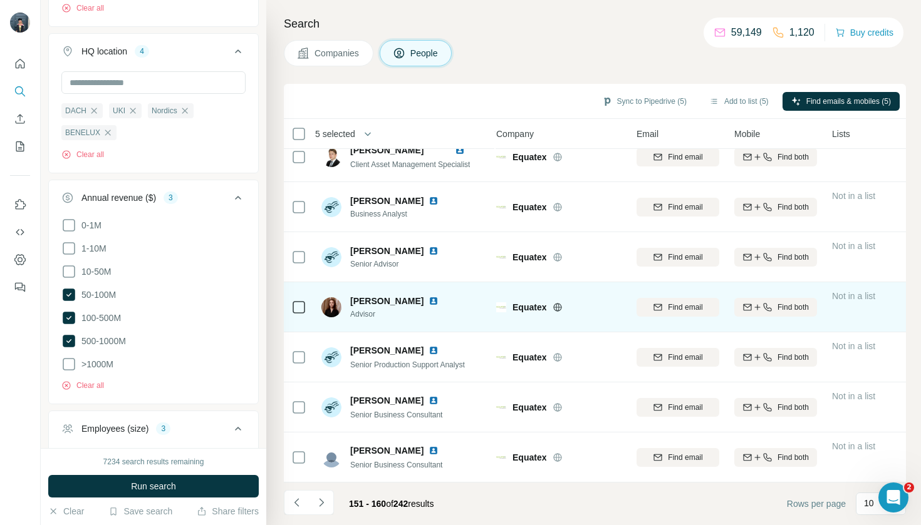
scroll to position [0, 0]
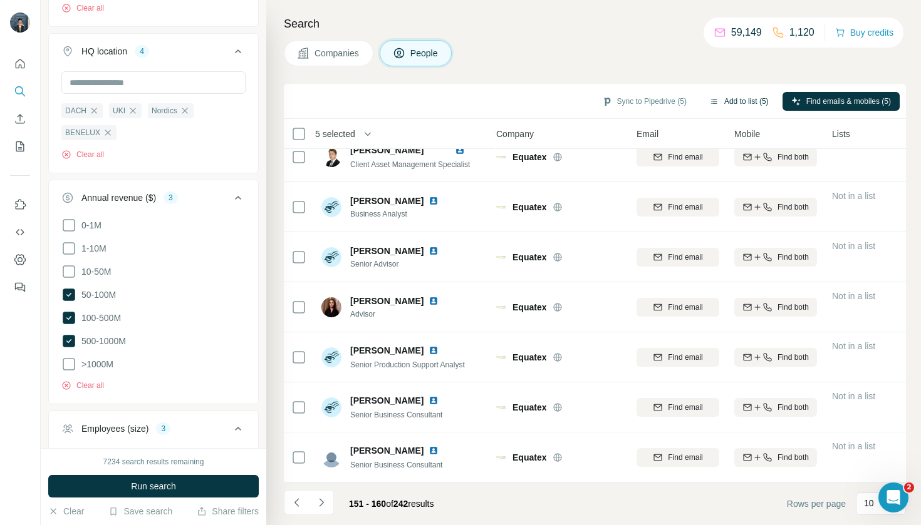
click at [745, 98] on button "Add to list (5)" at bounding box center [738, 101] width 77 height 19
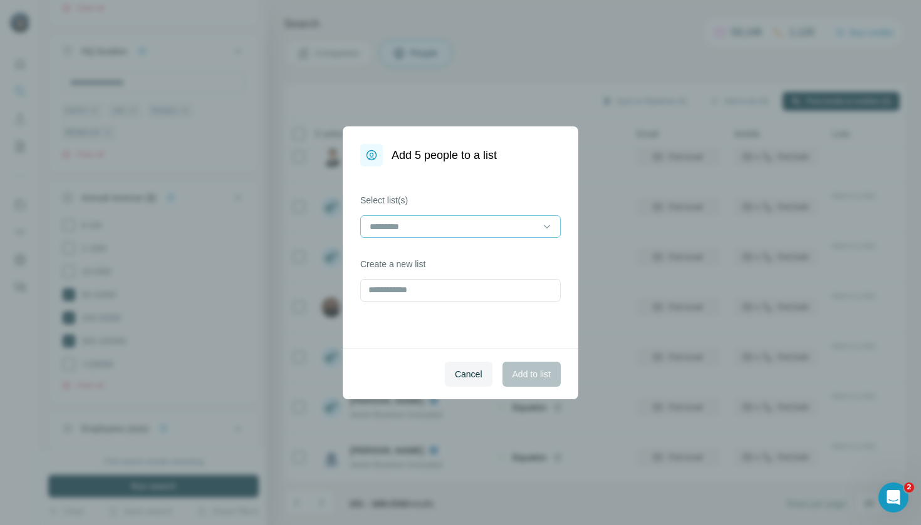
click at [461, 225] on input at bounding box center [452, 227] width 169 height 14
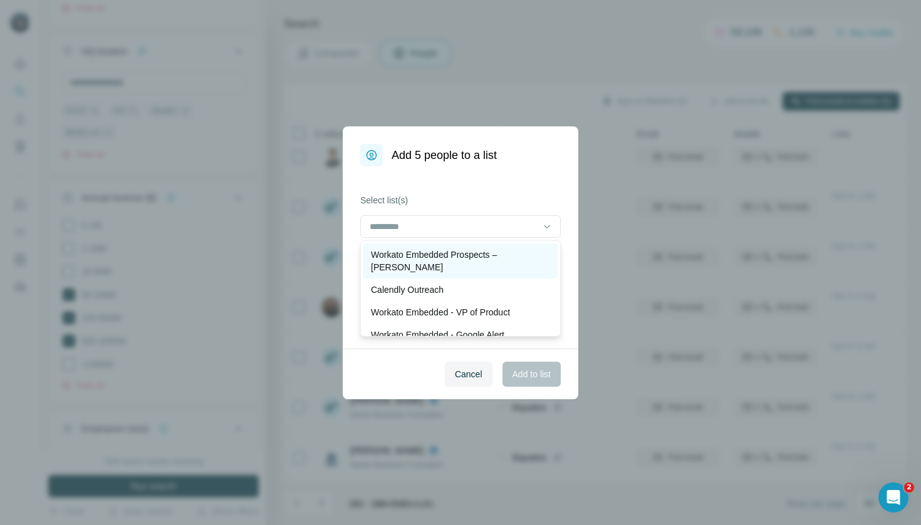
click at [462, 253] on p "Workato Embedded Prospects – [PERSON_NAME]" at bounding box center [460, 261] width 179 height 25
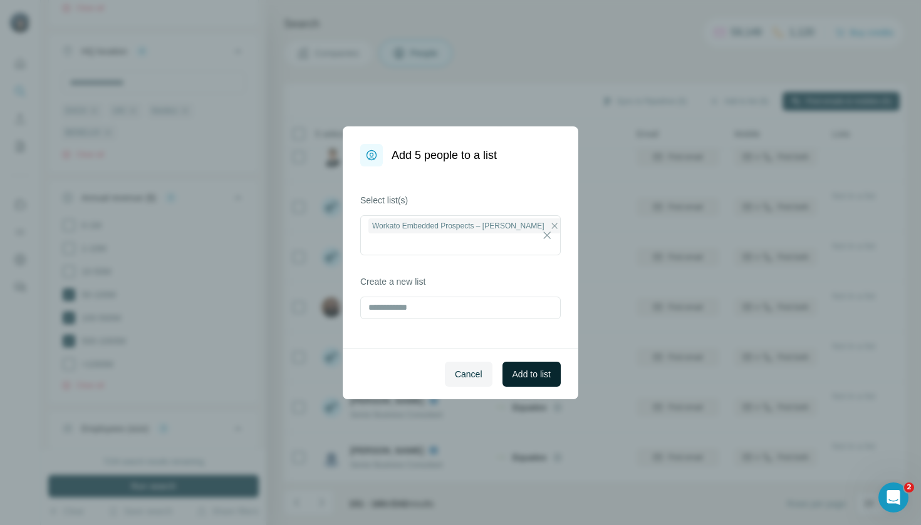
click at [548, 375] on span "Add to list" at bounding box center [531, 374] width 38 height 13
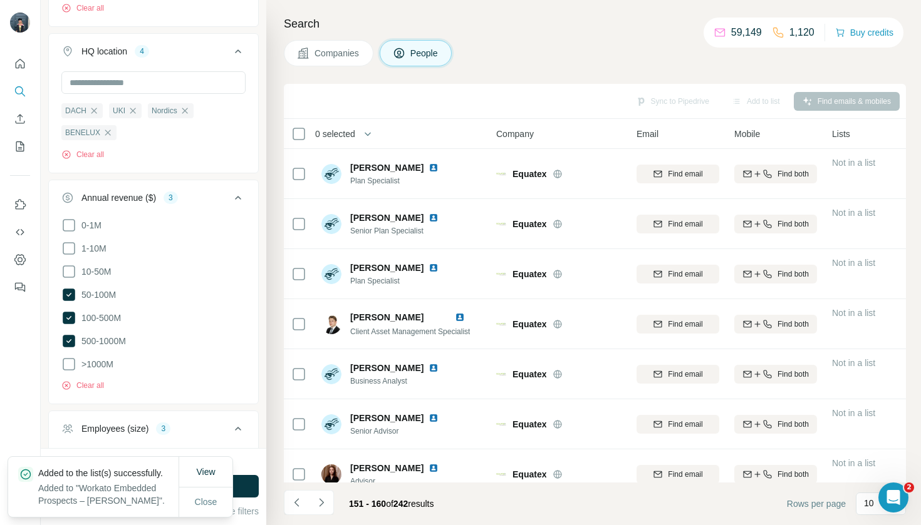
scroll to position [0, 6]
click at [324, 62] on button "Companies" at bounding box center [329, 53] width 90 height 26
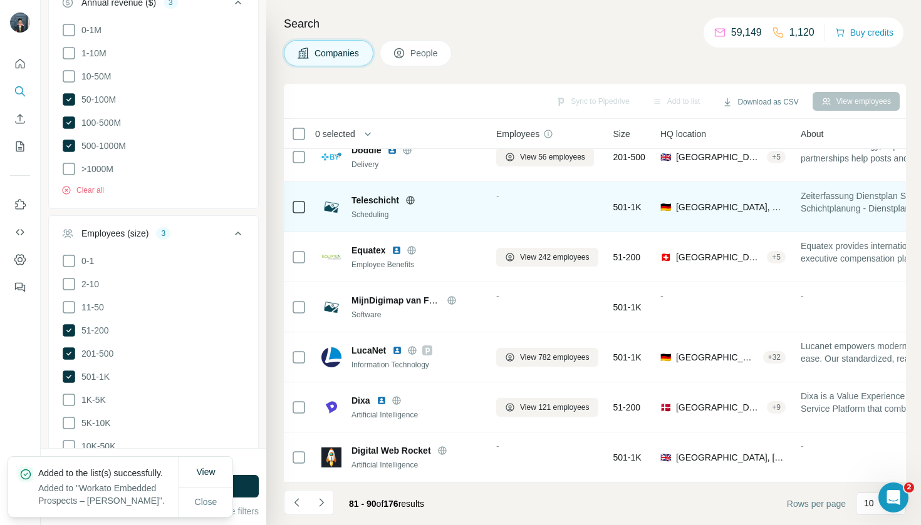
scroll to position [167, 6]
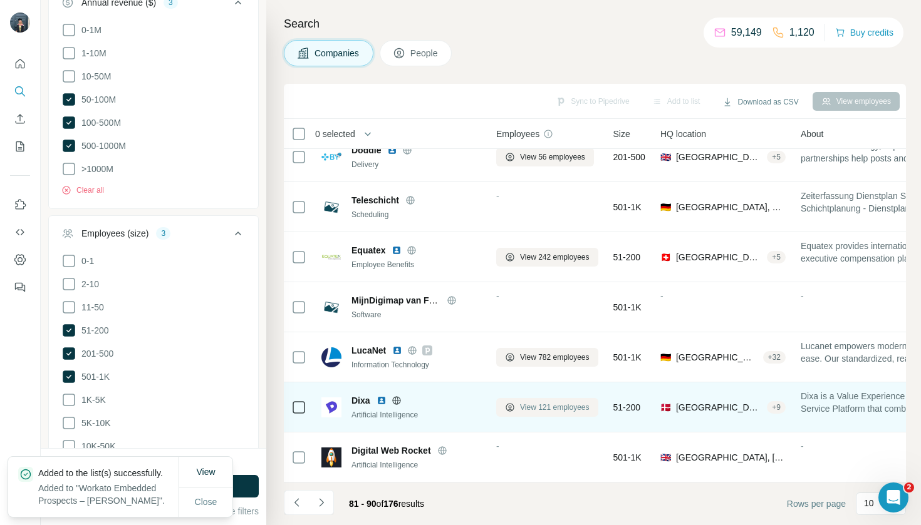
click at [547, 405] on span "View 121 employees" at bounding box center [555, 407] width 70 height 11
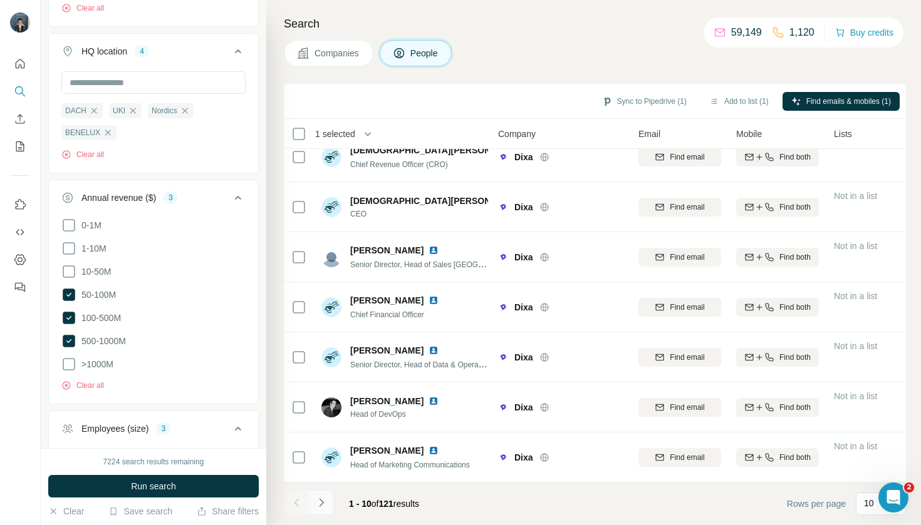
click at [321, 502] on icon "Navigate to next page" at bounding box center [321, 503] width 13 height 13
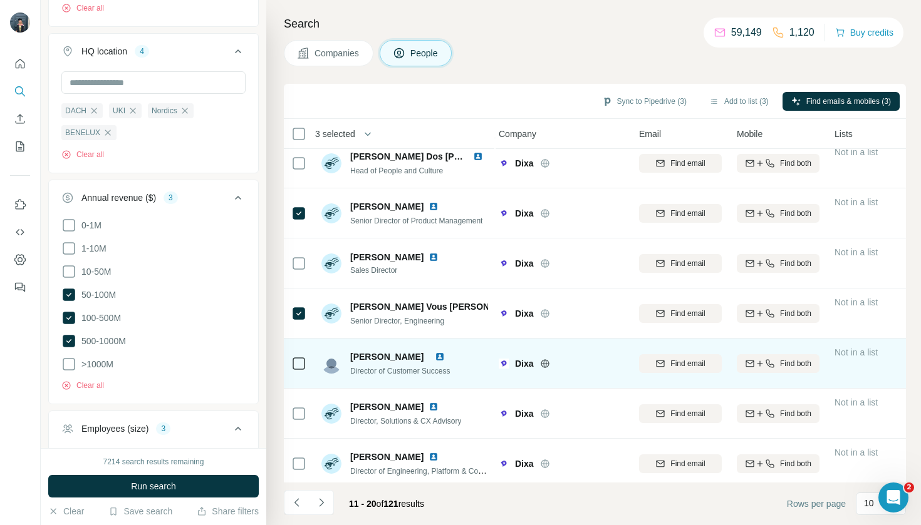
scroll to position [113, 3]
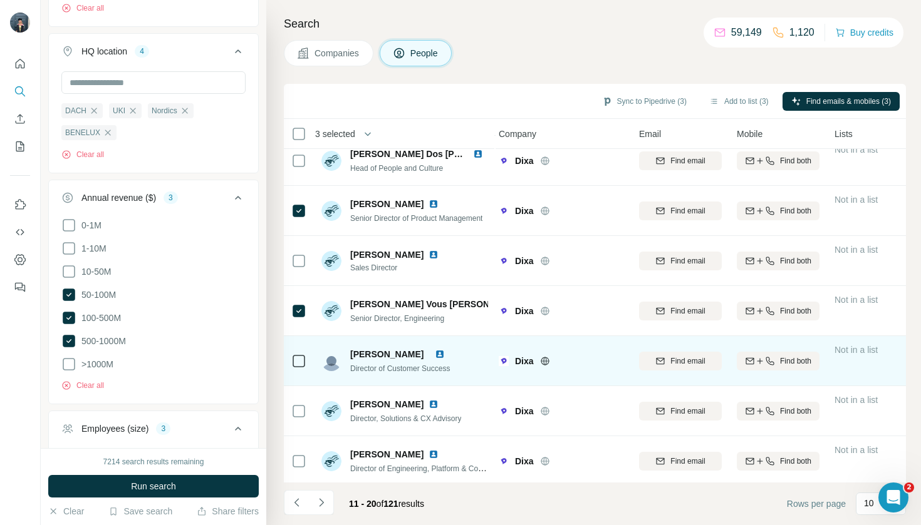
click at [300, 368] on icon at bounding box center [298, 361] width 15 height 15
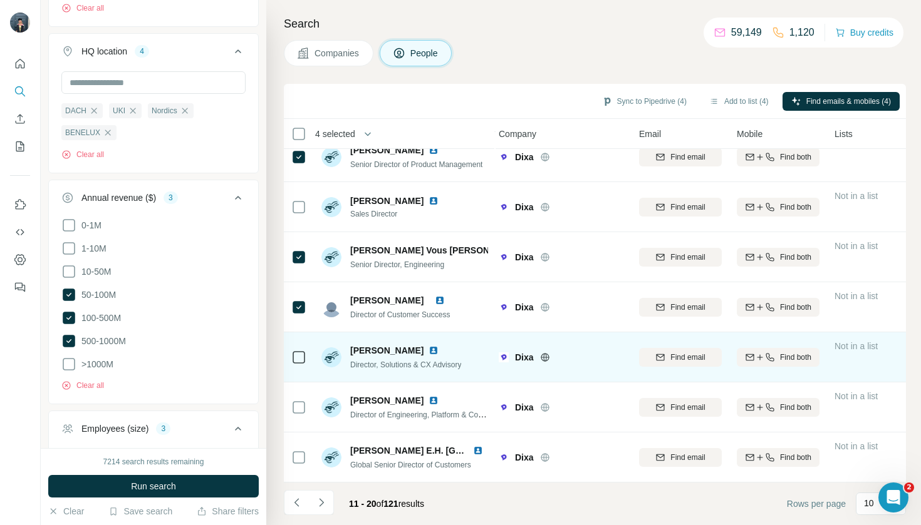
scroll to position [167, 3]
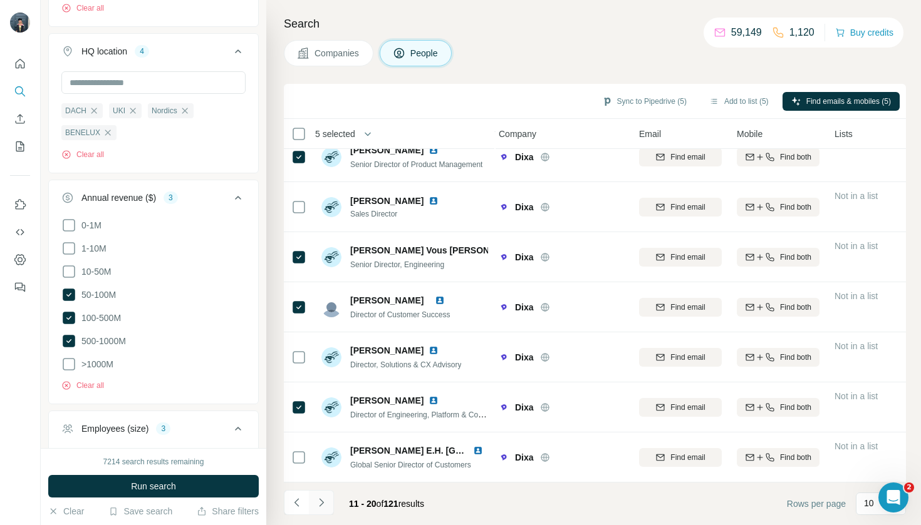
click at [324, 508] on icon "Navigate to next page" at bounding box center [321, 503] width 13 height 13
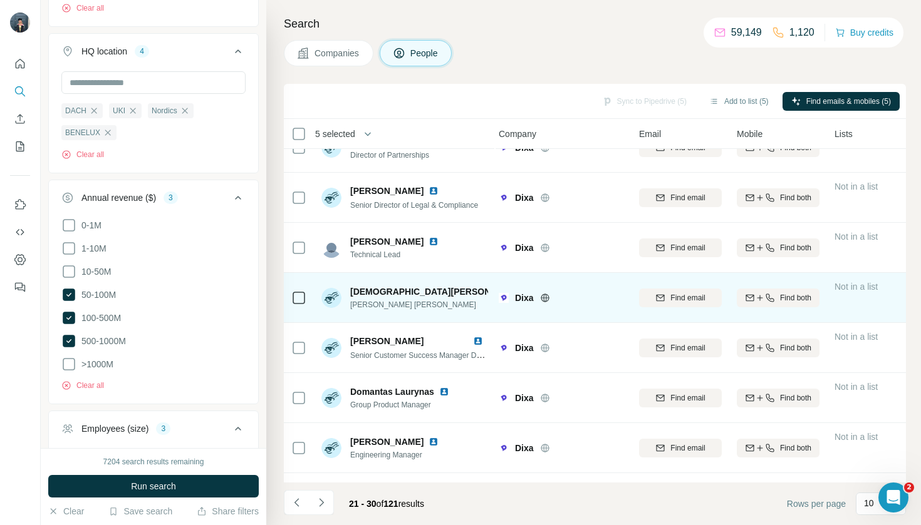
scroll to position [26, 4]
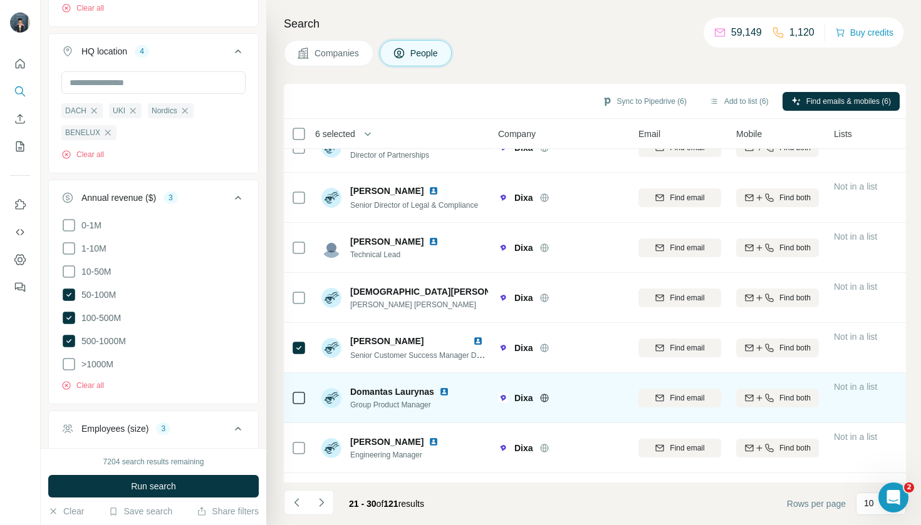
click at [290, 403] on td at bounding box center [299, 398] width 30 height 50
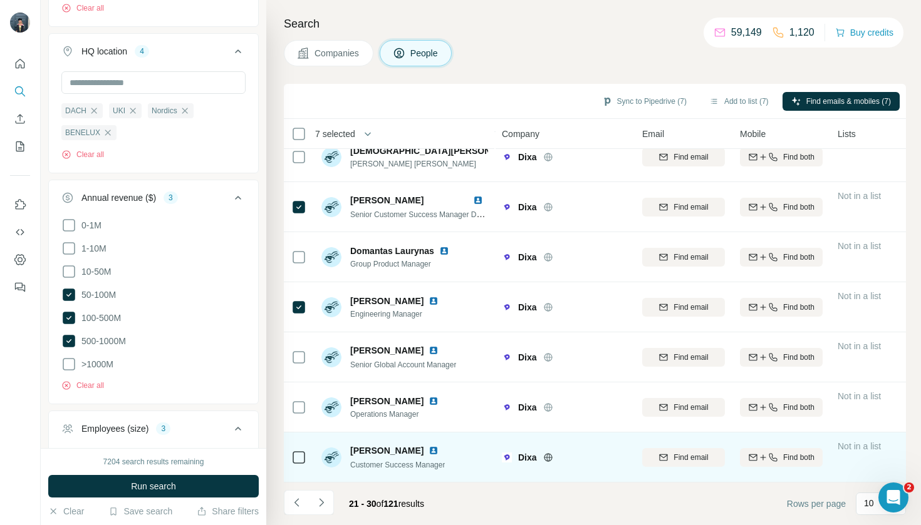
scroll to position [167, 0]
click at [301, 450] on icon at bounding box center [298, 457] width 15 height 15
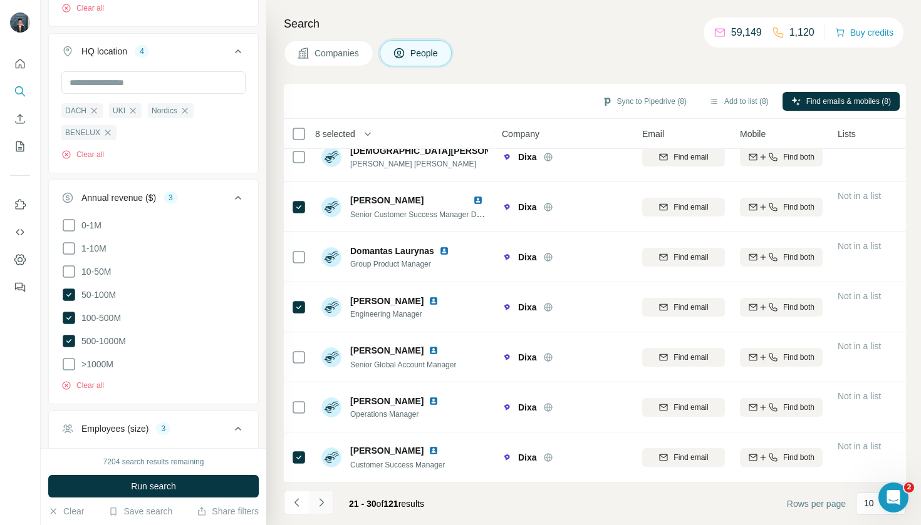
click at [324, 505] on icon "Navigate to next page" at bounding box center [321, 503] width 13 height 13
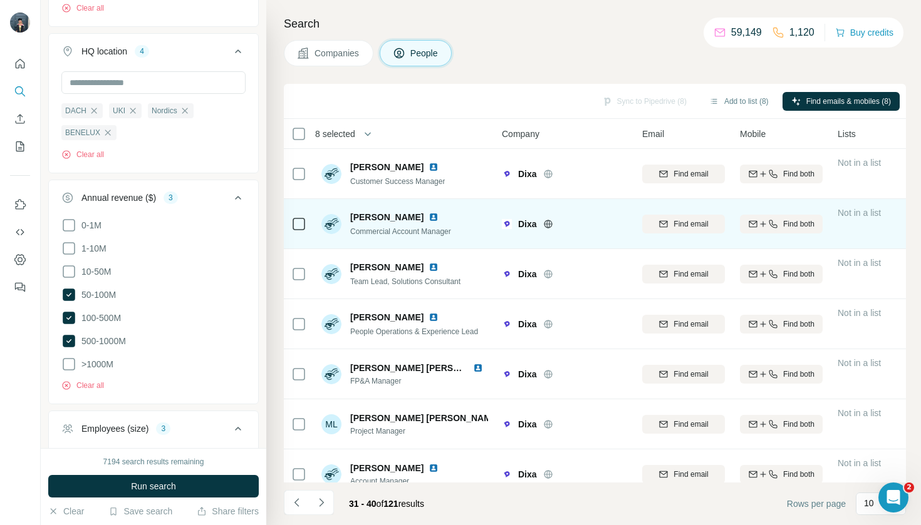
scroll to position [0, 0]
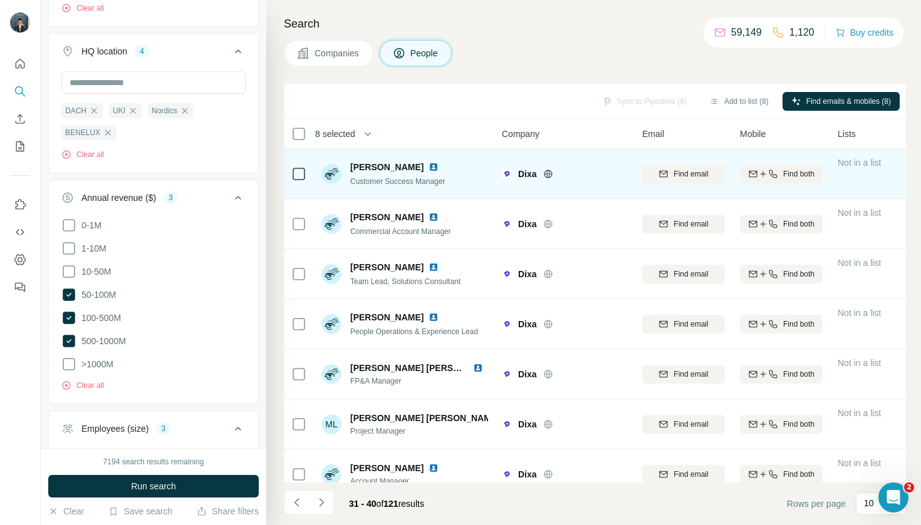
click at [295, 180] on icon at bounding box center [298, 174] width 15 height 15
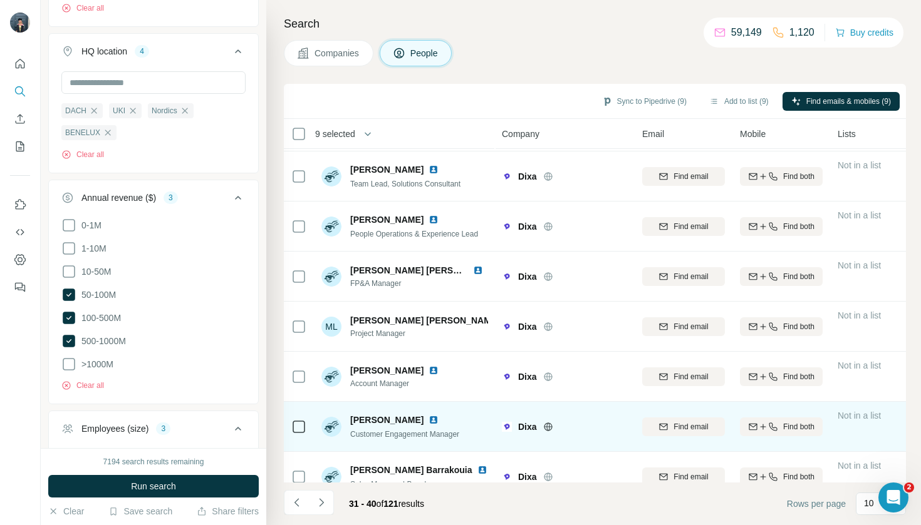
scroll to position [122, 0]
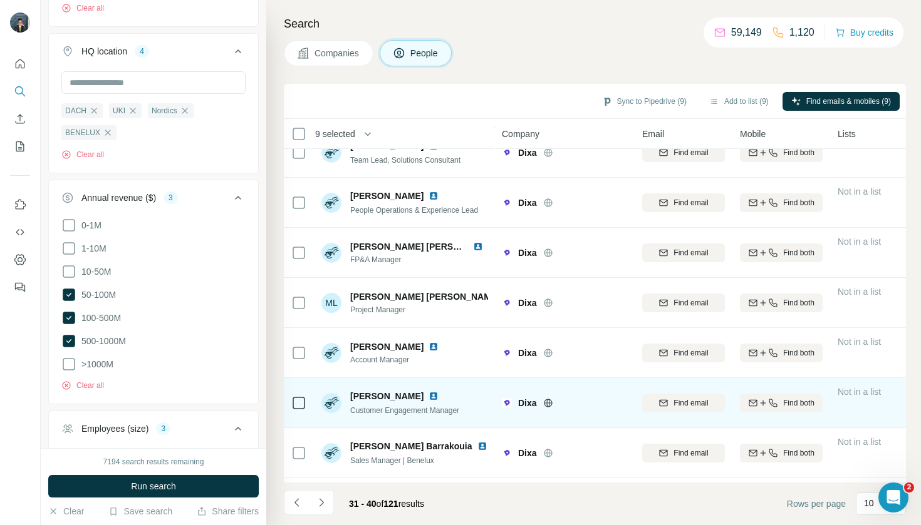
click at [300, 411] on div at bounding box center [298, 403] width 15 height 34
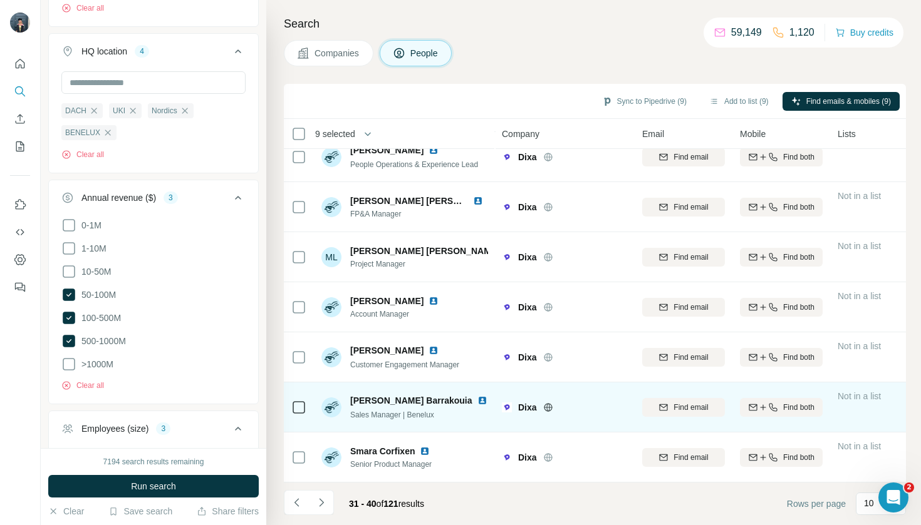
scroll to position [167, 0]
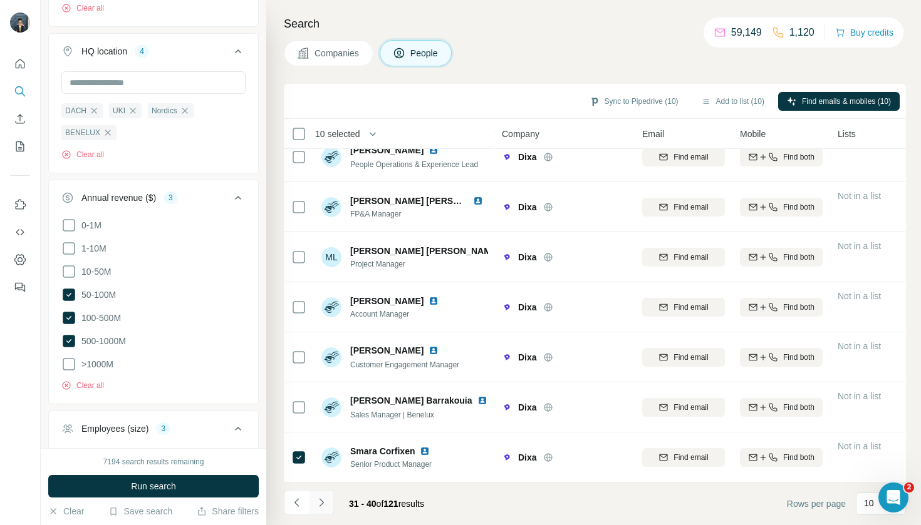
click at [318, 503] on icon "Navigate to next page" at bounding box center [321, 503] width 13 height 13
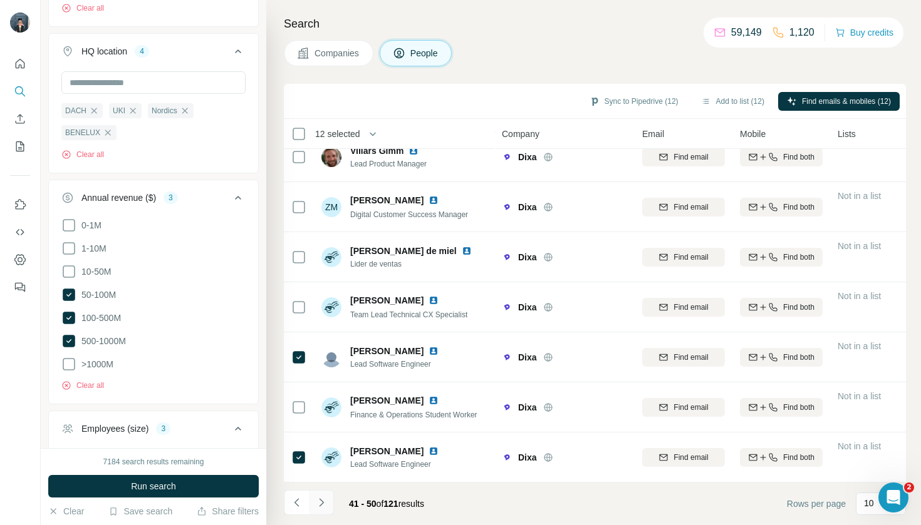
click at [321, 507] on icon "Navigate to next page" at bounding box center [321, 503] width 13 height 13
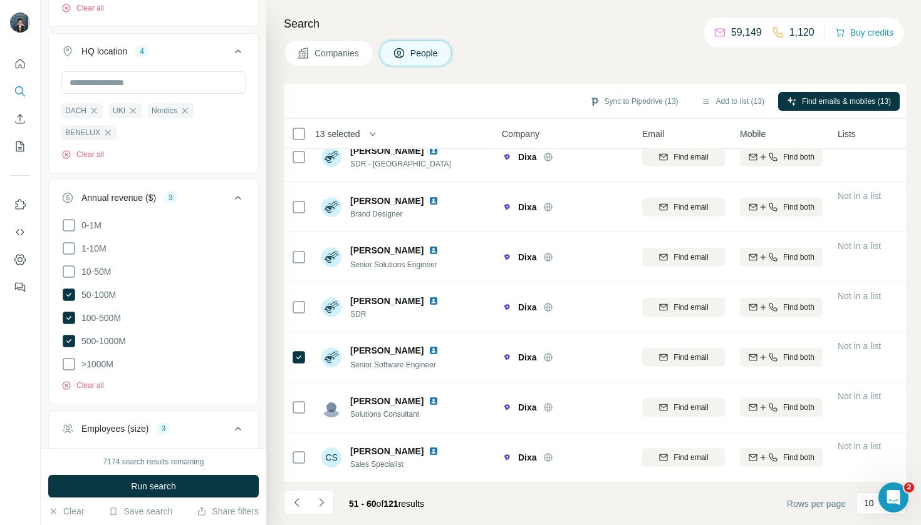
scroll to position [0, 0]
click at [324, 502] on icon "Navigate to next page" at bounding box center [321, 503] width 13 height 13
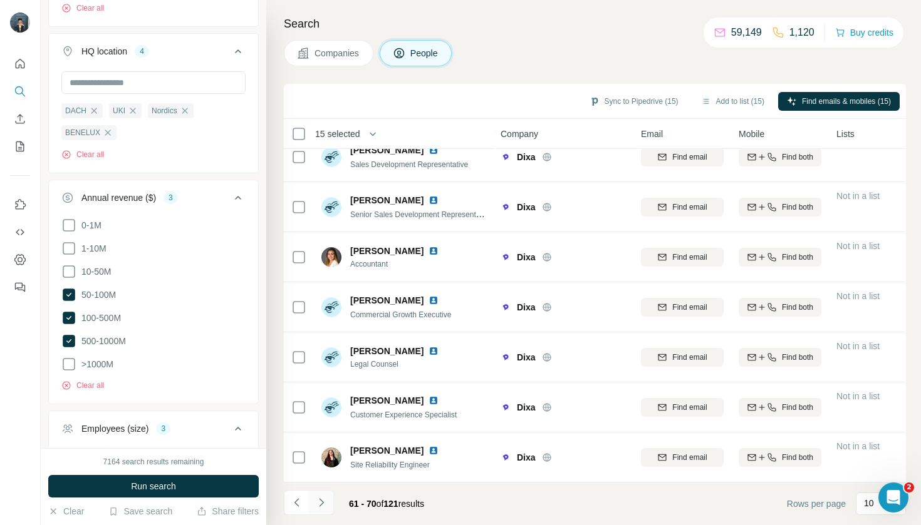
click at [323, 507] on icon "Navigate to next page" at bounding box center [321, 503] width 13 height 13
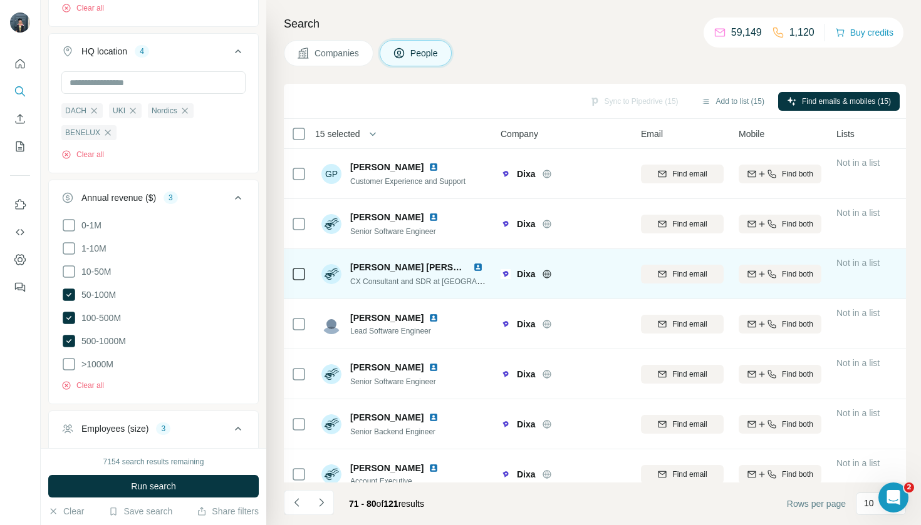
scroll to position [0, 1]
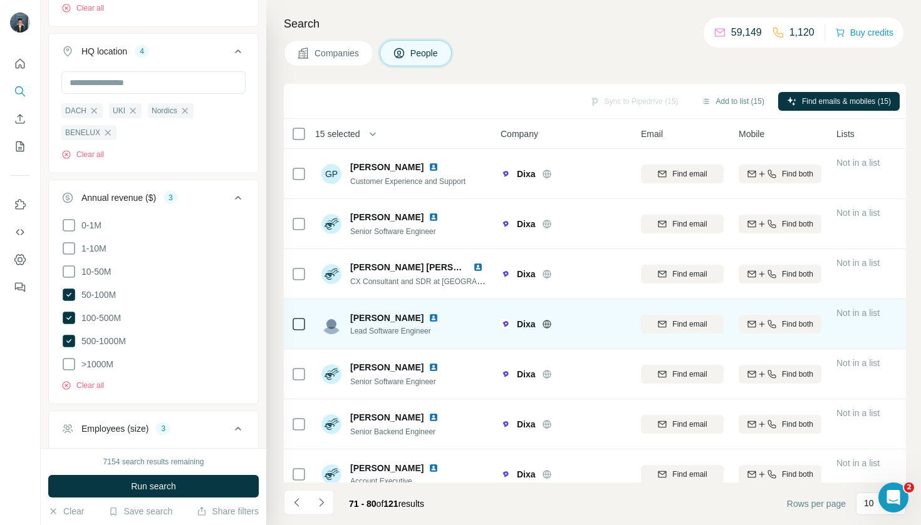
click at [290, 321] on td at bounding box center [299, 324] width 30 height 50
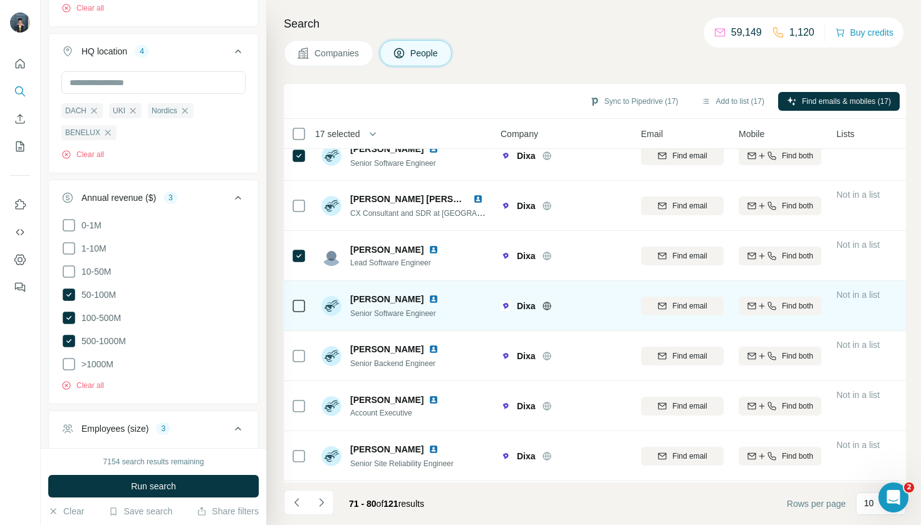
scroll to position [71, 1]
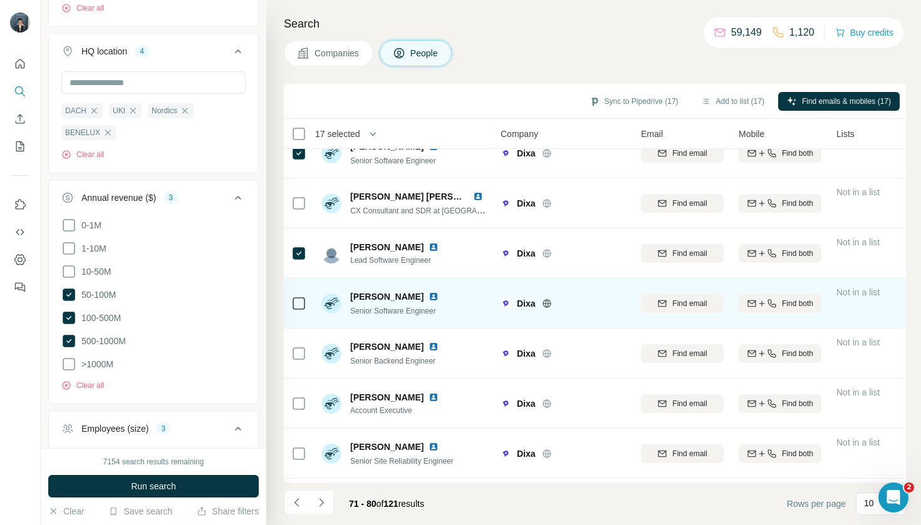
click at [289, 301] on td at bounding box center [299, 304] width 30 height 50
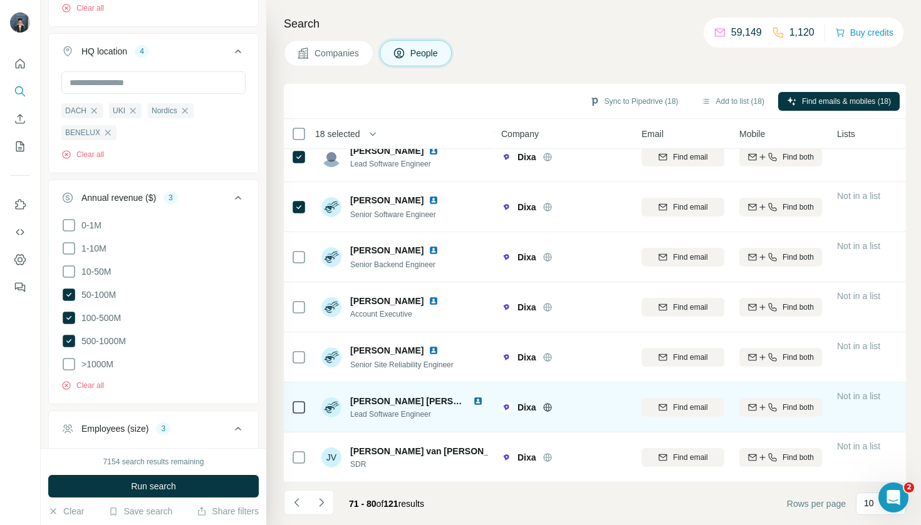
scroll to position [167, 1]
click at [301, 416] on div at bounding box center [298, 407] width 15 height 34
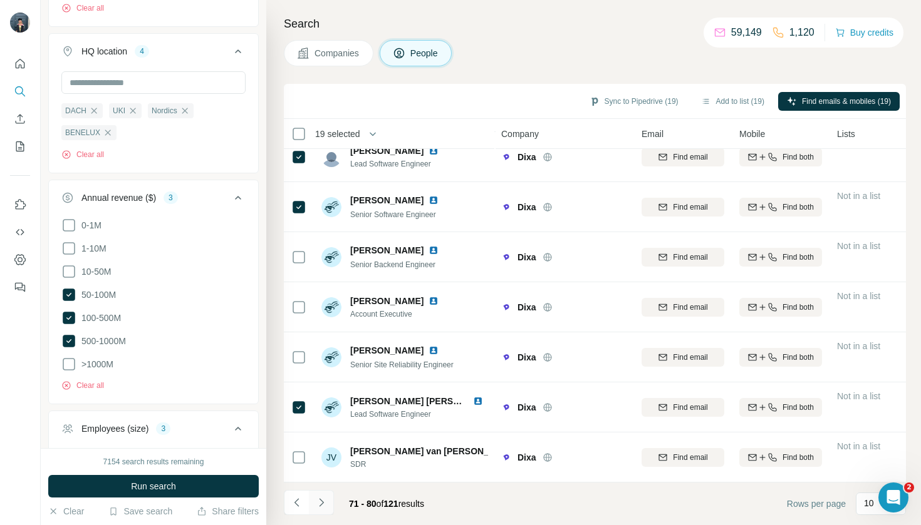
click at [319, 509] on icon "Navigate to next page" at bounding box center [321, 503] width 13 height 13
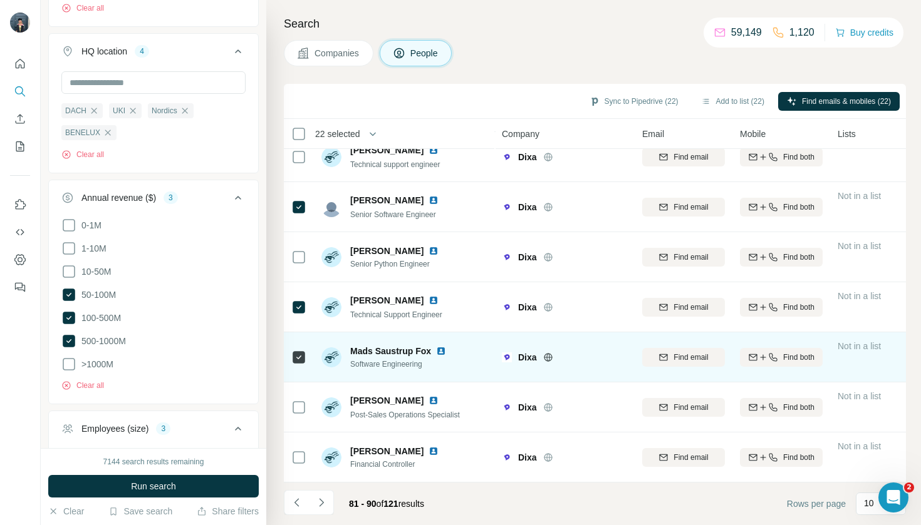
scroll to position [0, 0]
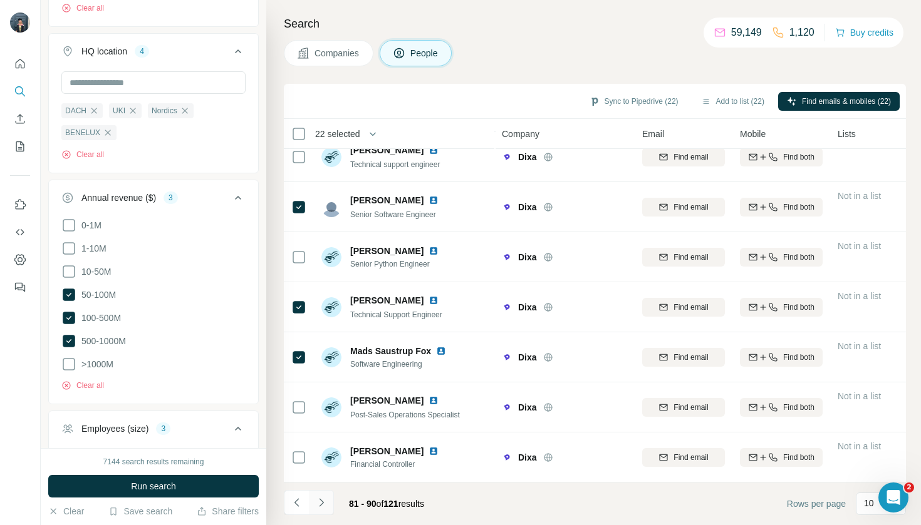
click at [322, 499] on icon "Navigate to next page" at bounding box center [321, 503] width 13 height 13
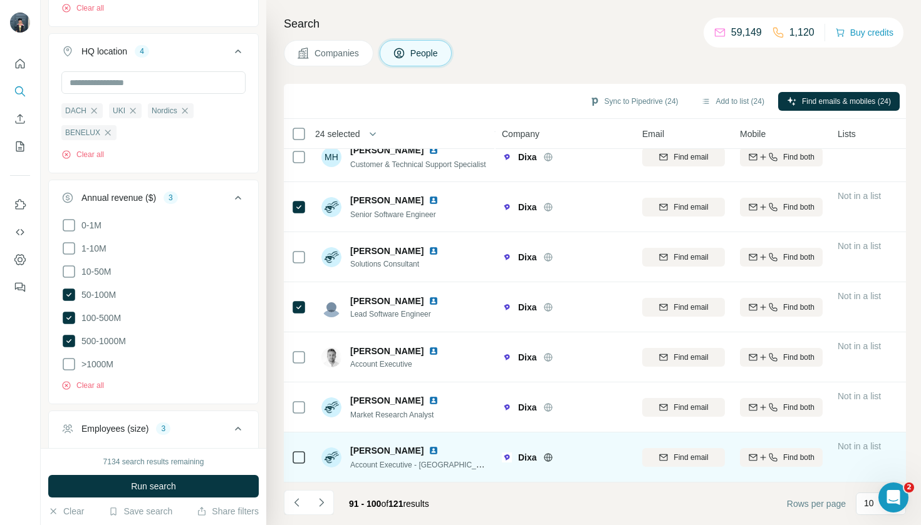
scroll to position [167, 0]
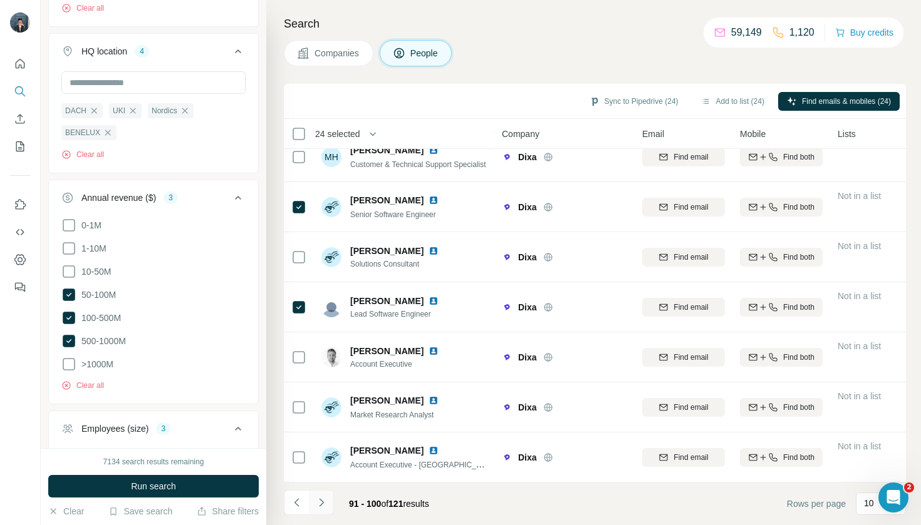
click at [318, 509] on icon "Navigate to next page" at bounding box center [321, 503] width 13 height 13
click at [750, 96] on button "Add to list (24)" at bounding box center [732, 101] width 81 height 19
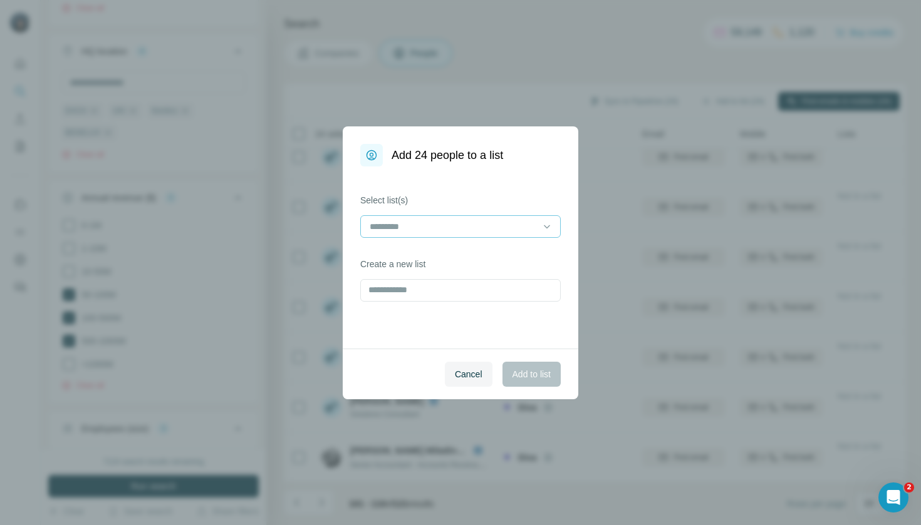
click at [525, 230] on input at bounding box center [452, 227] width 169 height 14
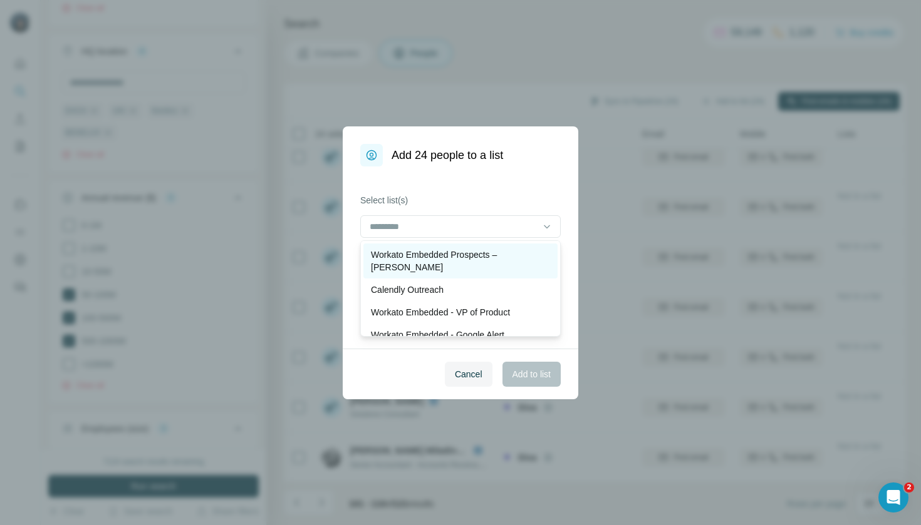
click at [520, 255] on p "Workato Embedded Prospects – [PERSON_NAME]" at bounding box center [460, 261] width 179 height 25
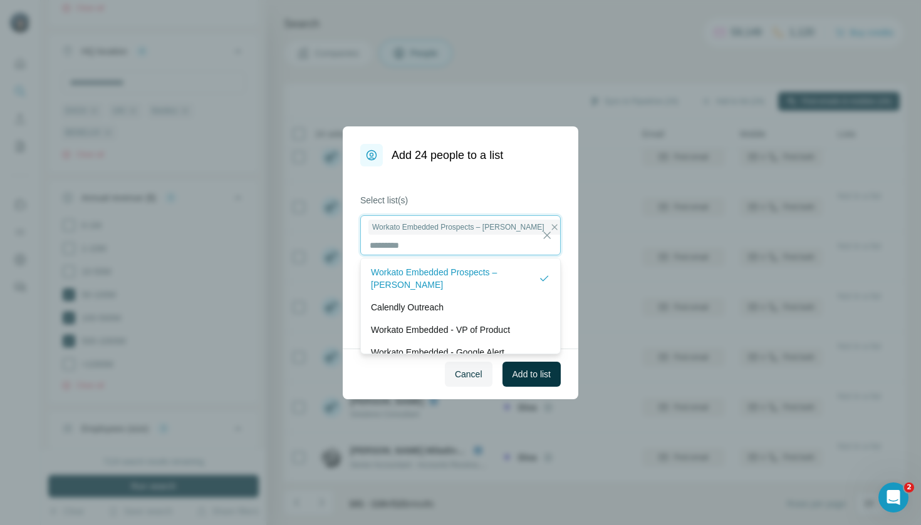
scroll to position [1, 0]
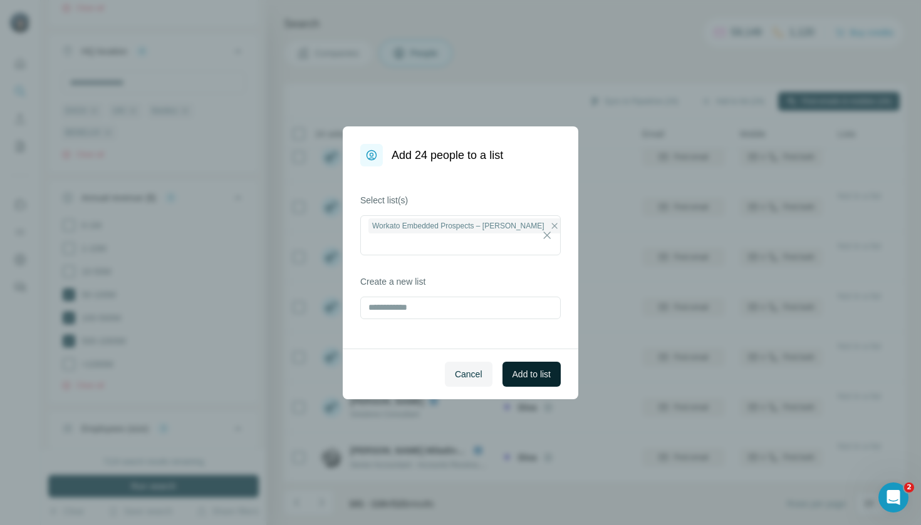
click at [537, 373] on span "Add to list" at bounding box center [531, 374] width 38 height 13
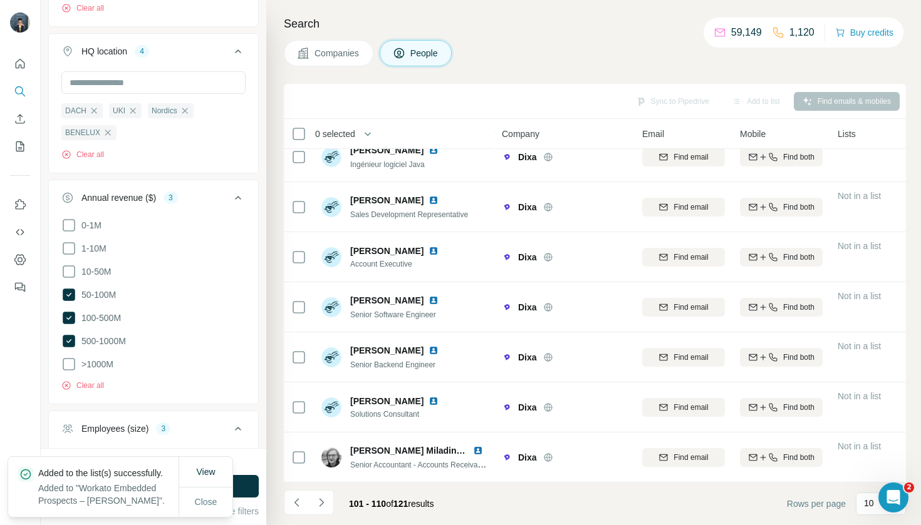
click at [351, 58] on span "Companies" at bounding box center [337, 53] width 46 height 13
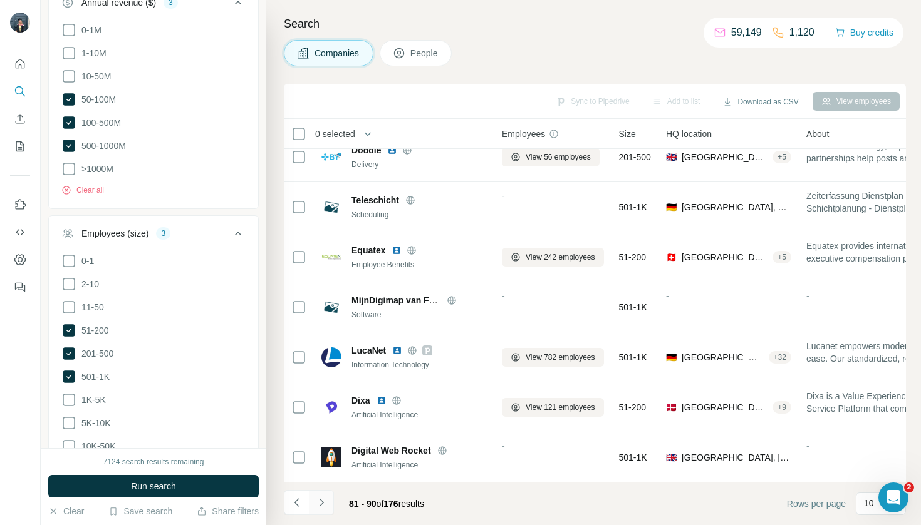
click at [323, 507] on icon "Navigate to next page" at bounding box center [321, 503] width 13 height 13
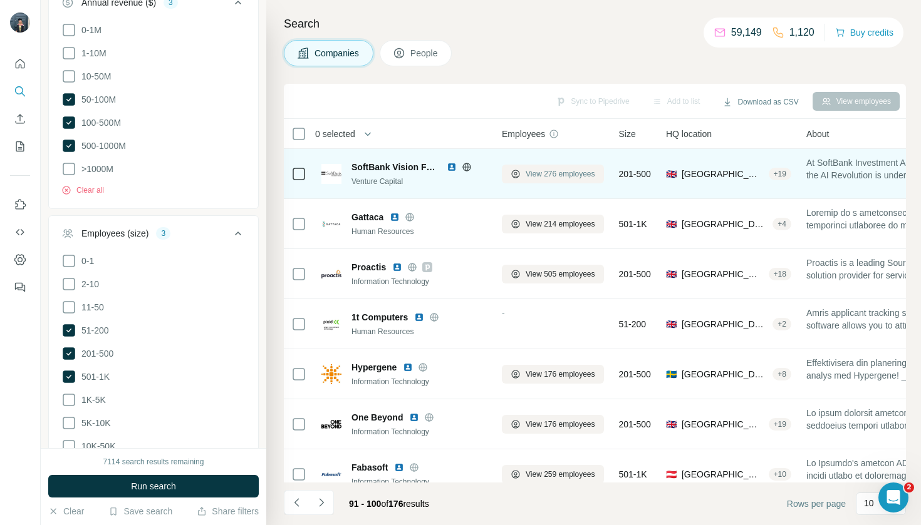
click at [557, 176] on span "View 276 employees" at bounding box center [560, 173] width 70 height 11
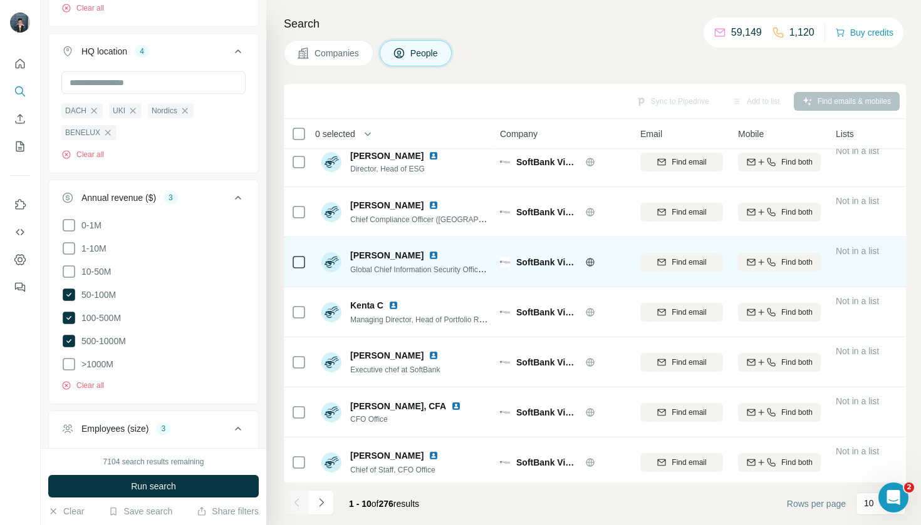
scroll to position [59, 2]
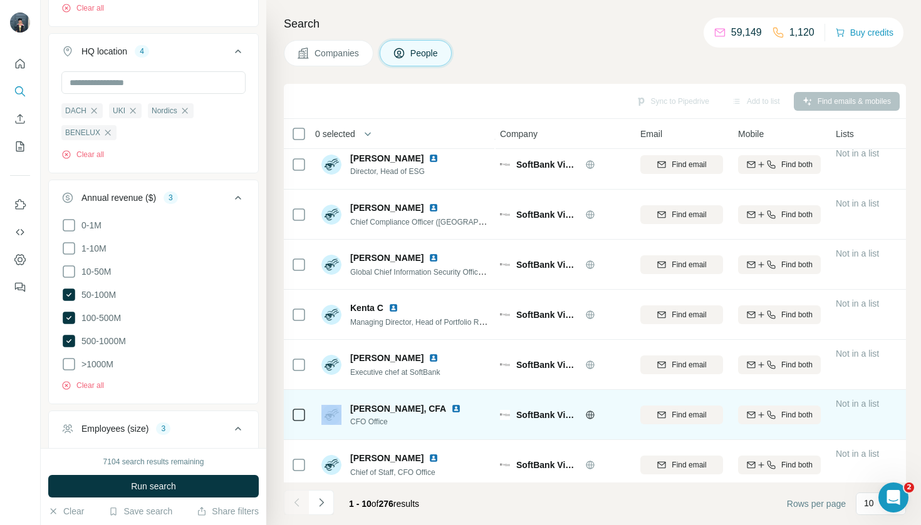
click at [304, 416] on div at bounding box center [298, 415] width 15 height 15
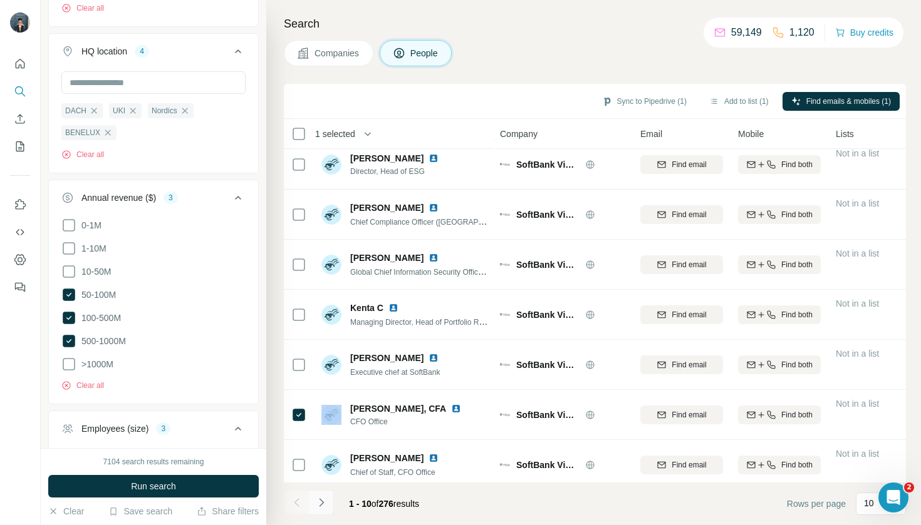
click at [321, 504] on icon "Navigate to next page" at bounding box center [321, 503] width 13 height 13
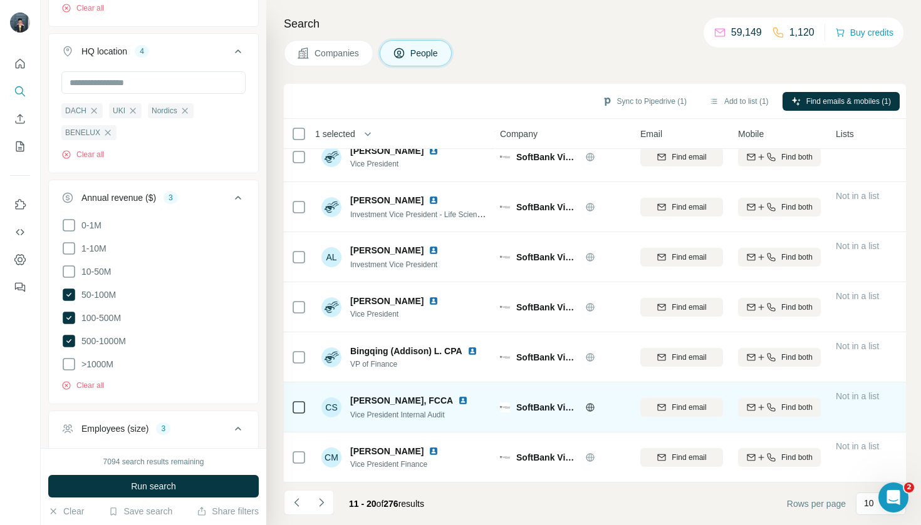
scroll to position [167, 2]
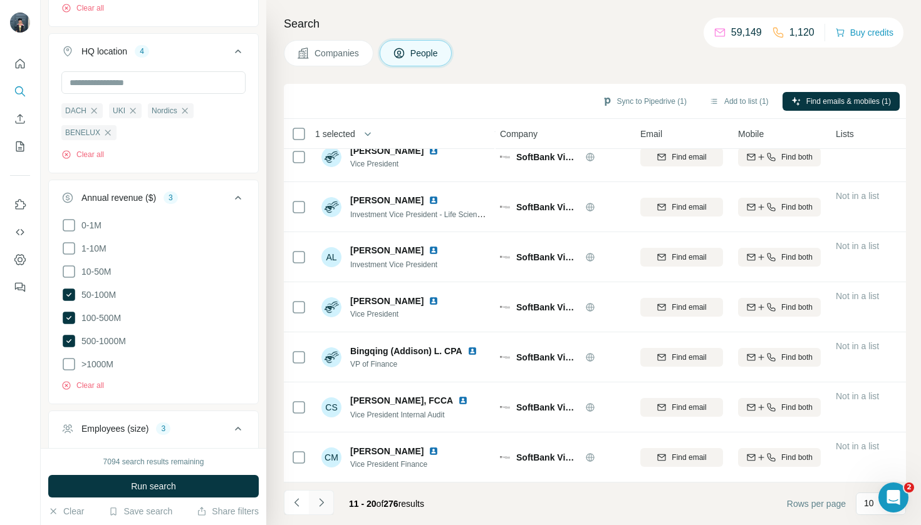
click at [323, 507] on icon "Navigate to next page" at bounding box center [321, 503] width 13 height 13
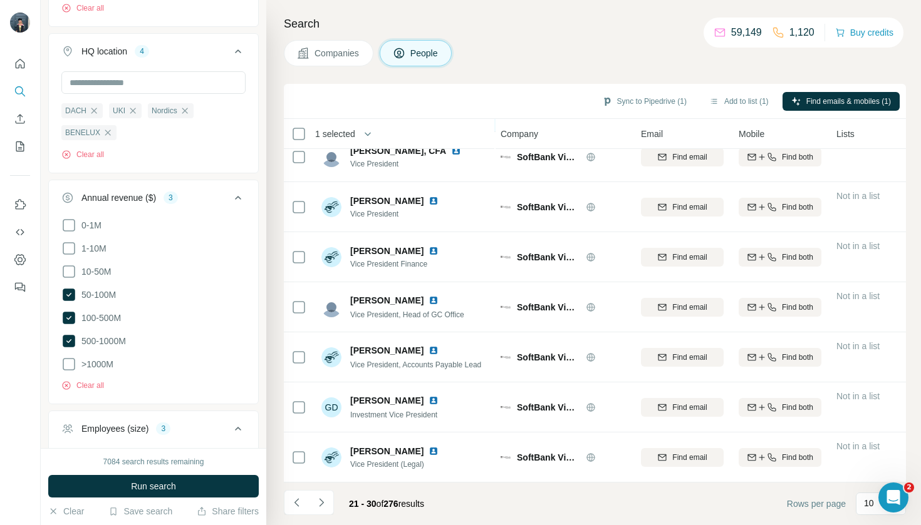
scroll to position [167, 1]
click at [325, 495] on button "Navigate to next page" at bounding box center [321, 502] width 25 height 25
click at [319, 505] on icon "Navigate to next page" at bounding box center [321, 503] width 13 height 13
click at [319, 507] on icon "Navigate to next page" at bounding box center [321, 503] width 13 height 13
click at [284, 510] on button "Navigate to previous page" at bounding box center [296, 502] width 25 height 25
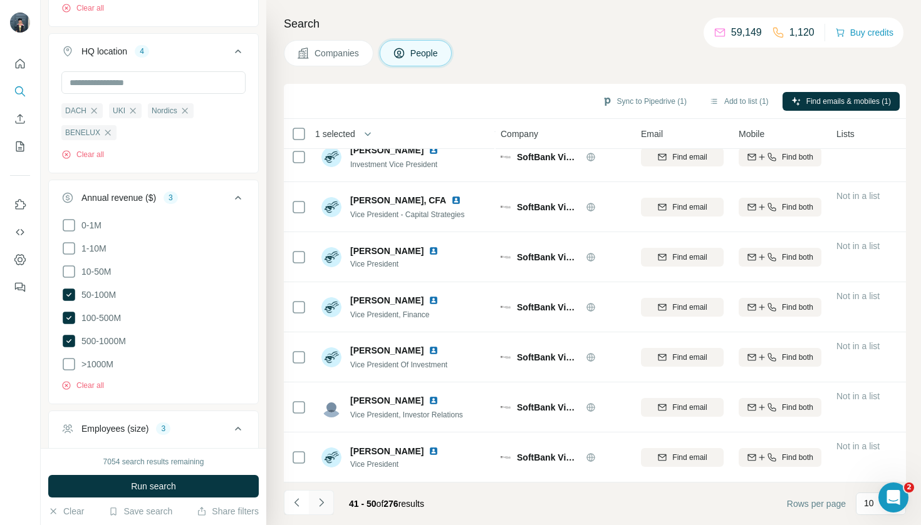
click at [328, 502] on button "Navigate to next page" at bounding box center [321, 502] width 25 height 25
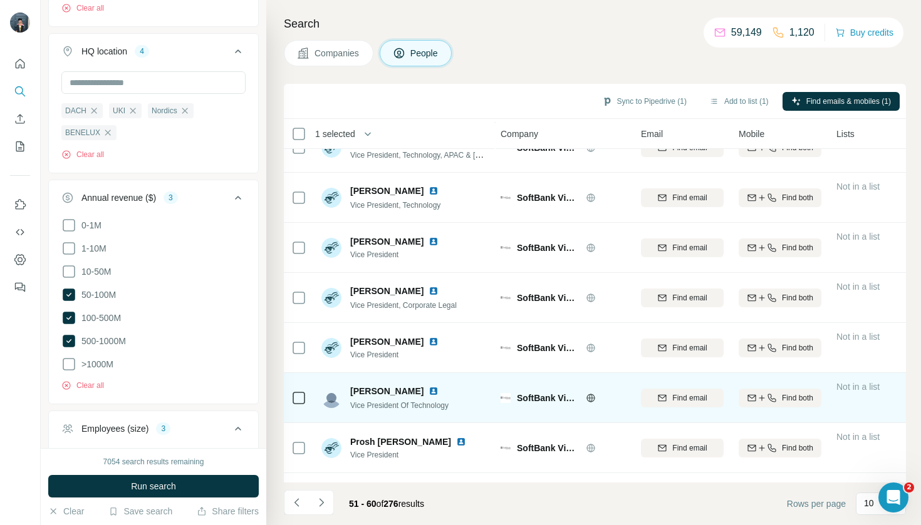
scroll to position [77, 1]
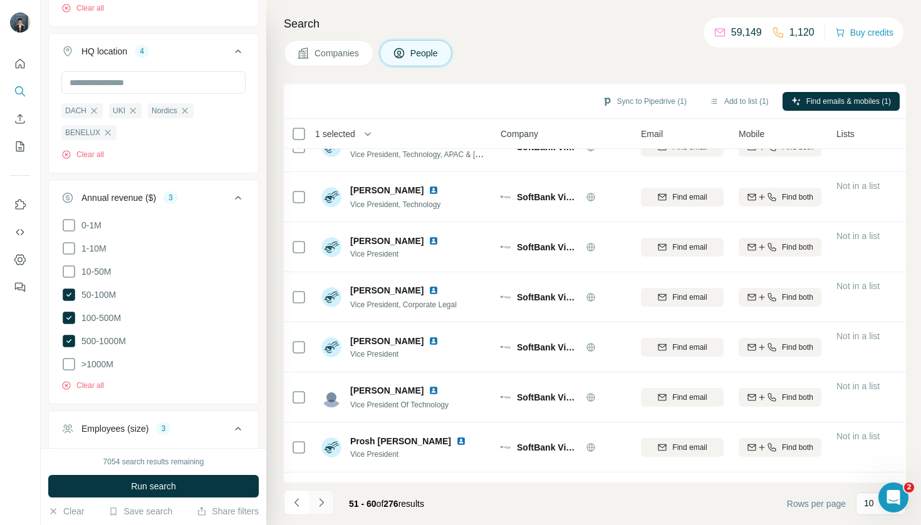
click at [322, 499] on icon "Navigate to next page" at bounding box center [321, 503] width 13 height 13
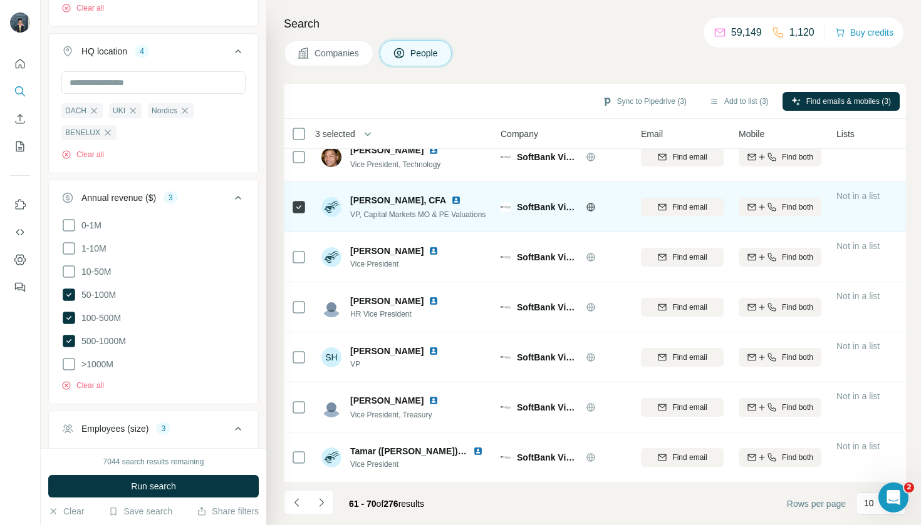
scroll to position [167, 1]
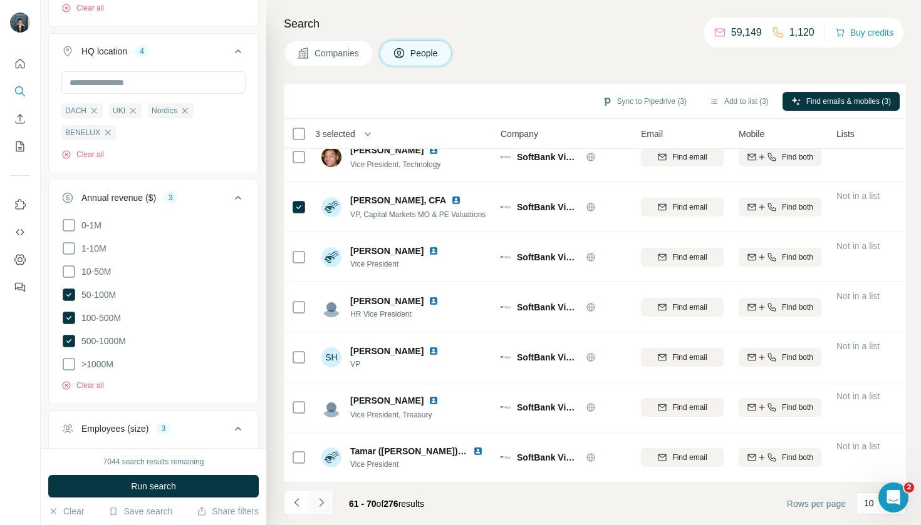
click at [326, 507] on icon "Navigate to next page" at bounding box center [321, 503] width 13 height 13
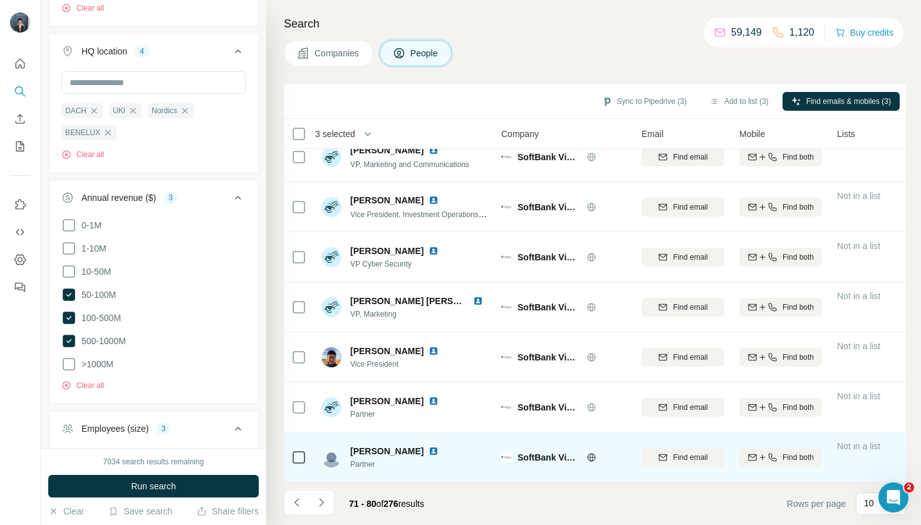
scroll to position [0, 0]
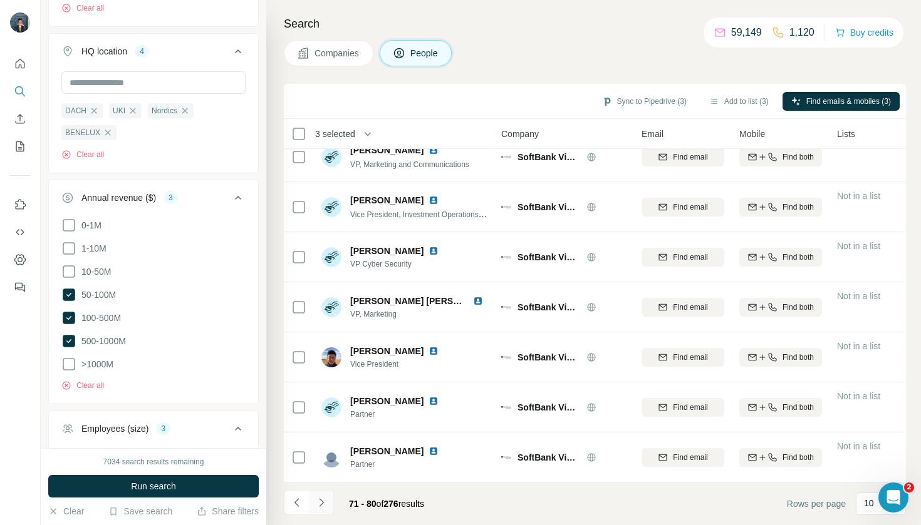
click at [324, 507] on icon "Navigate to next page" at bounding box center [321, 503] width 13 height 13
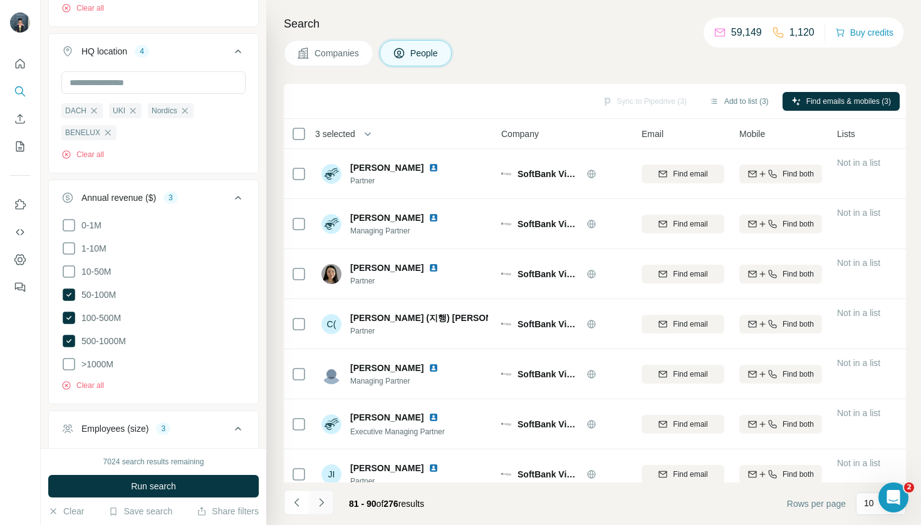
scroll to position [0, 1]
click at [324, 504] on icon "Navigate to next page" at bounding box center [321, 503] width 13 height 13
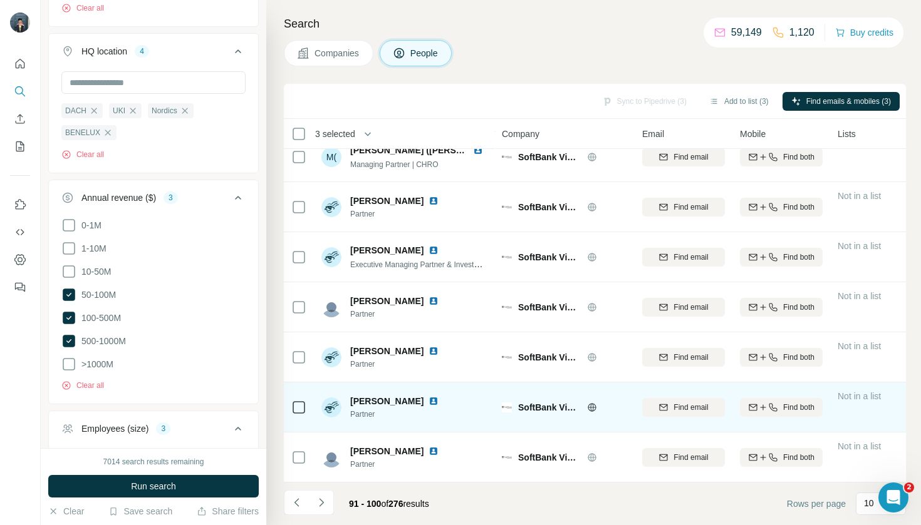
scroll to position [167, 0]
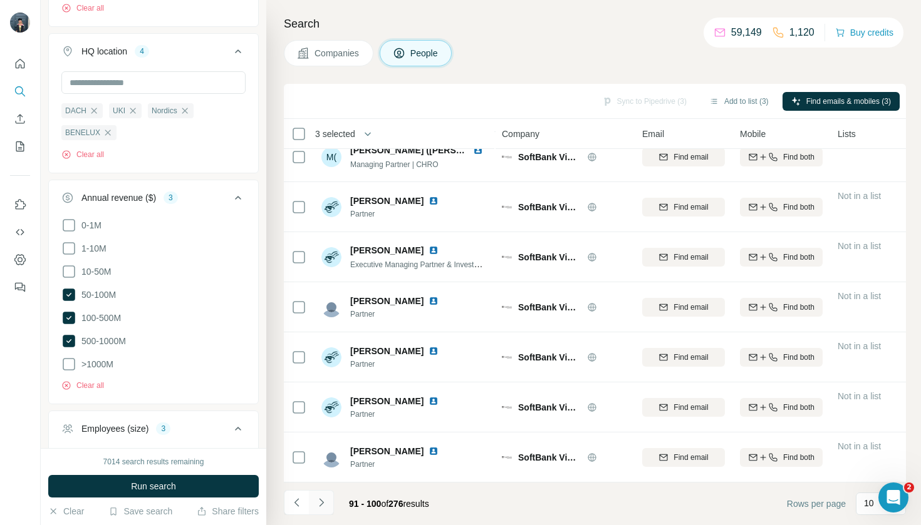
click at [326, 508] on icon "Navigate to next page" at bounding box center [321, 503] width 13 height 13
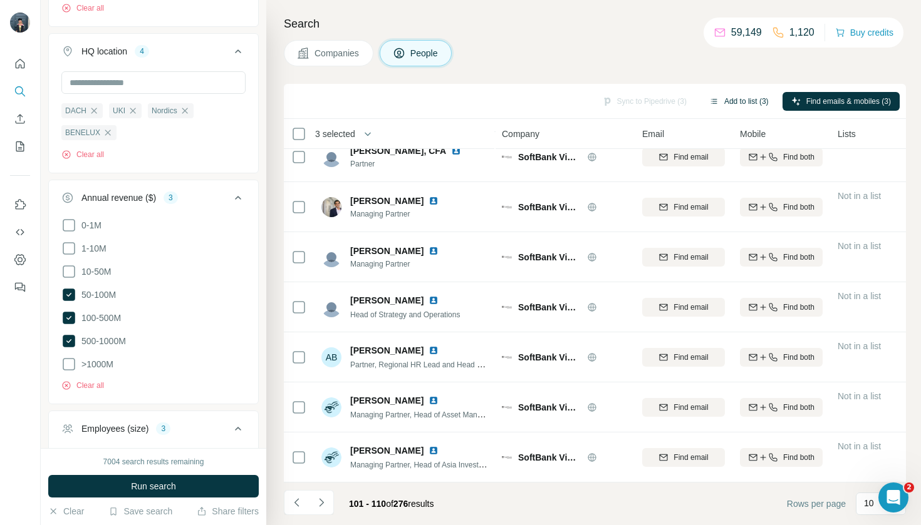
click at [737, 100] on button "Add to list (3)" at bounding box center [738, 101] width 77 height 19
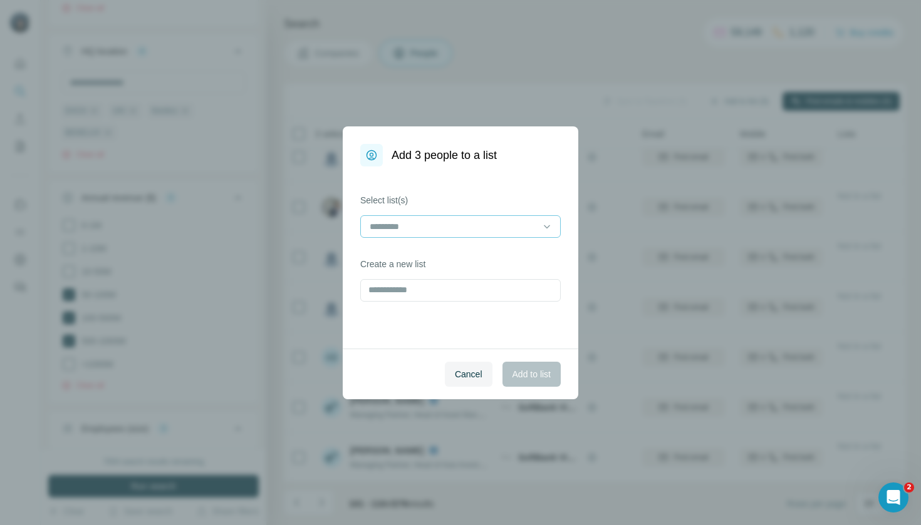
click at [515, 226] on input at bounding box center [452, 227] width 169 height 14
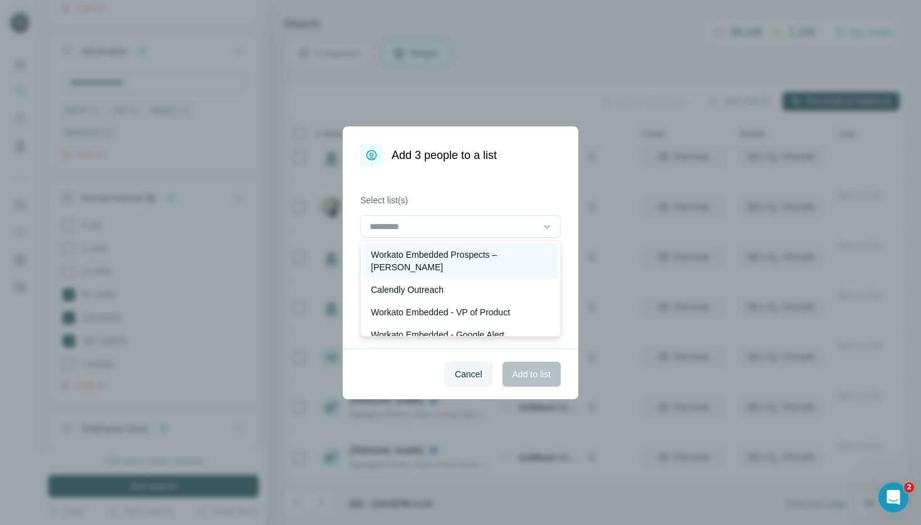
click at [508, 246] on div "Workato Embedded Prospects – [PERSON_NAME]" at bounding box center [460, 261] width 194 height 35
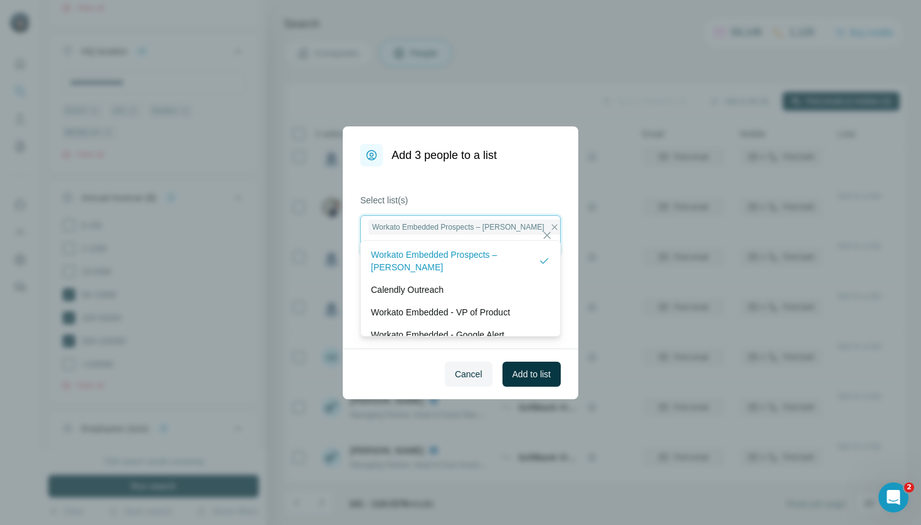
scroll to position [1, 0]
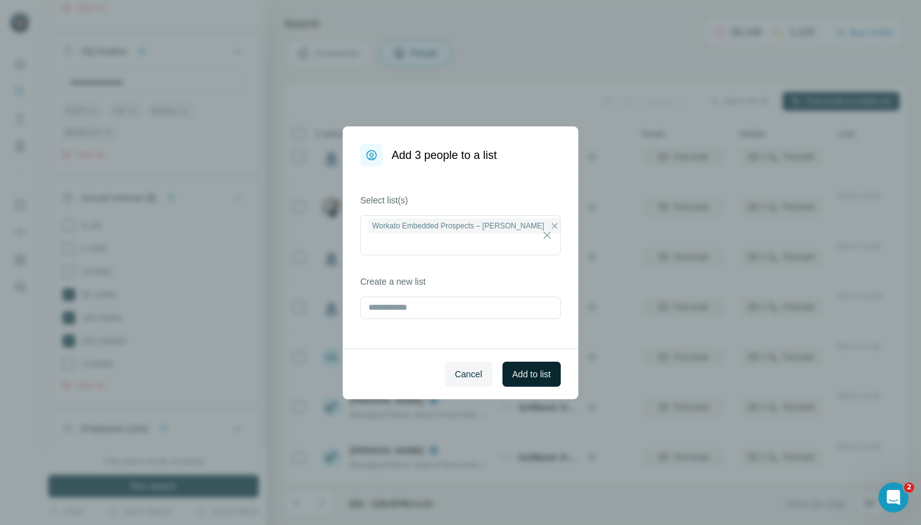
click at [527, 380] on span "Add to list" at bounding box center [531, 374] width 38 height 13
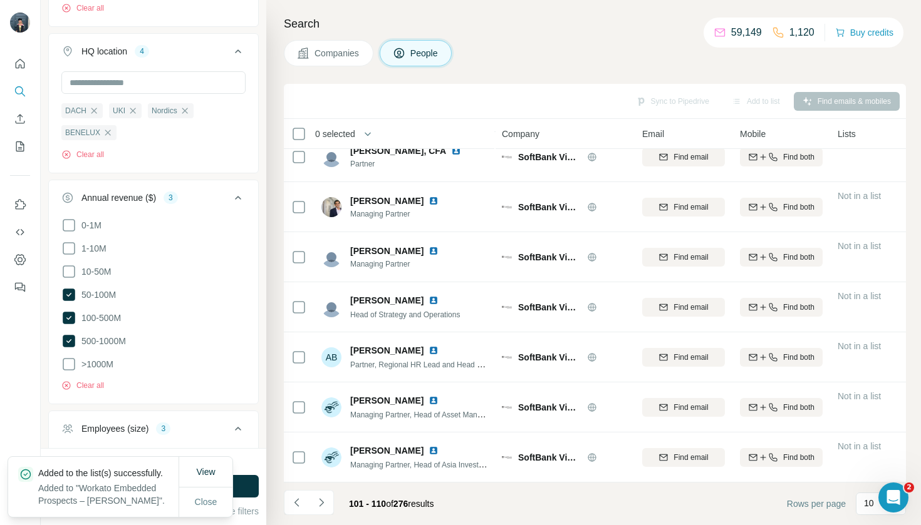
click at [335, 46] on button "Companies" at bounding box center [329, 53] width 90 height 26
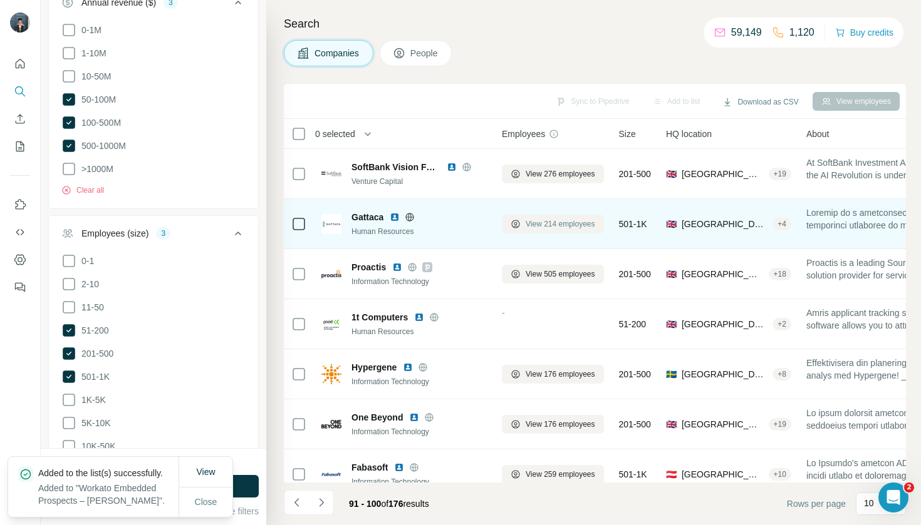
click at [548, 227] on span "View 214 employees" at bounding box center [560, 224] width 70 height 11
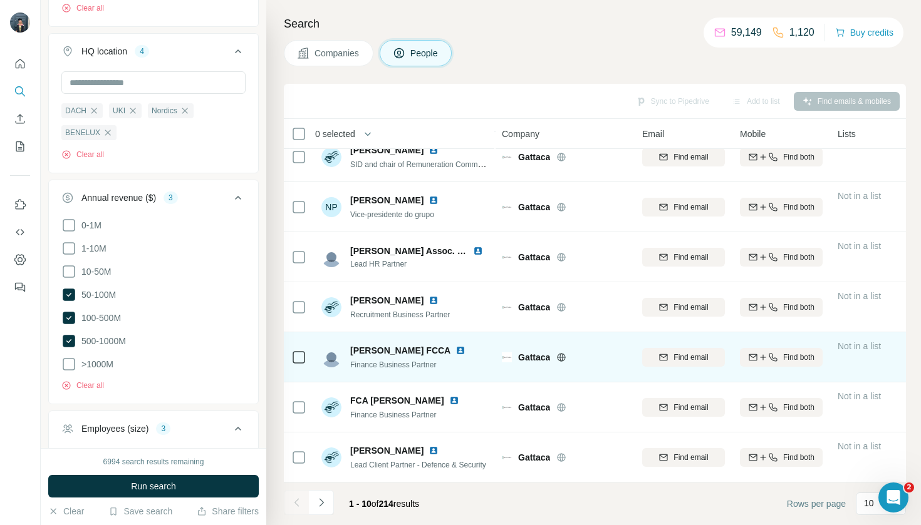
scroll to position [167, 0]
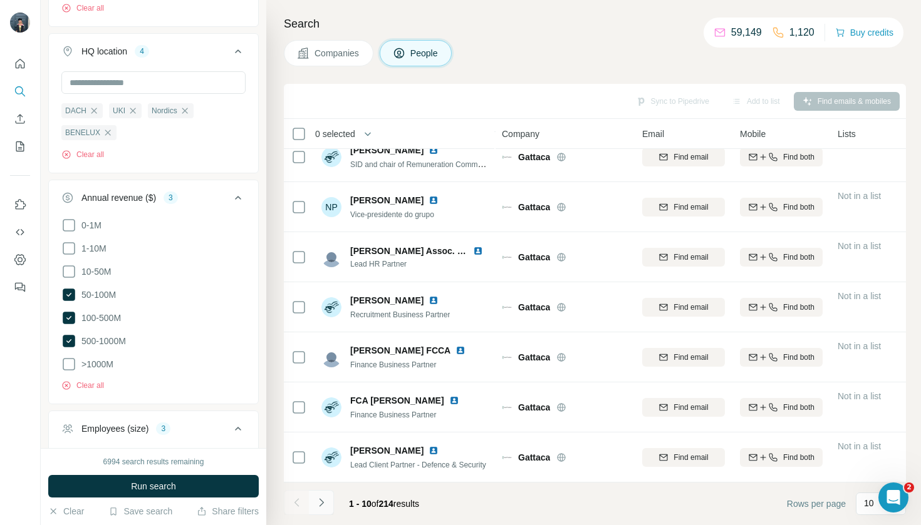
click at [322, 500] on icon "Navigate to next page" at bounding box center [321, 503] width 13 height 13
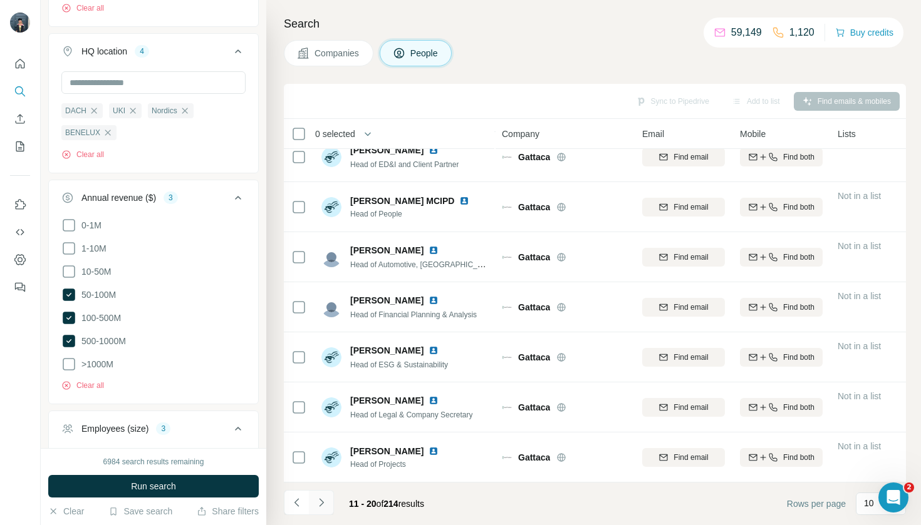
click at [319, 509] on button "Navigate to next page" at bounding box center [321, 502] width 25 height 25
click at [324, 504] on icon "Navigate to next page" at bounding box center [321, 503] width 13 height 13
click at [331, 47] on span "Companies" at bounding box center [337, 53] width 46 height 13
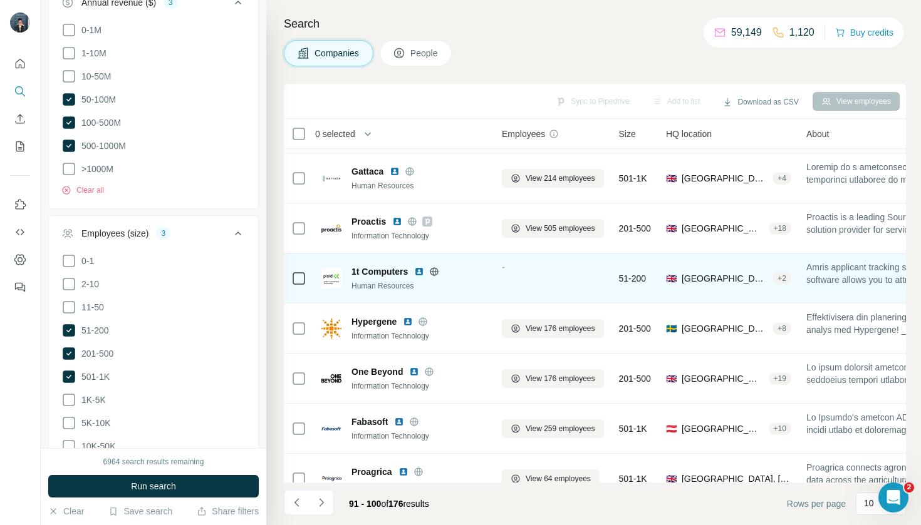
scroll to position [59, 0]
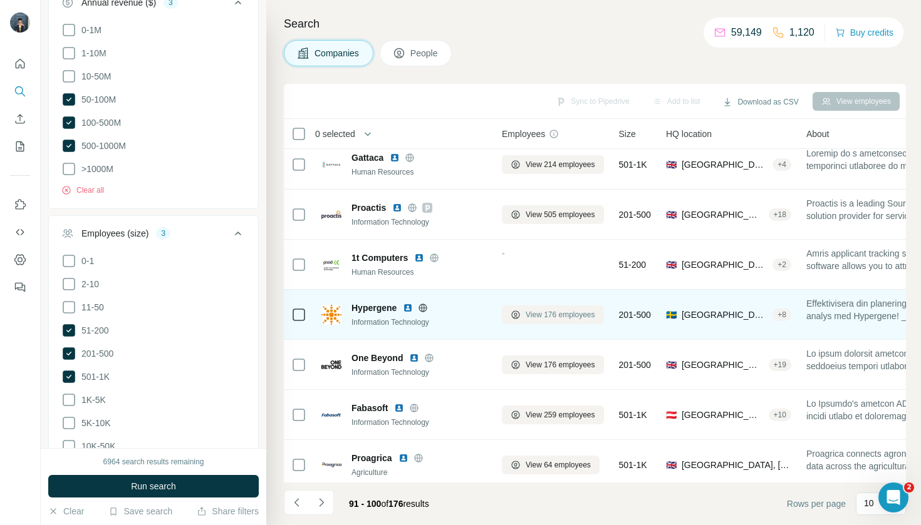
click at [537, 314] on span "View 176 employees" at bounding box center [560, 314] width 70 height 11
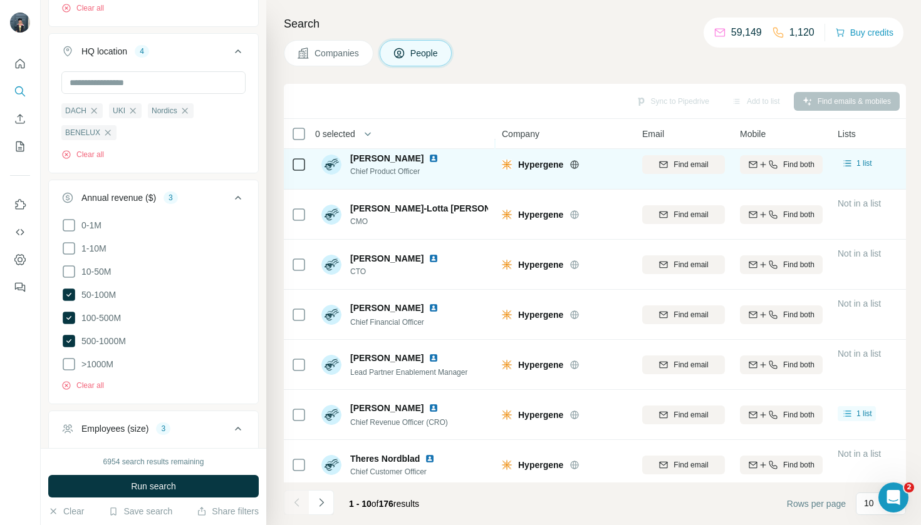
click at [305, 168] on icon at bounding box center [298, 164] width 15 height 15
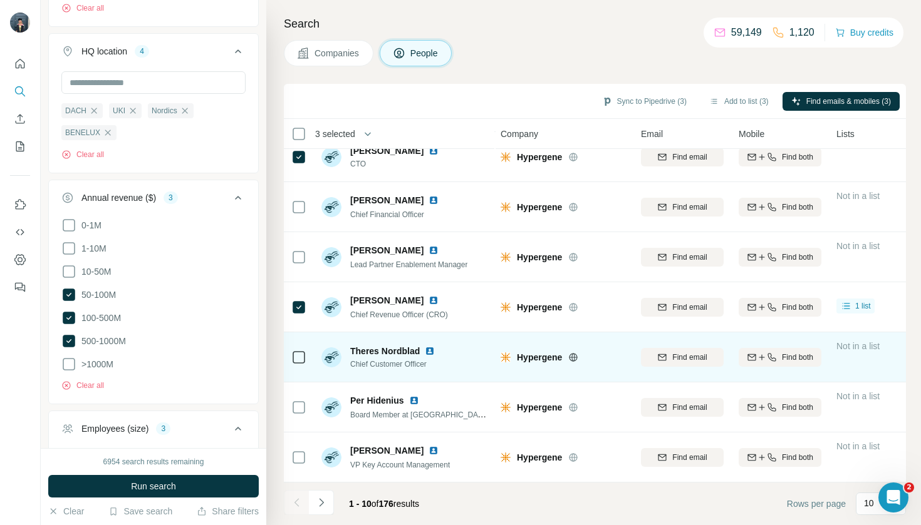
scroll to position [167, 1]
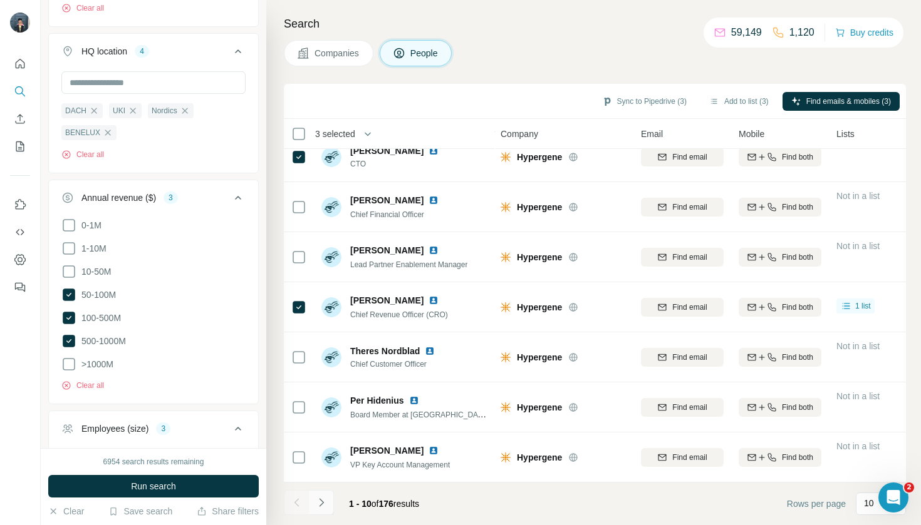
click at [326, 512] on button "Navigate to next page" at bounding box center [321, 502] width 25 height 25
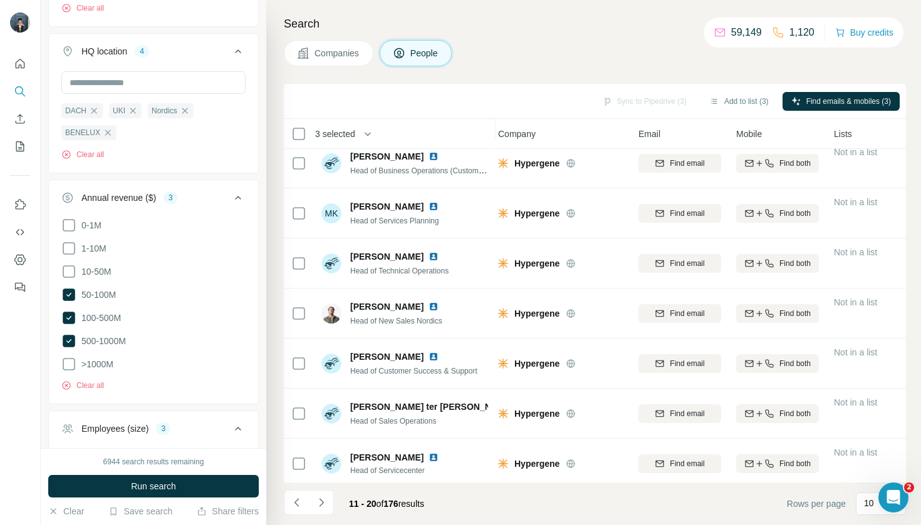
scroll to position [162, 3]
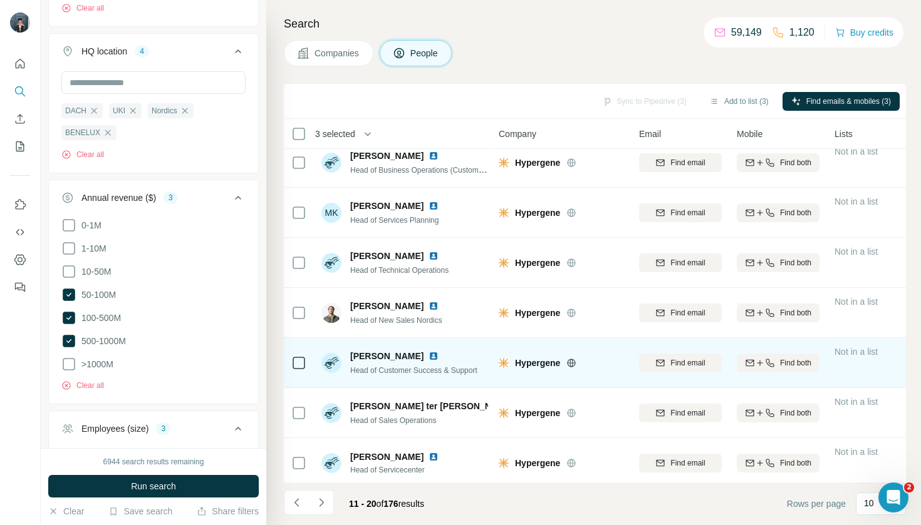
click at [291, 365] on td at bounding box center [299, 363] width 30 height 50
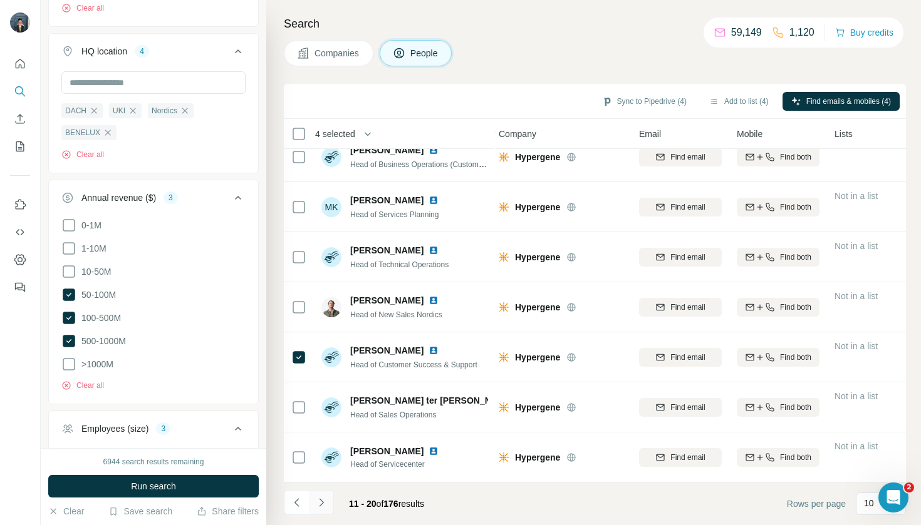
click at [326, 498] on icon "Navigate to next page" at bounding box center [321, 503] width 13 height 13
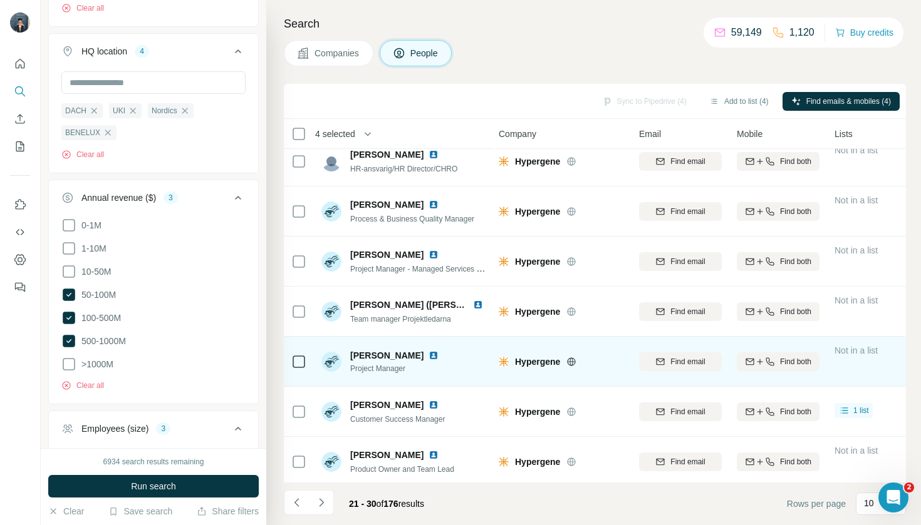
scroll to position [62, 2]
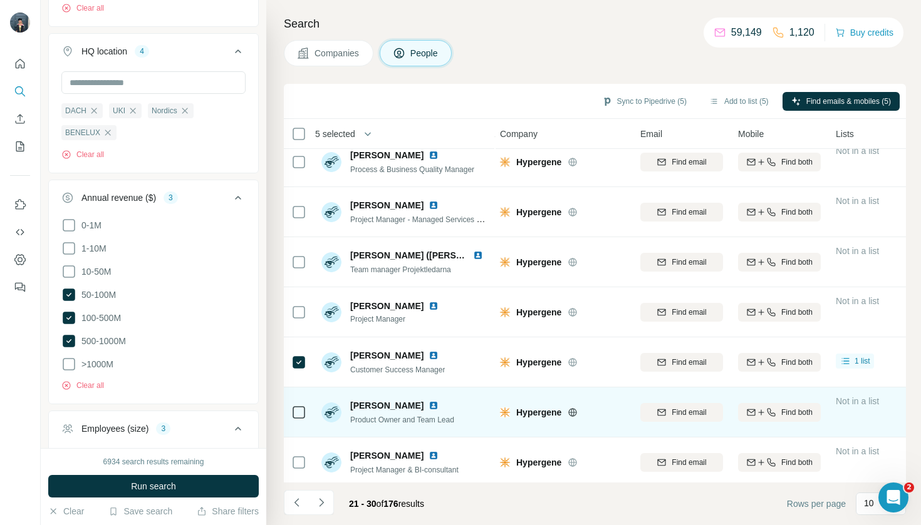
click at [297, 422] on div at bounding box center [298, 412] width 15 height 34
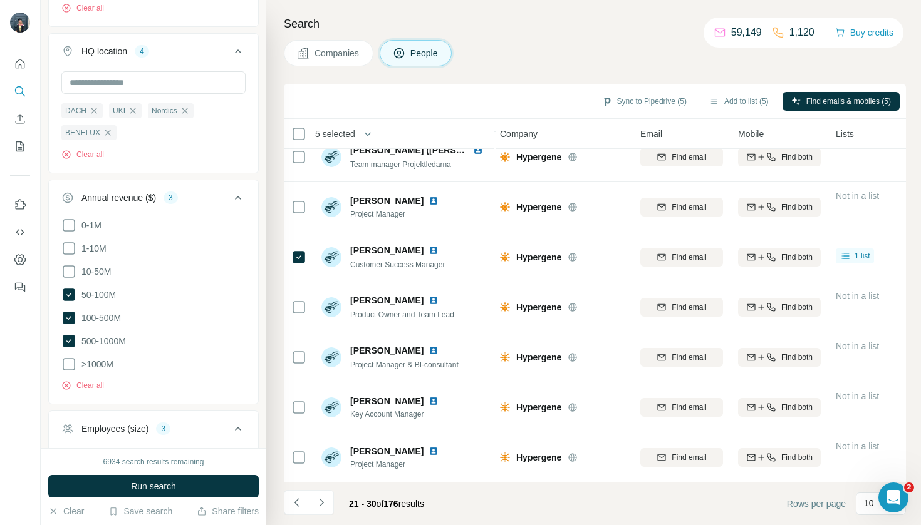
scroll to position [167, 2]
click at [321, 508] on icon "Navigate to next page" at bounding box center [321, 503] width 13 height 13
click at [325, 507] on icon "Navigate to next page" at bounding box center [321, 503] width 13 height 13
click at [323, 513] on button "Navigate to next page" at bounding box center [321, 502] width 25 height 25
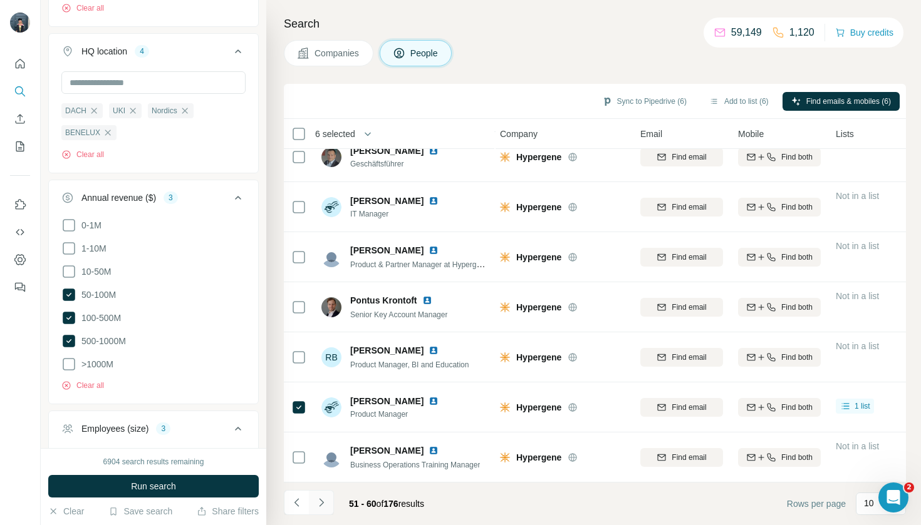
click at [323, 514] on button "Navigate to next page" at bounding box center [321, 502] width 25 height 25
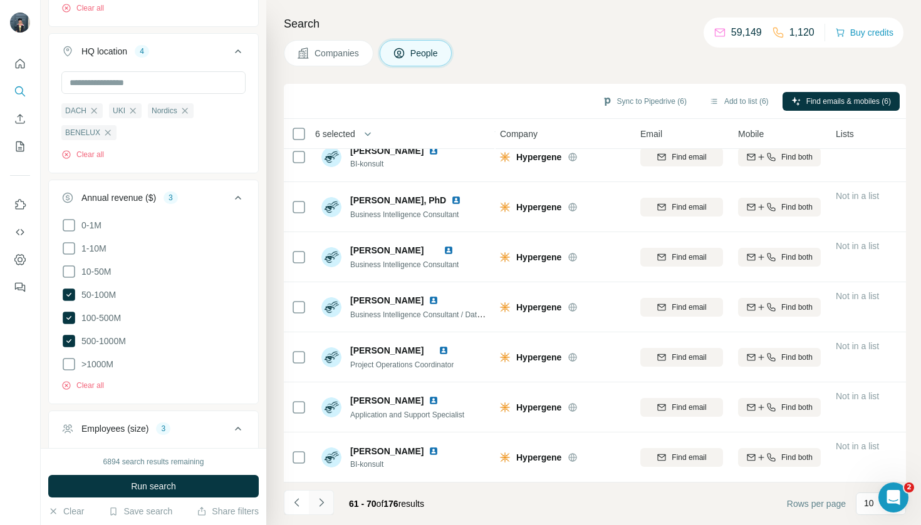
click at [326, 502] on icon "Navigate to next page" at bounding box center [321, 503] width 13 height 13
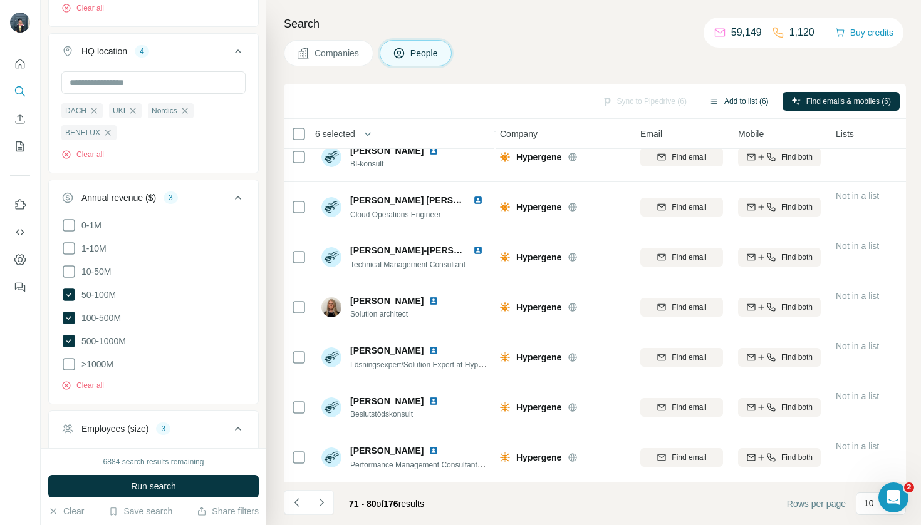
click at [749, 106] on button "Add to list (6)" at bounding box center [738, 101] width 77 height 19
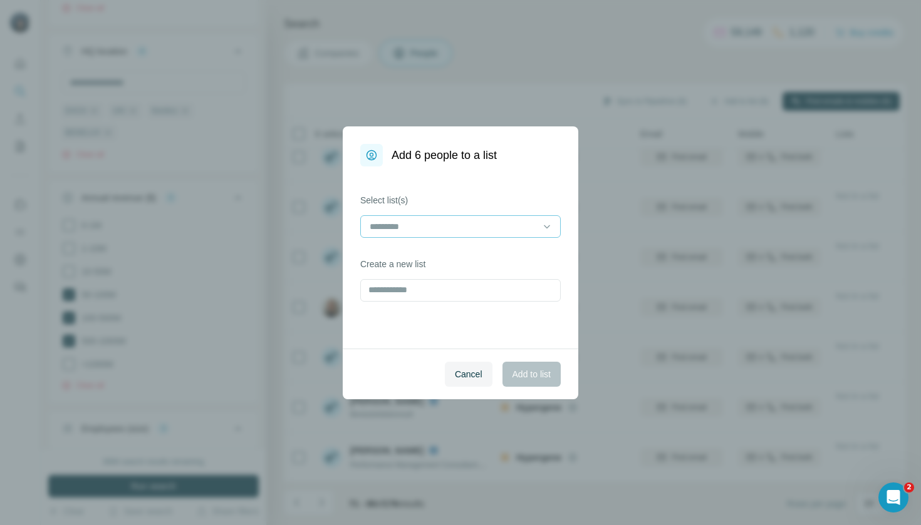
click at [509, 222] on input at bounding box center [452, 227] width 169 height 14
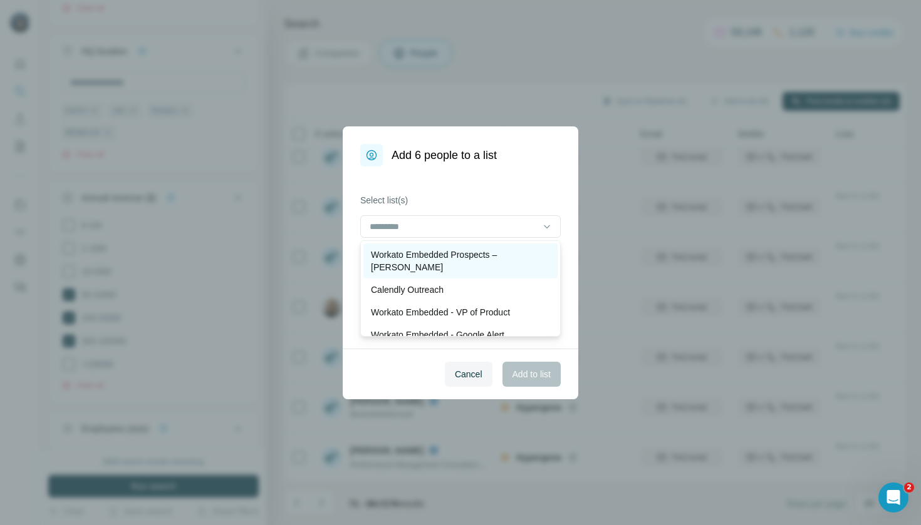
click at [505, 250] on p "Workato Embedded Prospects – [PERSON_NAME]" at bounding box center [460, 261] width 179 height 25
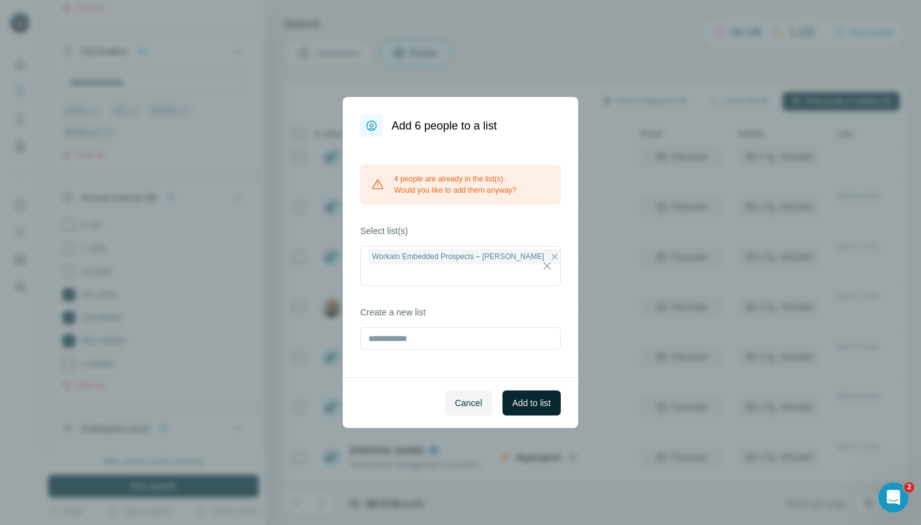
click at [529, 399] on span "Add to list" at bounding box center [531, 403] width 38 height 13
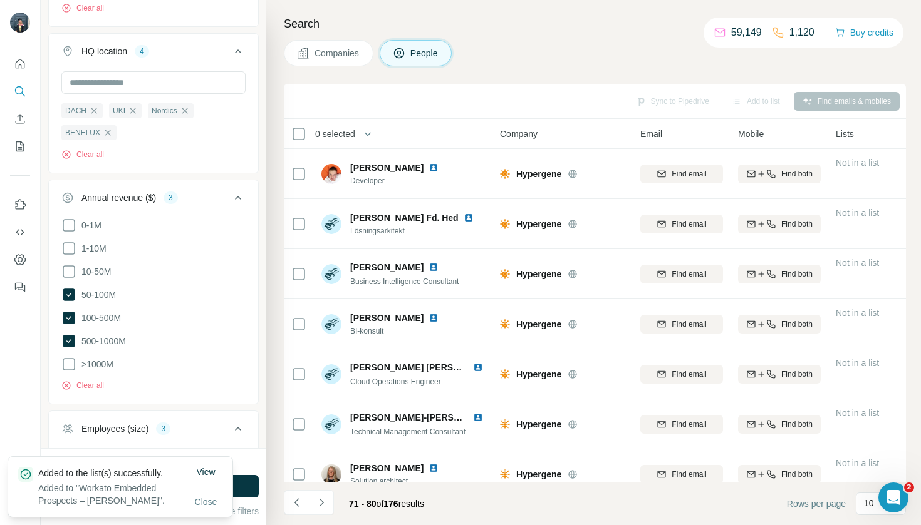
click at [324, 50] on span "Companies" at bounding box center [337, 53] width 46 height 13
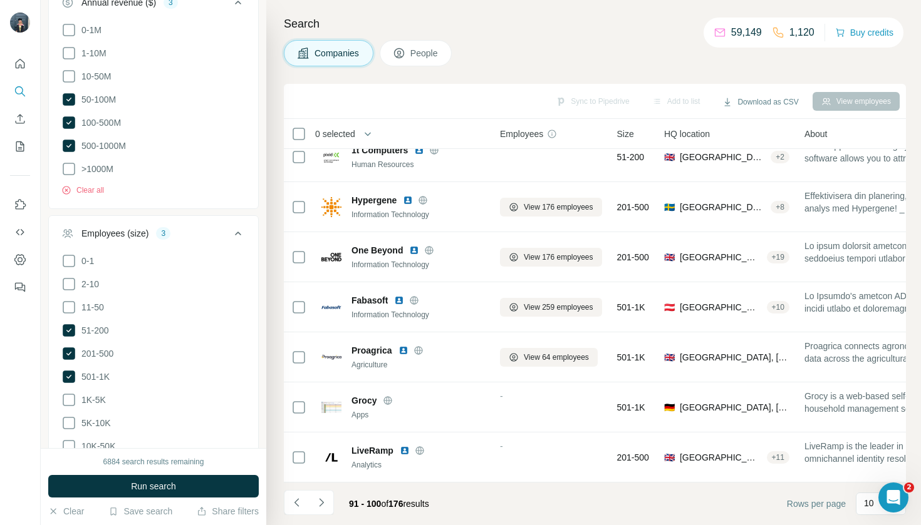
click at [19, 149] on icon "My lists" at bounding box center [21, 146] width 6 height 8
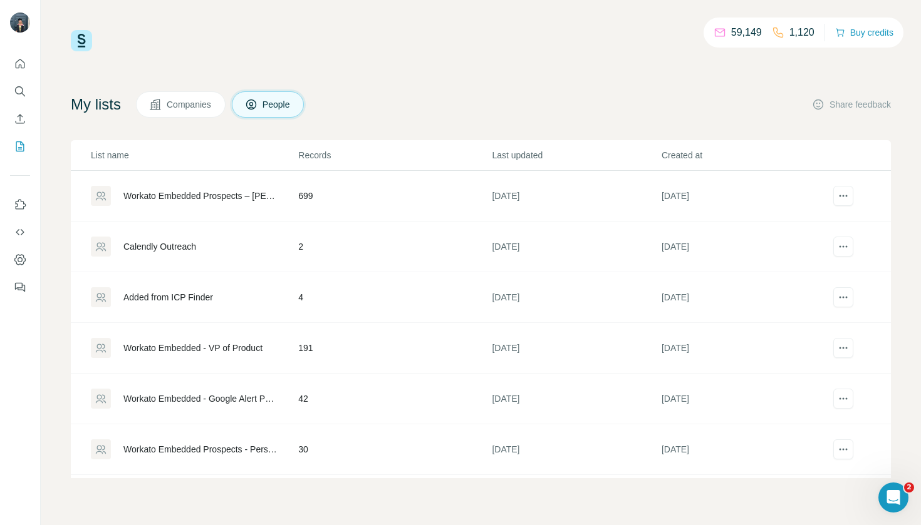
click at [195, 157] on p "List name" at bounding box center [194, 155] width 206 height 13
